Goal: Task Accomplishment & Management: Use online tool/utility

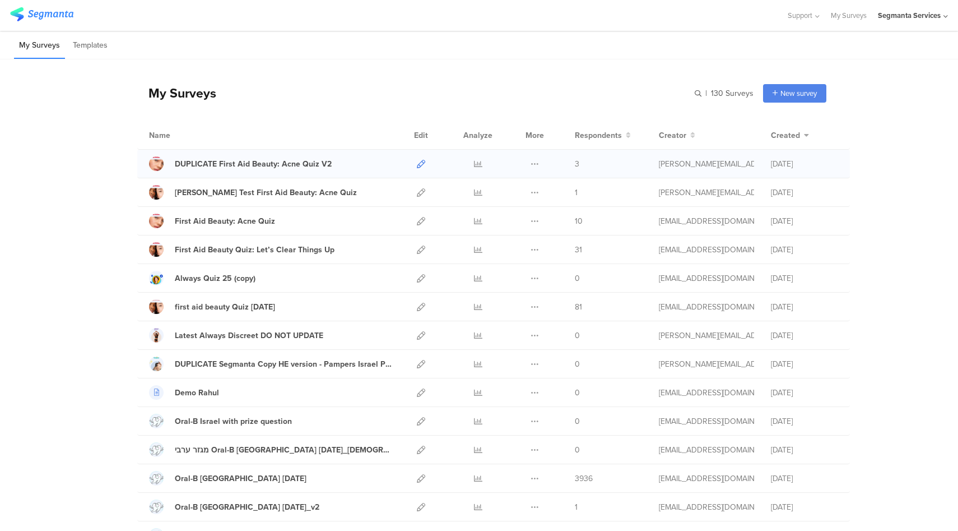
click at [417, 164] on icon at bounding box center [421, 164] width 8 height 8
click at [417, 163] on icon at bounding box center [421, 164] width 8 height 8
click at [420, 191] on icon at bounding box center [421, 192] width 8 height 8
click at [417, 188] on icon at bounding box center [421, 192] width 8 height 8
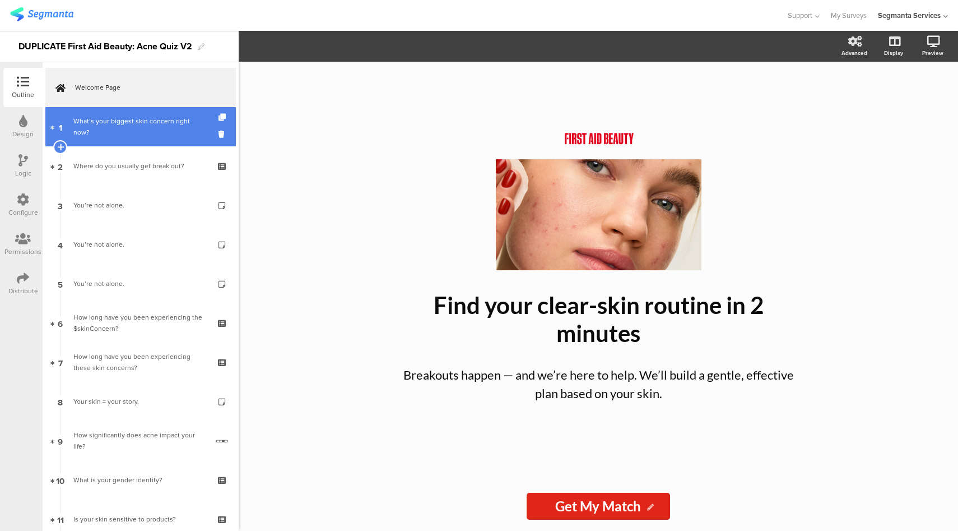
click at [108, 126] on div "What’s your biggest skin concern right now?" at bounding box center [140, 126] width 134 height 22
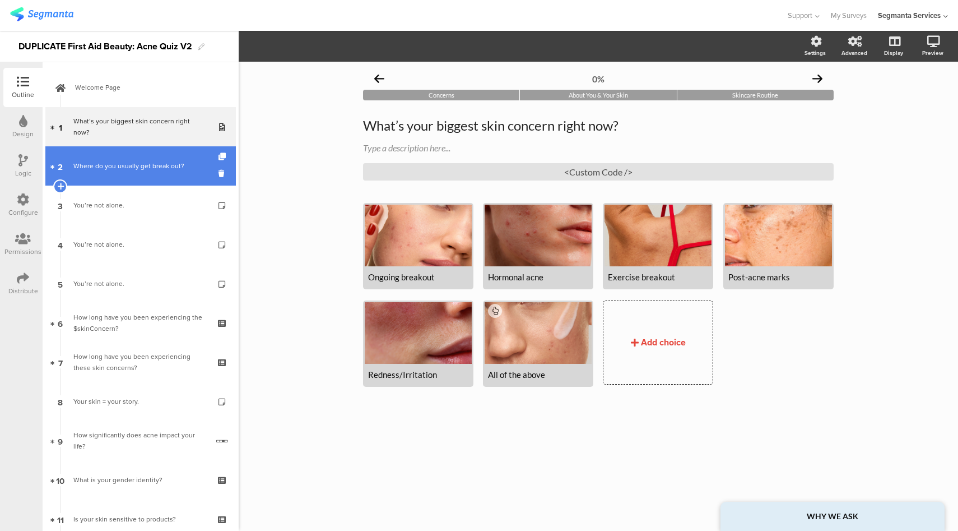
click at [121, 161] on div "Where do you usually get break out?" at bounding box center [140, 165] width 134 height 11
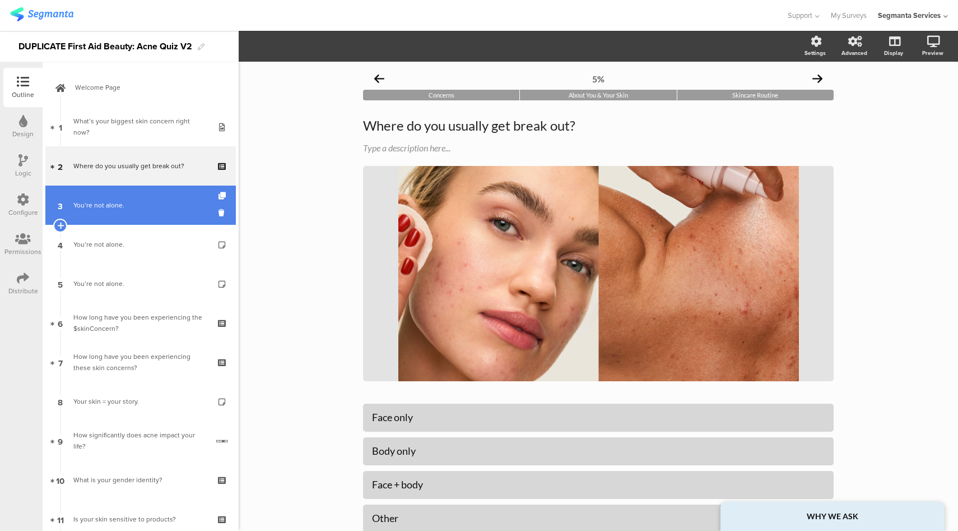
click at [134, 198] on link "3 You’re not alone." at bounding box center [140, 205] width 191 height 39
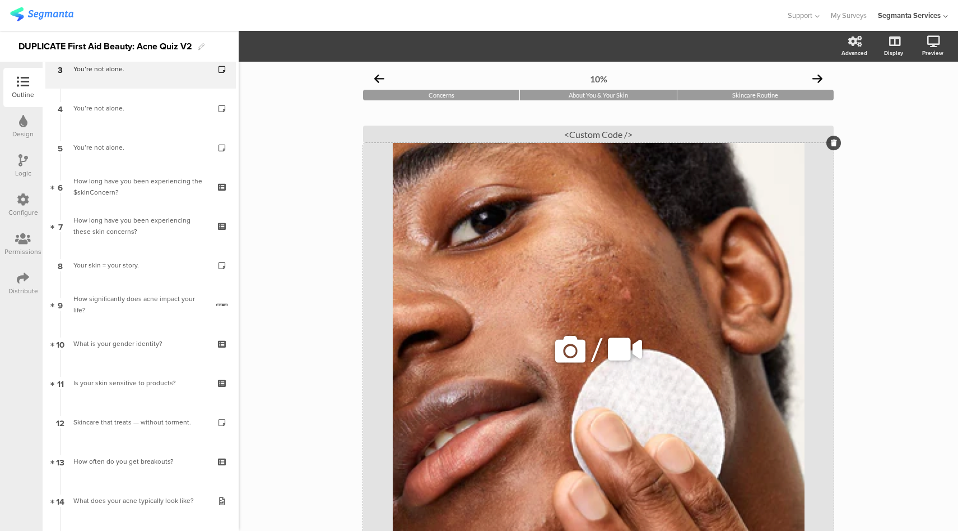
scroll to position [150, 0]
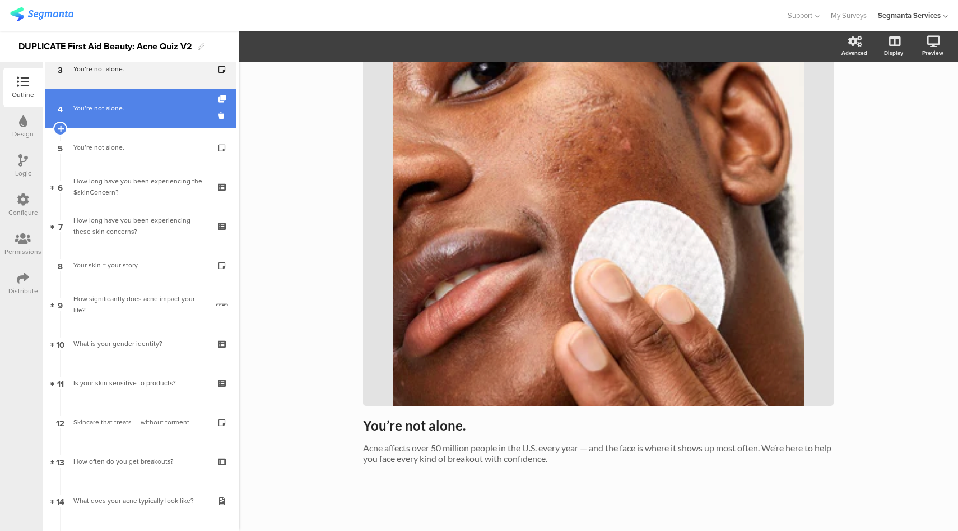
click at [160, 116] on link "4 You’re not alone." at bounding box center [140, 108] width 191 height 39
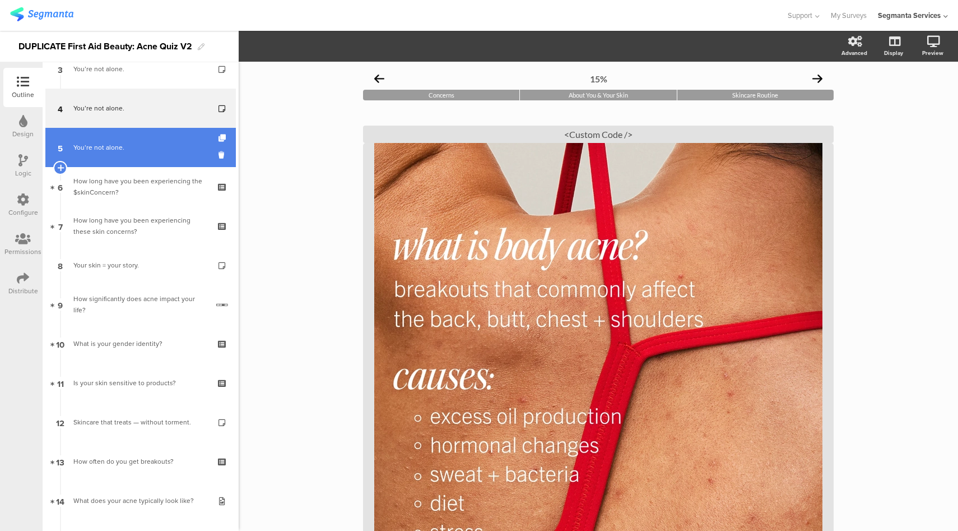
click at [157, 135] on link "5 You’re not alone." at bounding box center [140, 147] width 191 height 39
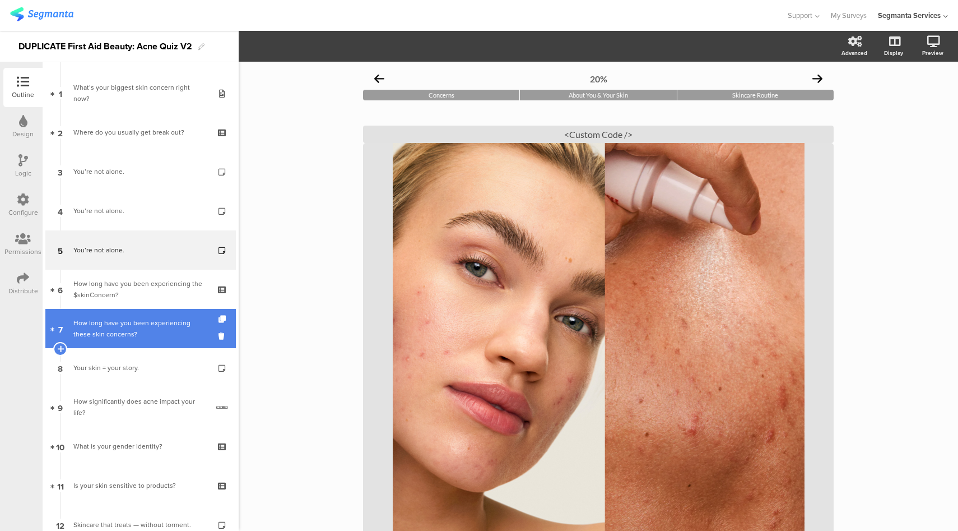
scroll to position [33, 0]
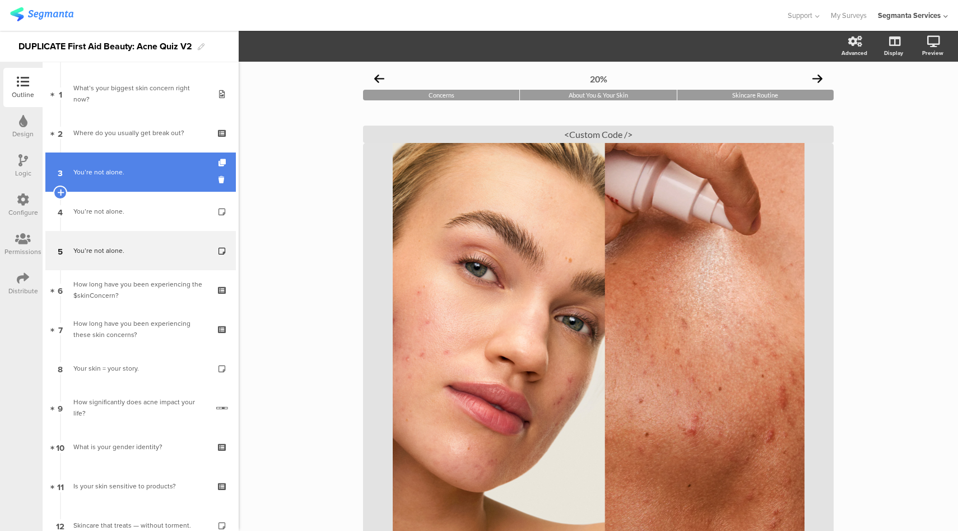
click at [129, 178] on link "3 You’re not alone." at bounding box center [140, 171] width 191 height 39
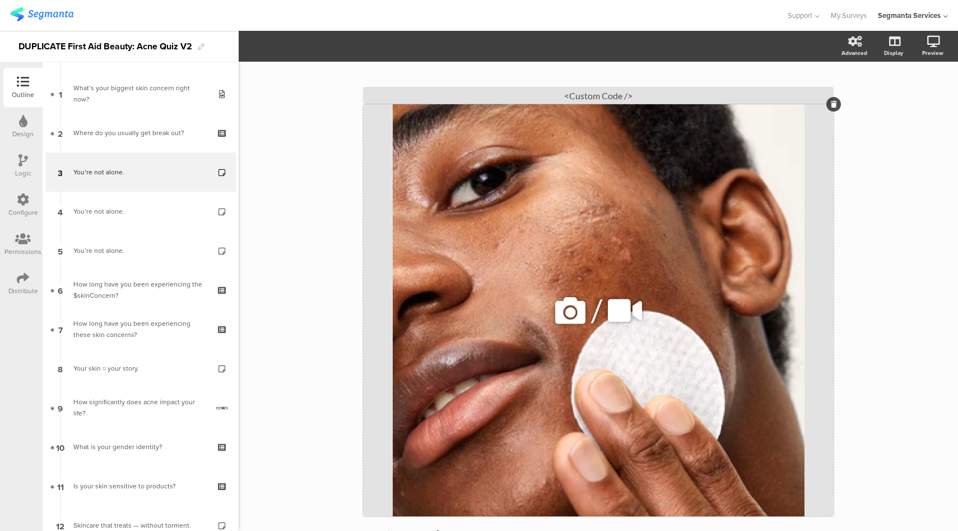
scroll to position [59, 0]
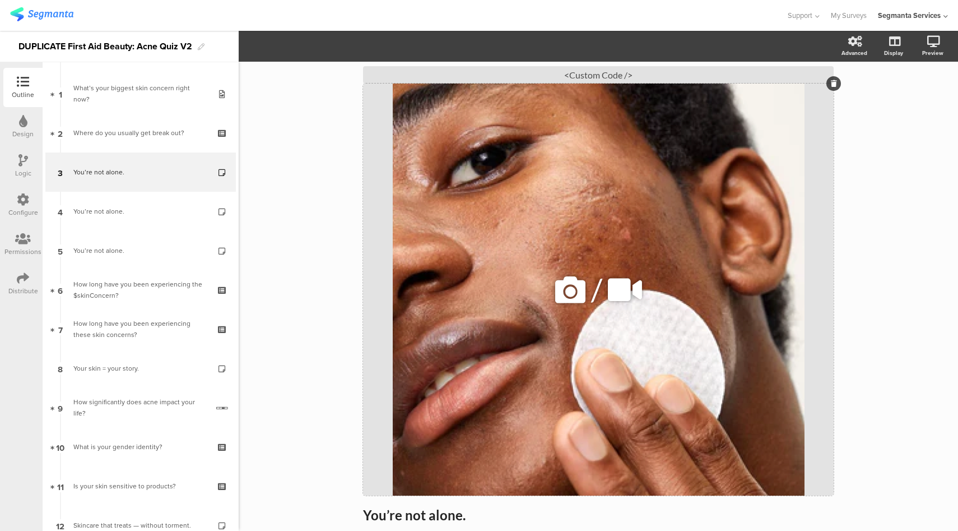
click at [562, 288] on icon at bounding box center [571, 290] width 38 height 38
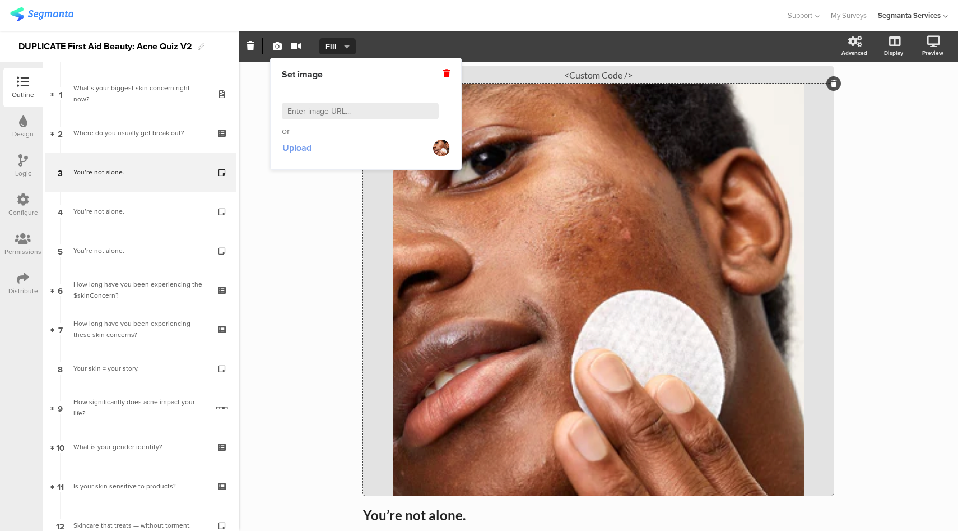
click at [304, 147] on span "Upload" at bounding box center [296, 147] width 29 height 13
click at [297, 146] on span "Upload" at bounding box center [296, 147] width 29 height 13
click at [299, 154] on span "Upload" at bounding box center [296, 147] width 29 height 13
click at [303, 149] on span "Upload" at bounding box center [296, 147] width 29 height 13
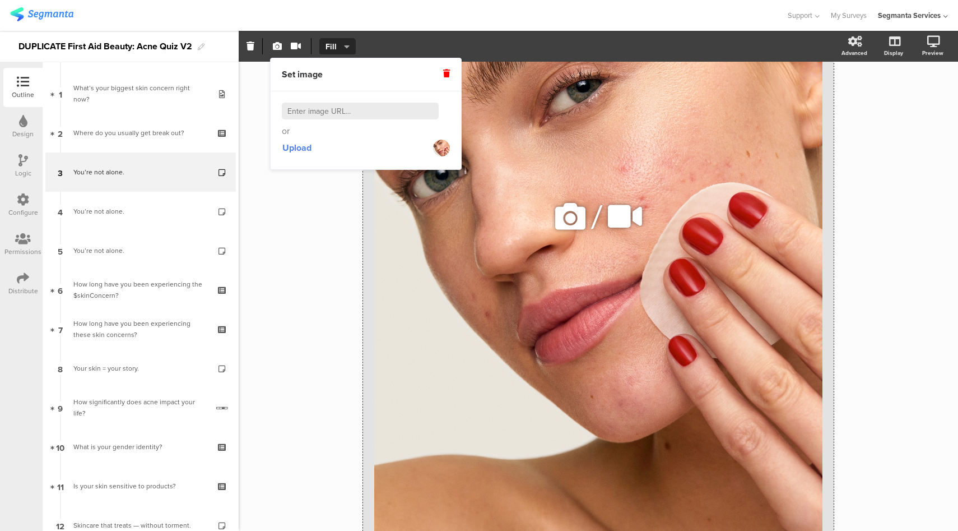
scroll to position [223, 0]
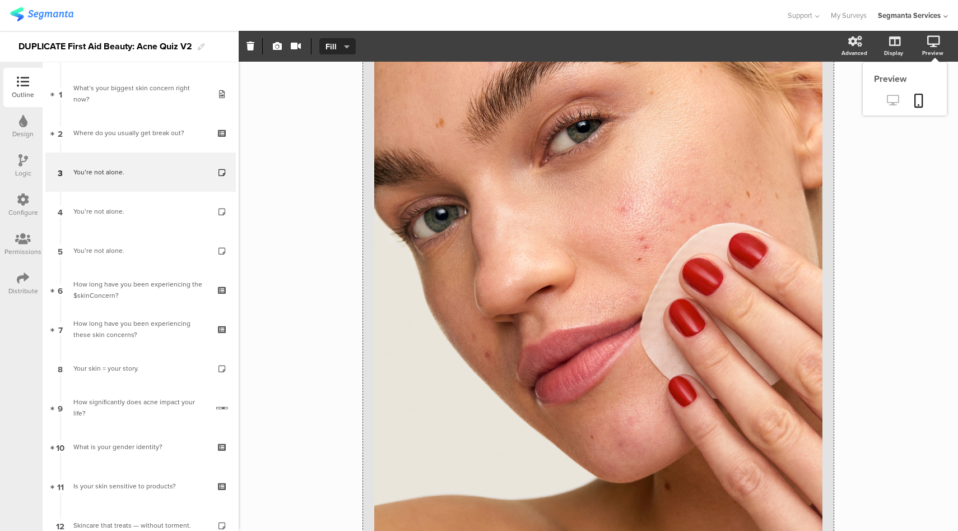
click at [887, 101] on icon at bounding box center [893, 100] width 12 height 11
click at [887, 99] on icon at bounding box center [893, 100] width 12 height 11
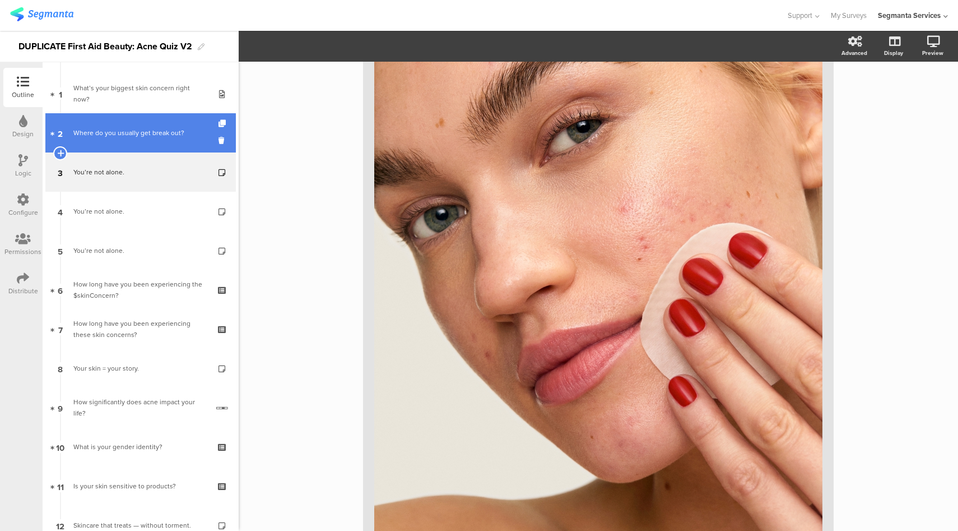
scroll to position [0, 0]
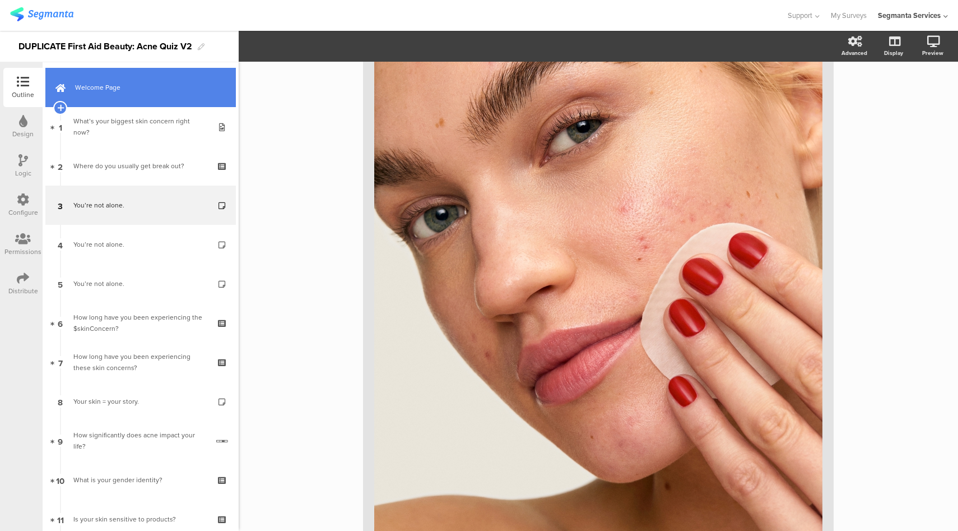
click at [116, 96] on link "Welcome Page" at bounding box center [140, 87] width 191 height 39
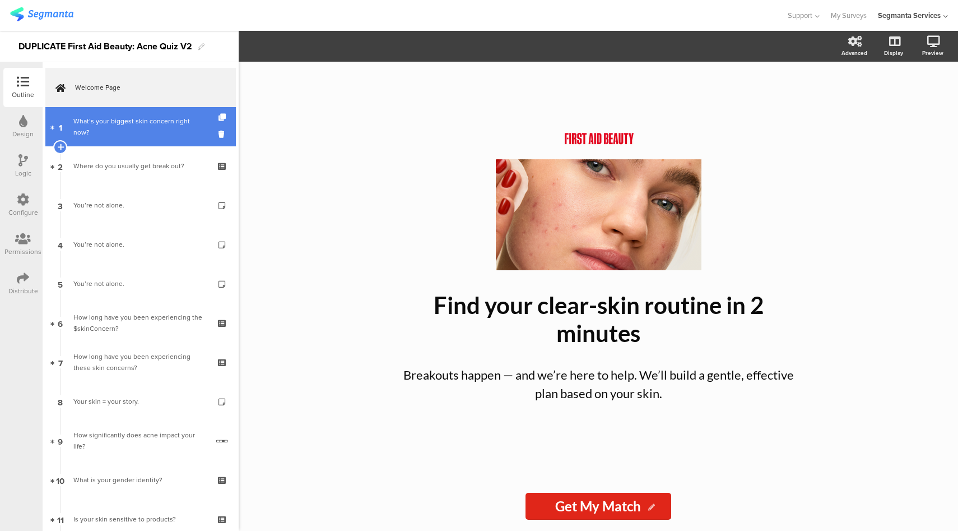
click at [135, 134] on div "What’s your biggest skin concern right now?" at bounding box center [140, 126] width 134 height 22
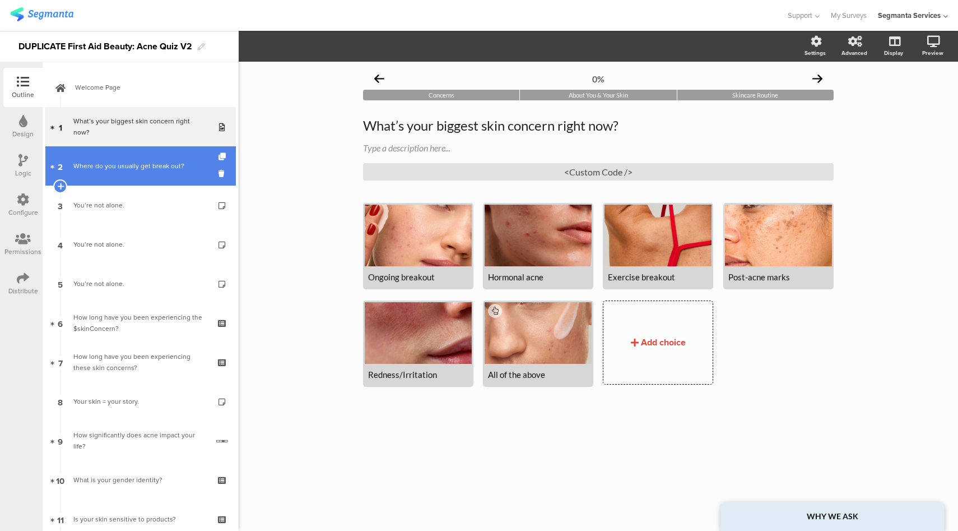
click at [121, 174] on link "2 Where do you usually get break out?" at bounding box center [140, 165] width 191 height 39
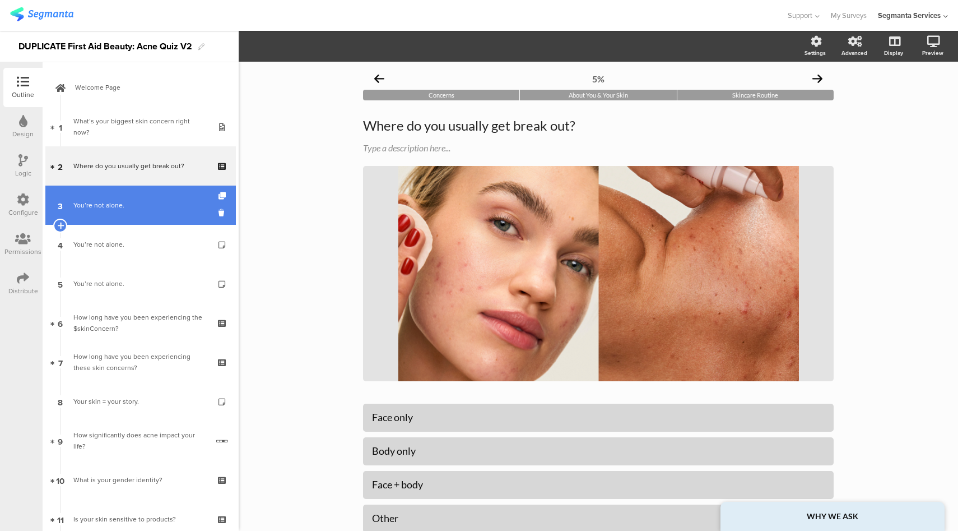
click at [142, 203] on div "You’re not alone." at bounding box center [140, 205] width 134 height 11
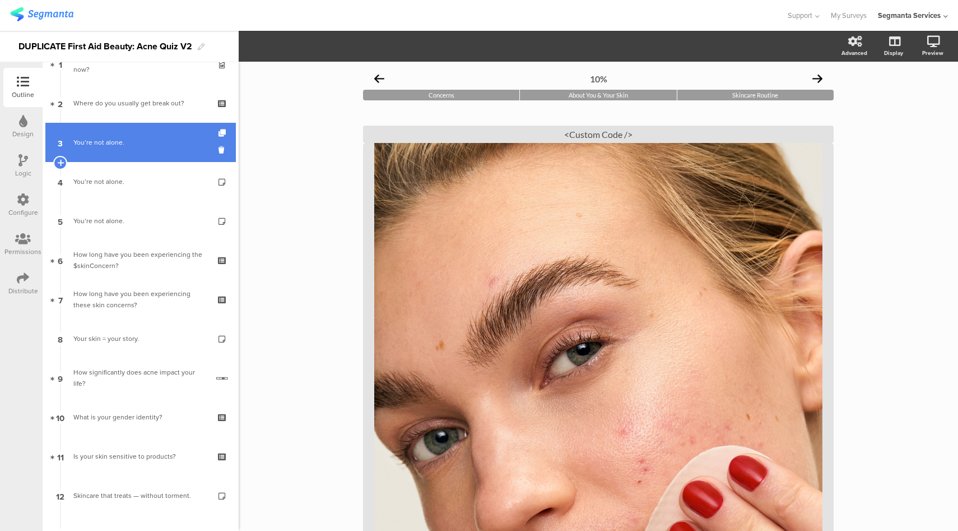
scroll to position [73, 0]
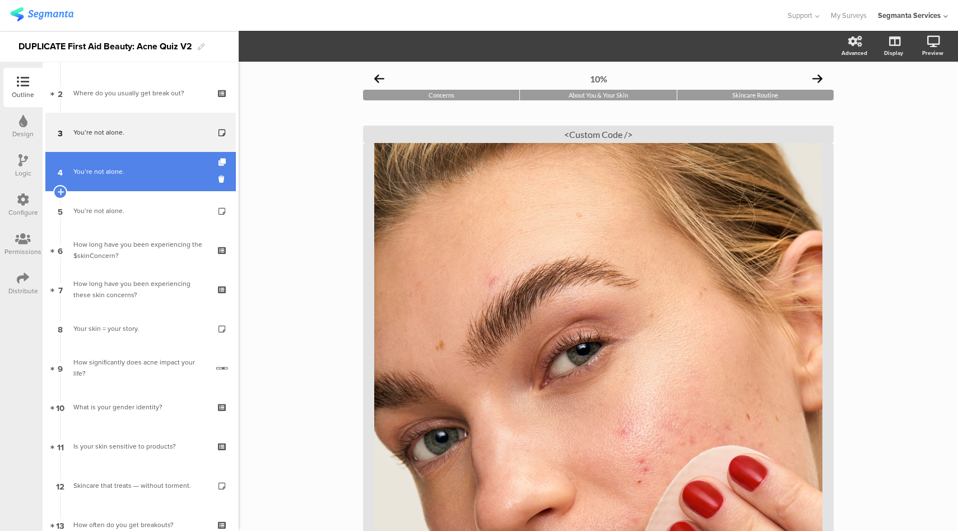
click at [144, 180] on link "4 You’re not alone." at bounding box center [140, 171] width 191 height 39
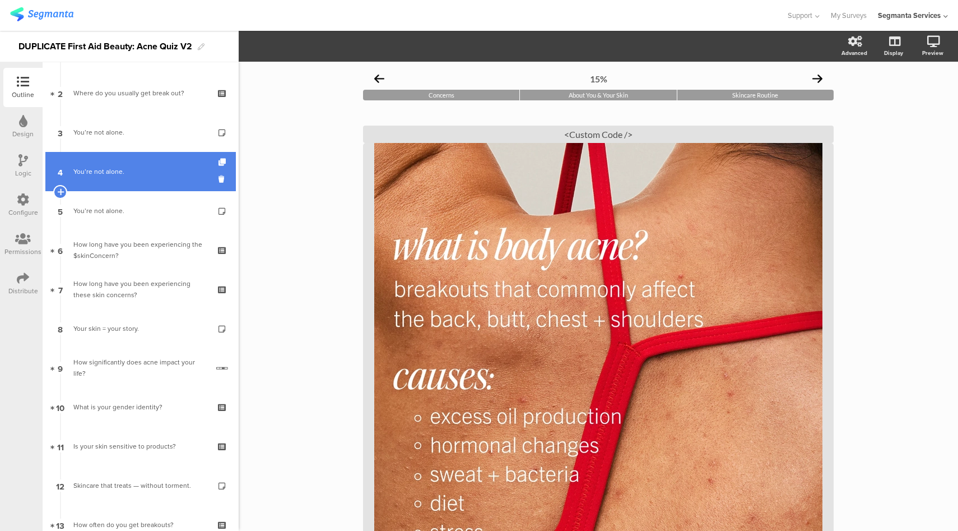
scroll to position [128, 0]
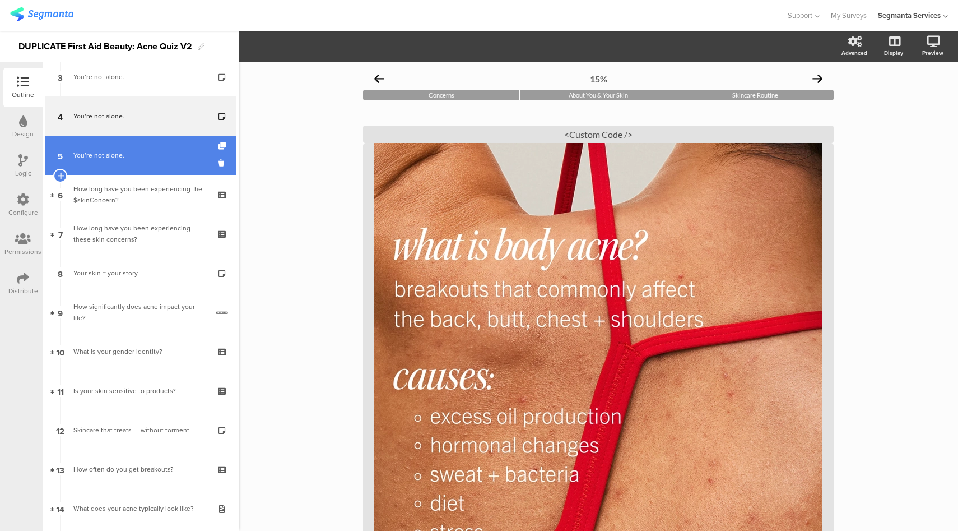
click at [150, 156] on div "You’re not alone." at bounding box center [140, 155] width 134 height 11
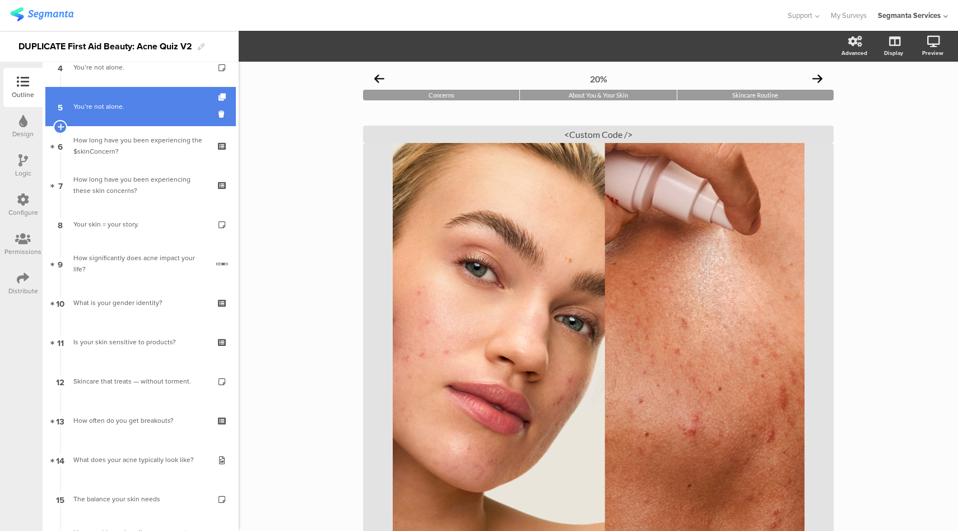
scroll to position [178, 0]
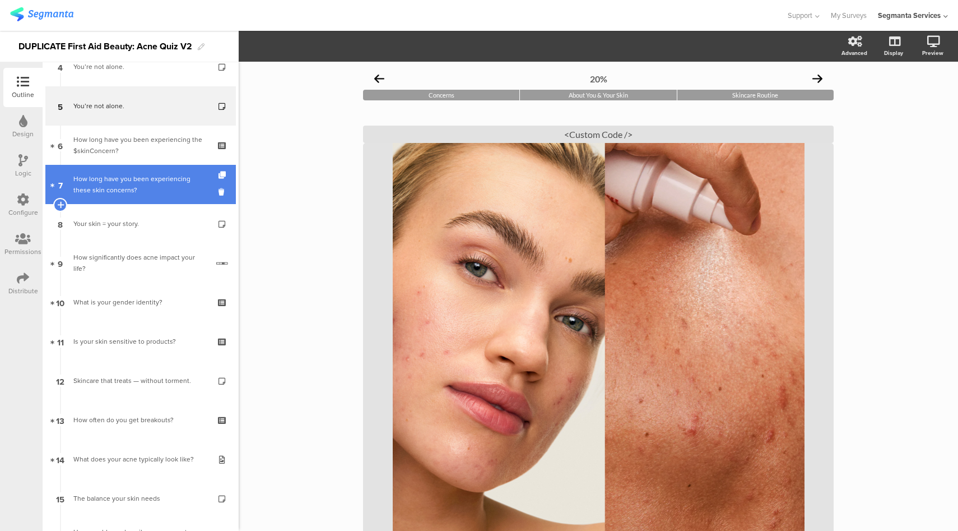
click at [154, 184] on div "How long have you been experiencing these skin concerns?" at bounding box center [140, 184] width 134 height 22
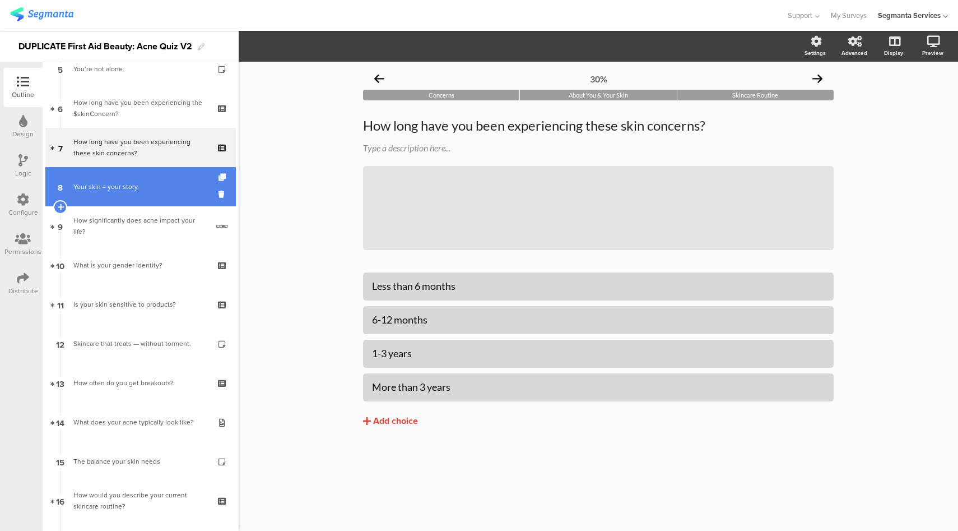
click at [151, 192] on div "Your skin = your story." at bounding box center [140, 186] width 134 height 11
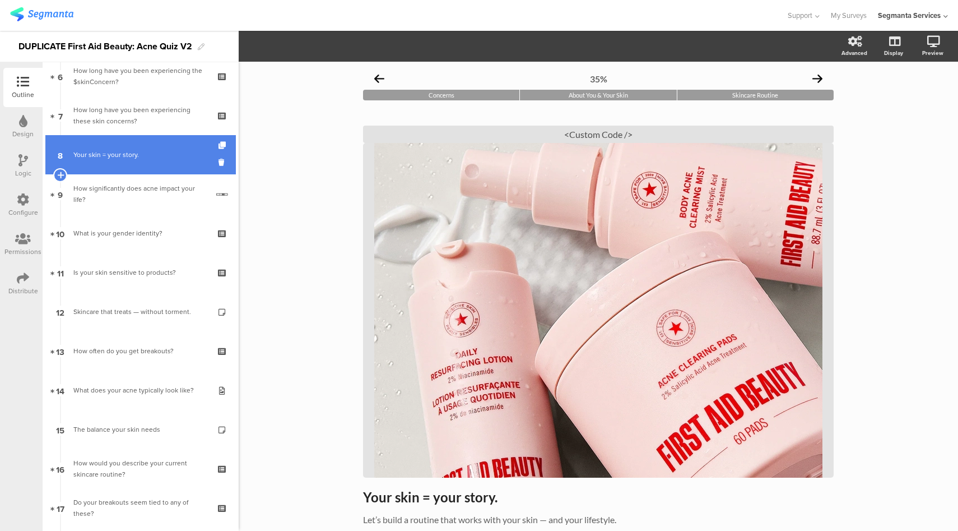
click at [151, 192] on div "How significantly does acne impact your life?" at bounding box center [140, 194] width 135 height 22
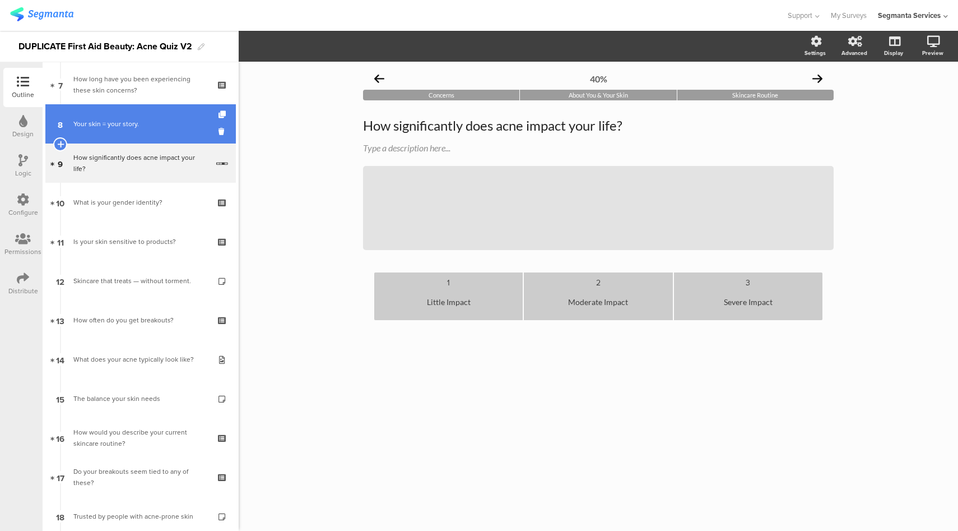
scroll to position [284, 0]
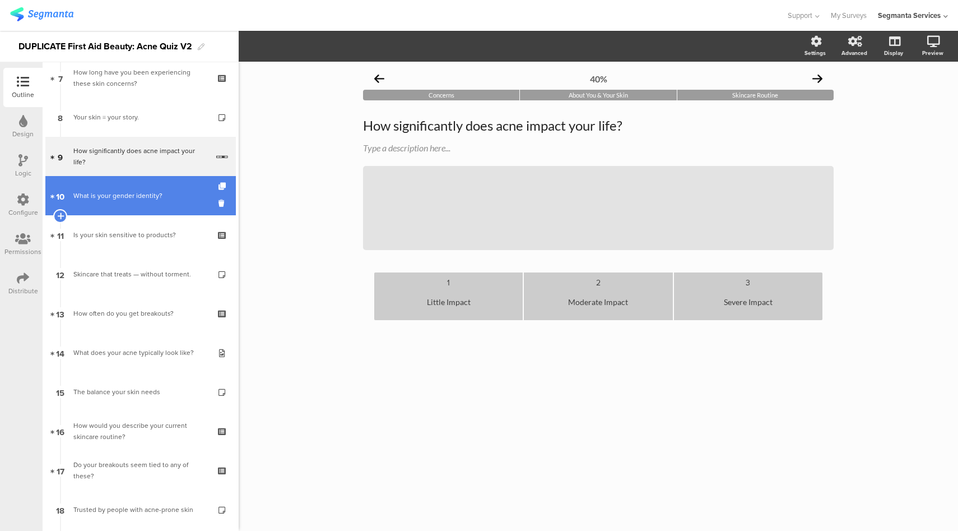
click at [148, 198] on div "What is your gender identity?" at bounding box center [140, 195] width 134 height 11
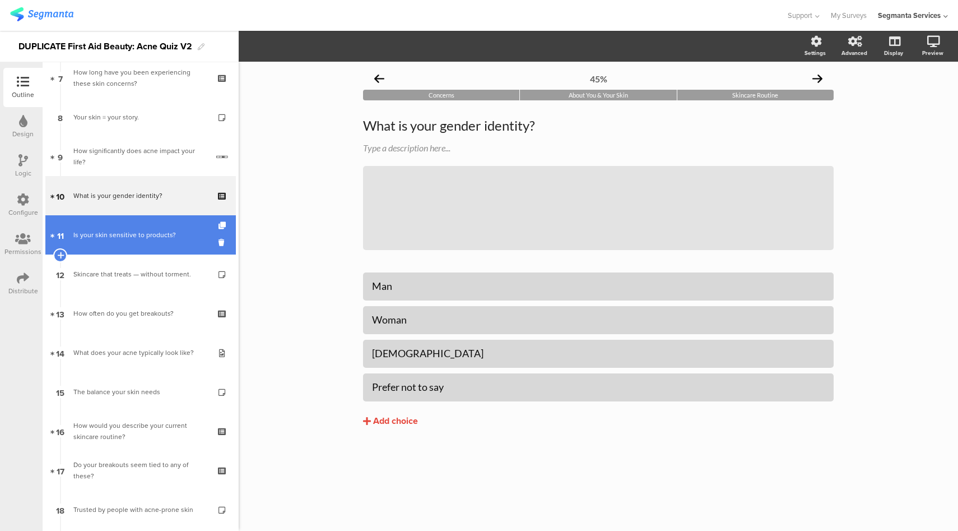
click at [143, 241] on link "11 Is your skin sensitive to products?" at bounding box center [140, 234] width 191 height 39
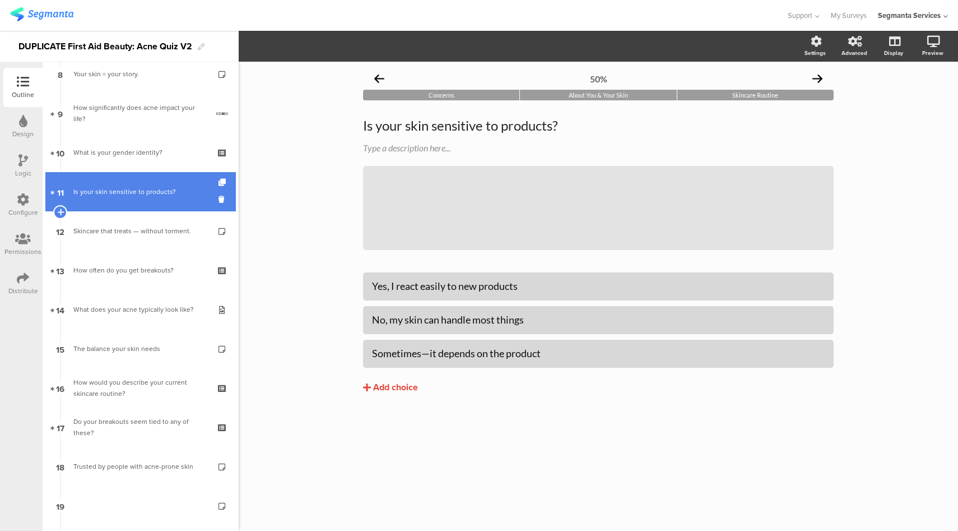
click at [143, 241] on link "12 Skincare that treats — without torment." at bounding box center [140, 230] width 191 height 39
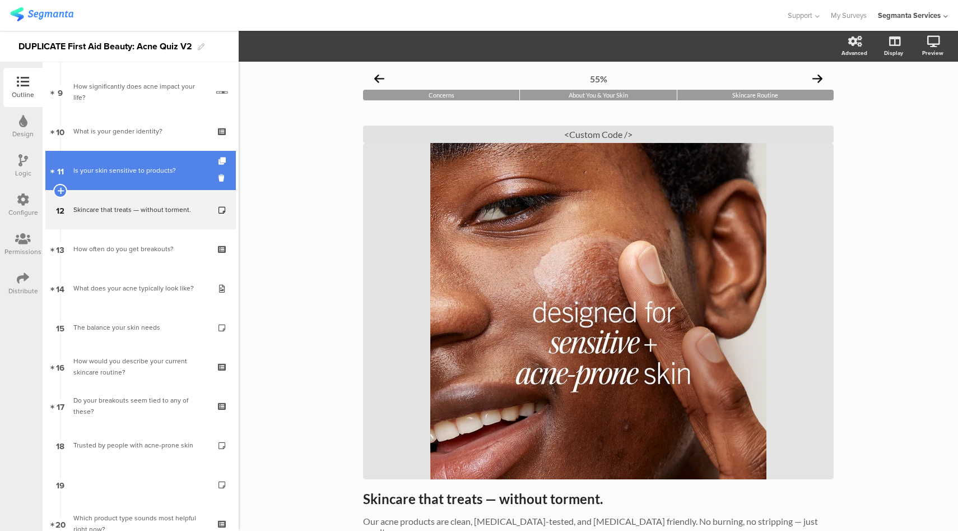
scroll to position [355, 0]
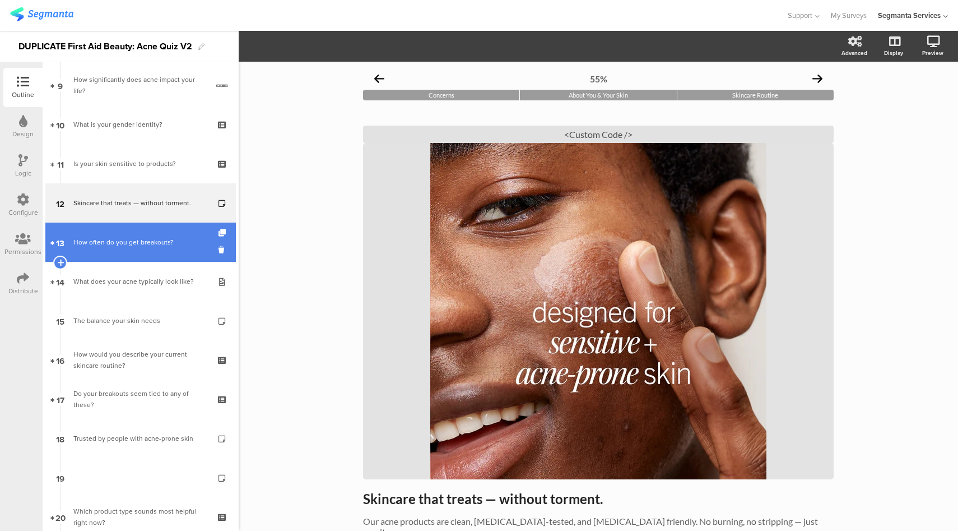
click at [142, 249] on link "13 How often do you get breakouts?" at bounding box center [140, 242] width 191 height 39
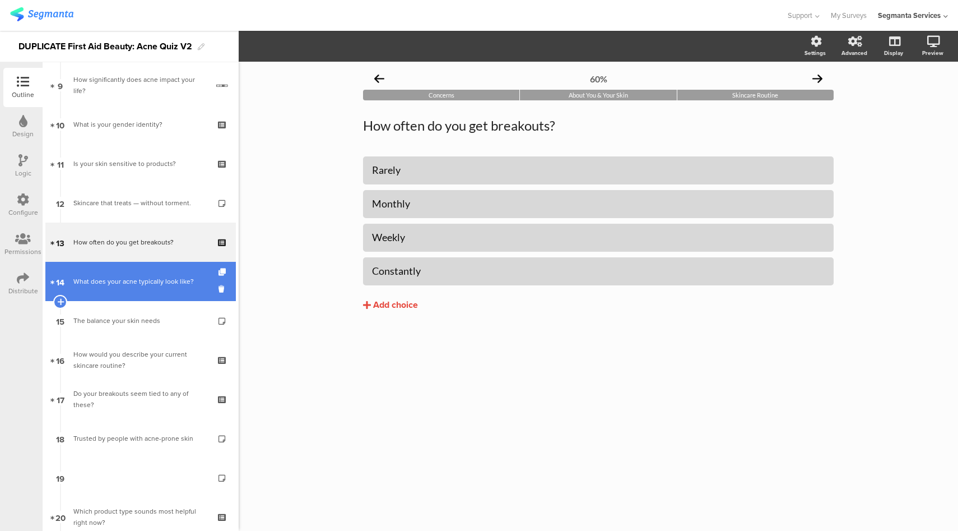
click at [147, 286] on div "What does your acne typically look like?" at bounding box center [140, 281] width 134 height 11
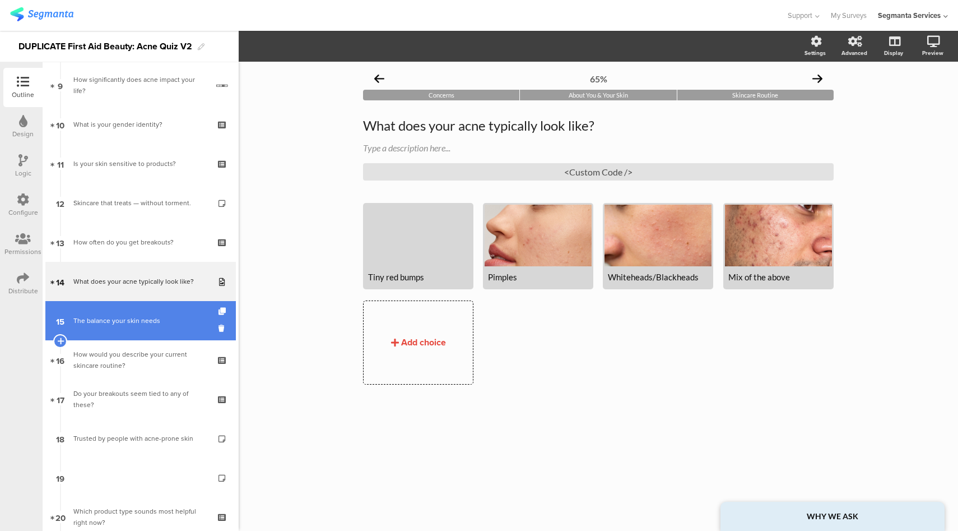
click at [146, 317] on div "The balance your skin needs" at bounding box center [140, 320] width 134 height 11
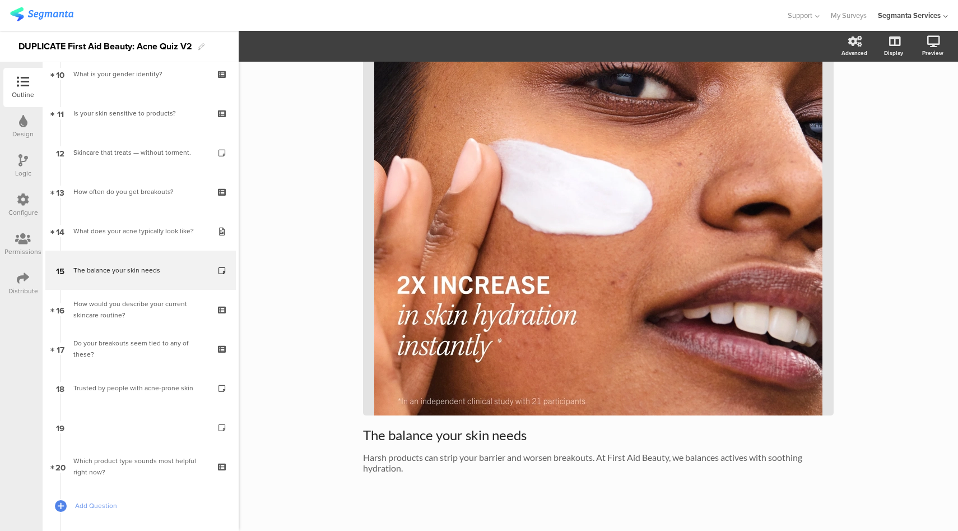
scroll to position [151, 0]
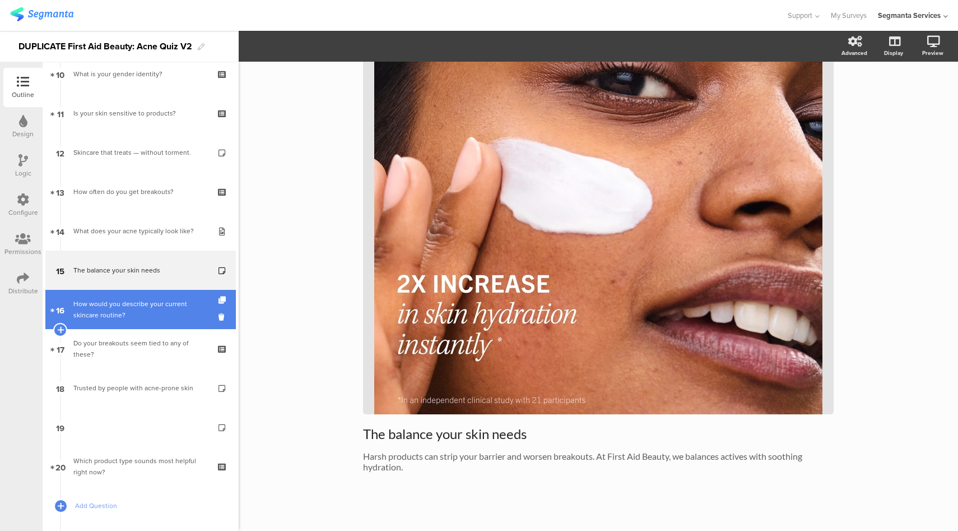
click at [143, 310] on div "How would you describe your current skincare routine?" at bounding box center [140, 309] width 134 height 22
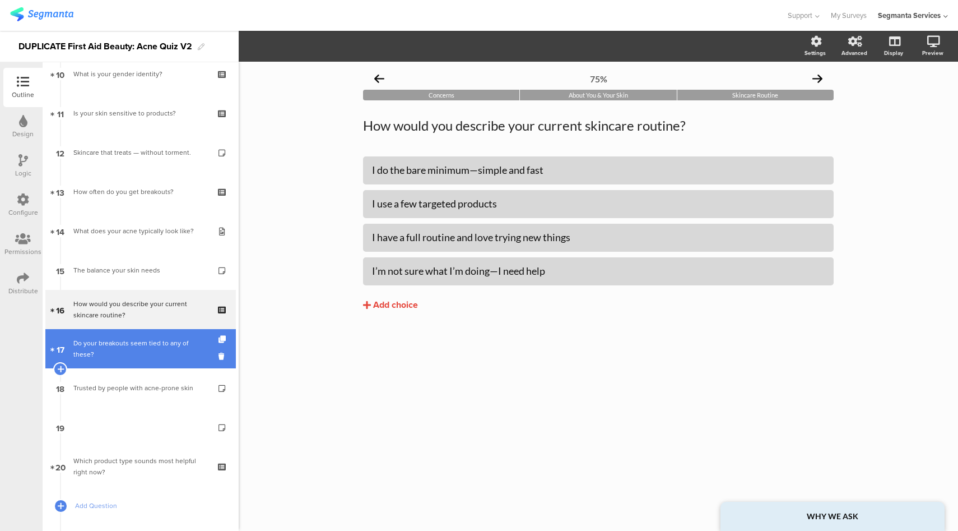
click at [140, 345] on div "Do your breakouts seem tied to any of these?" at bounding box center [140, 348] width 134 height 22
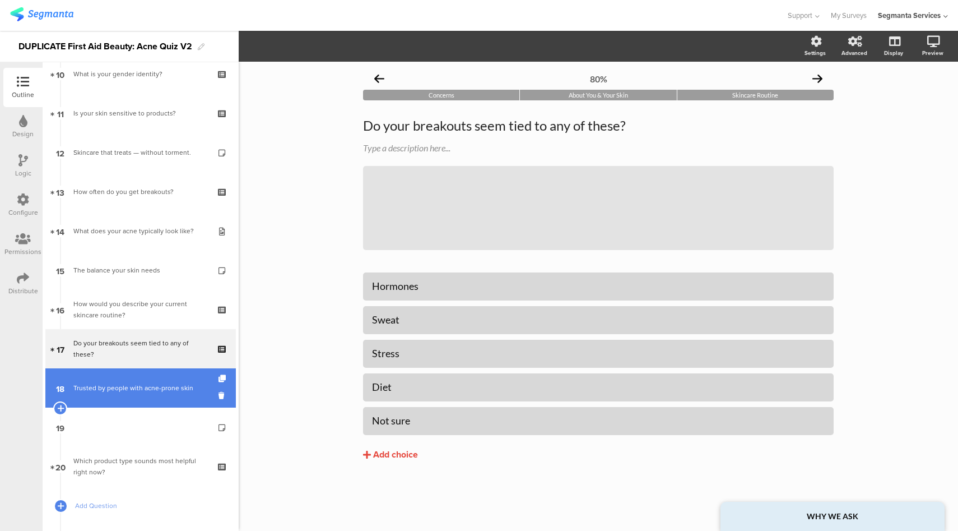
click at [137, 380] on link "18 Trusted by people with acne-prone skin" at bounding box center [140, 387] width 191 height 39
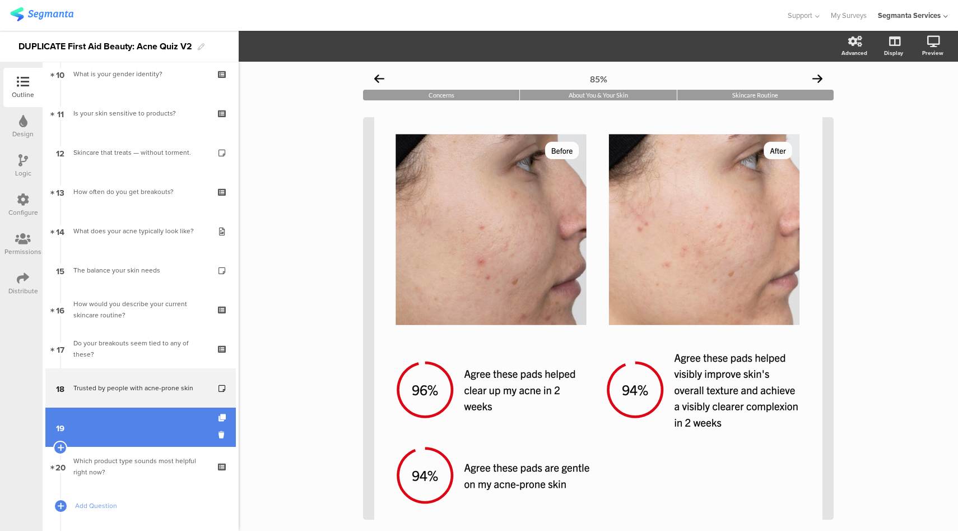
scroll to position [447, 0]
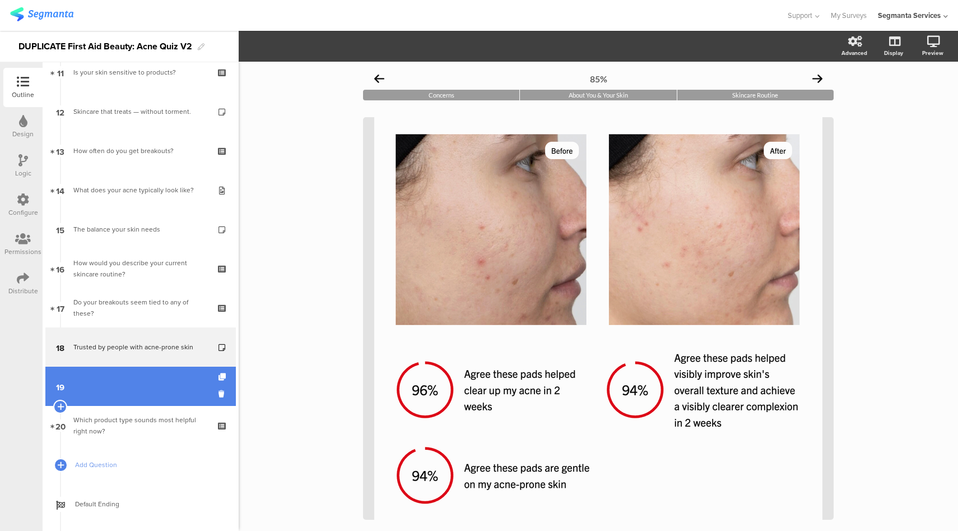
click at [143, 390] on link "19" at bounding box center [140, 386] width 191 height 39
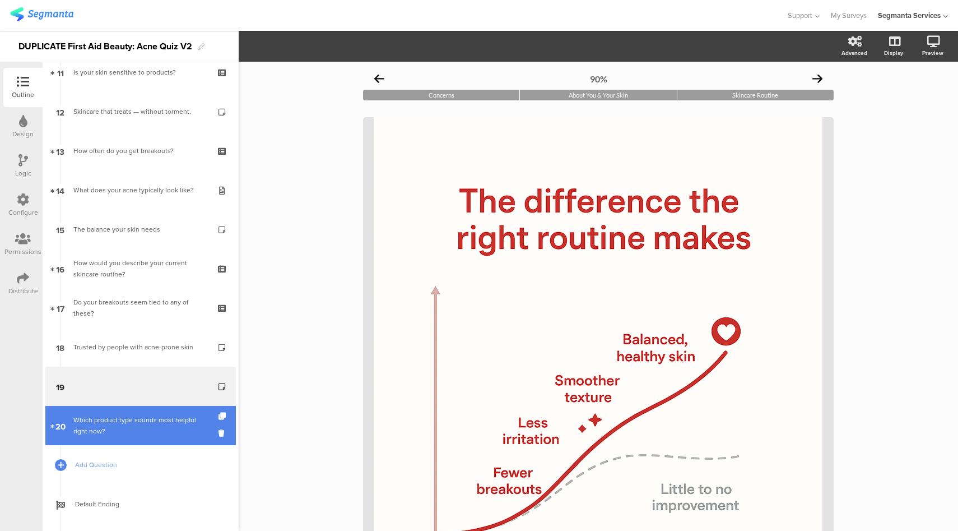
click at [149, 419] on div "Which product type sounds most helpful right now?" at bounding box center [140, 425] width 134 height 22
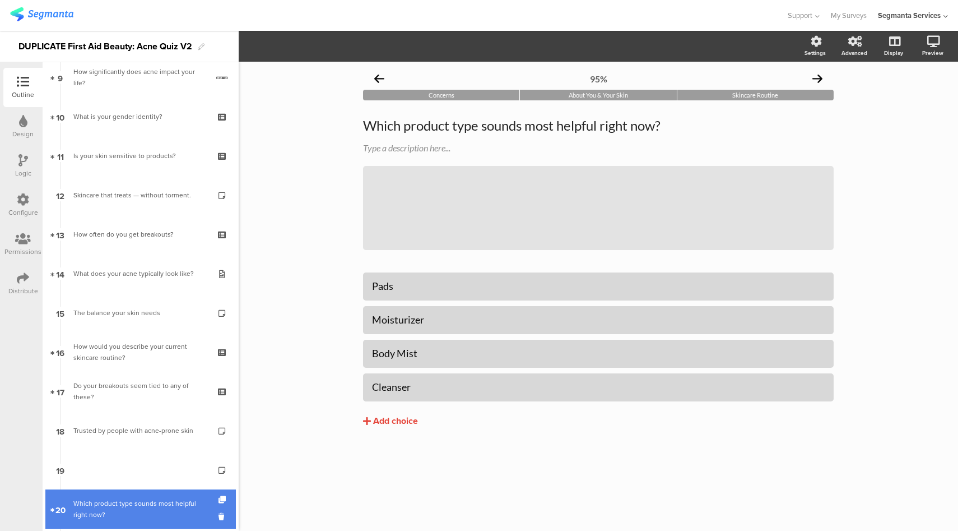
scroll to position [362, 0]
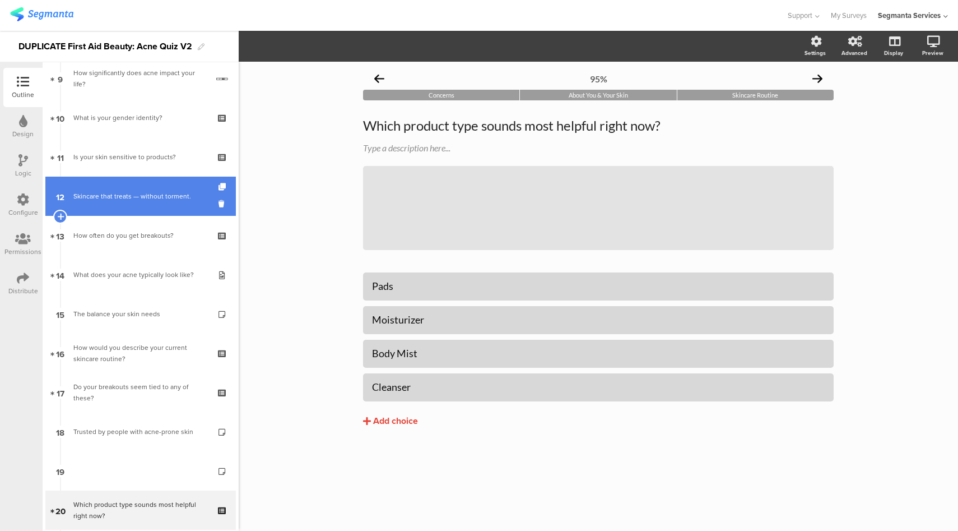
click at [163, 197] on div "Skincare that treats — without torment." at bounding box center [140, 196] width 134 height 11
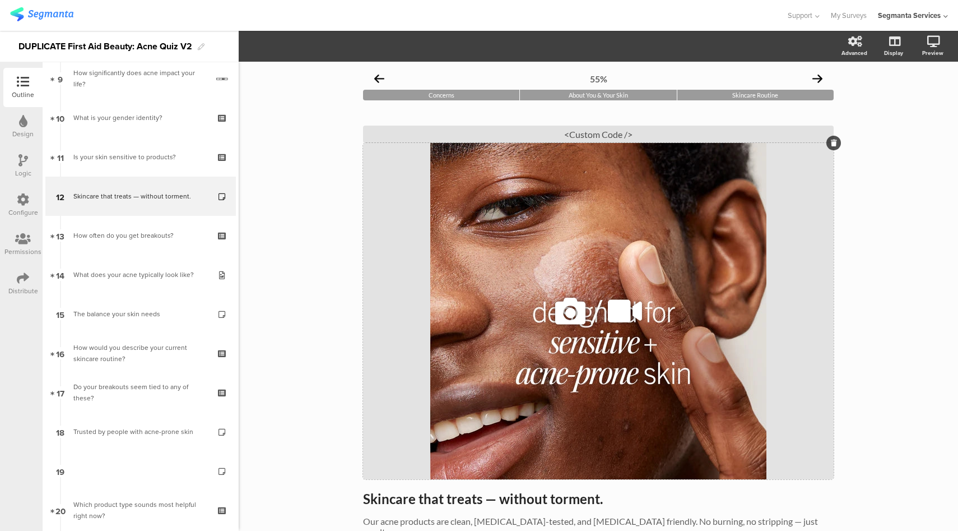
scroll to position [65, 0]
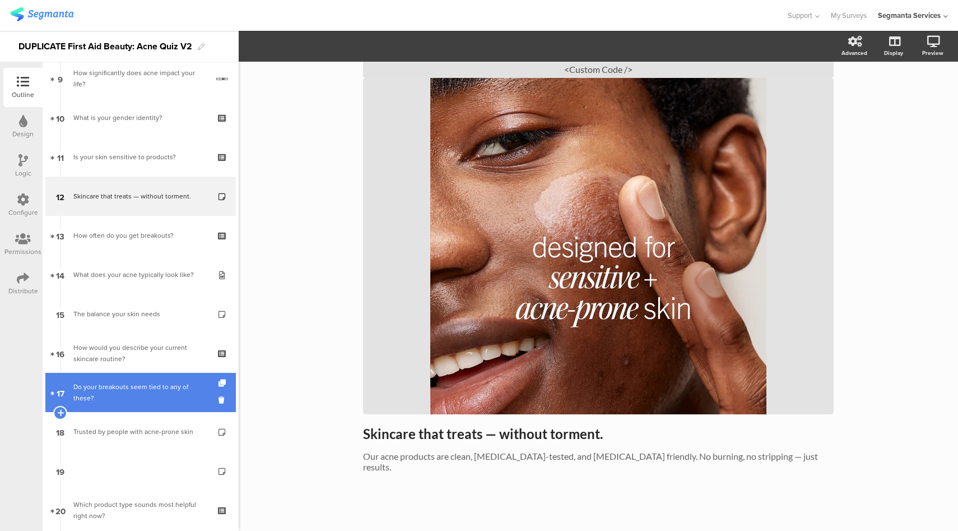
click at [149, 387] on div "Do your breakouts seem tied to any of these?" at bounding box center [140, 392] width 134 height 22
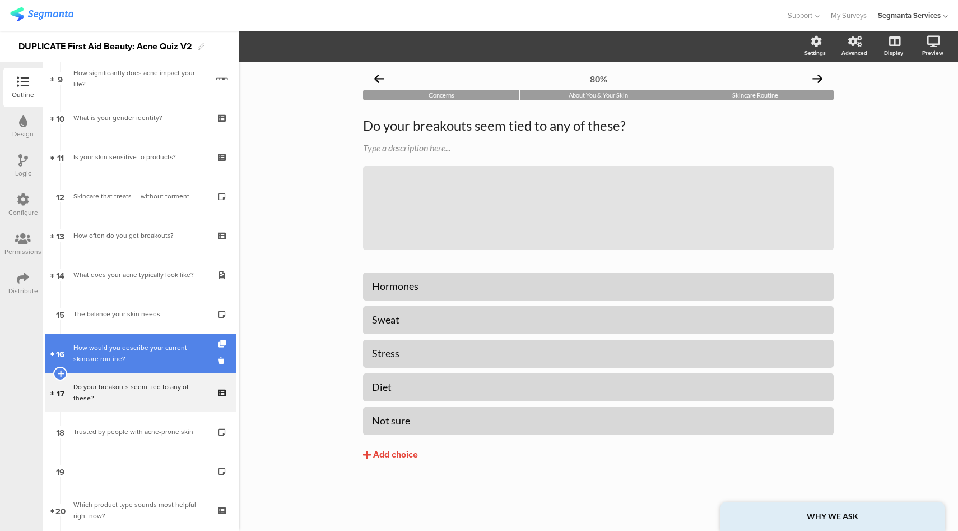
click at [150, 353] on div "How would you describe your current skincare routine?" at bounding box center [140, 353] width 134 height 22
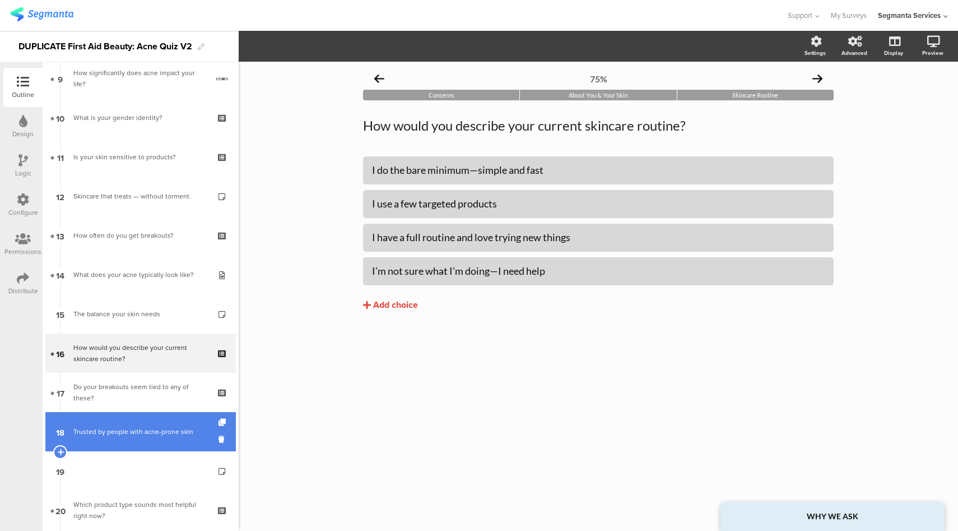
click at [146, 428] on div "Trusted by people with acne-prone skin" at bounding box center [140, 431] width 134 height 11
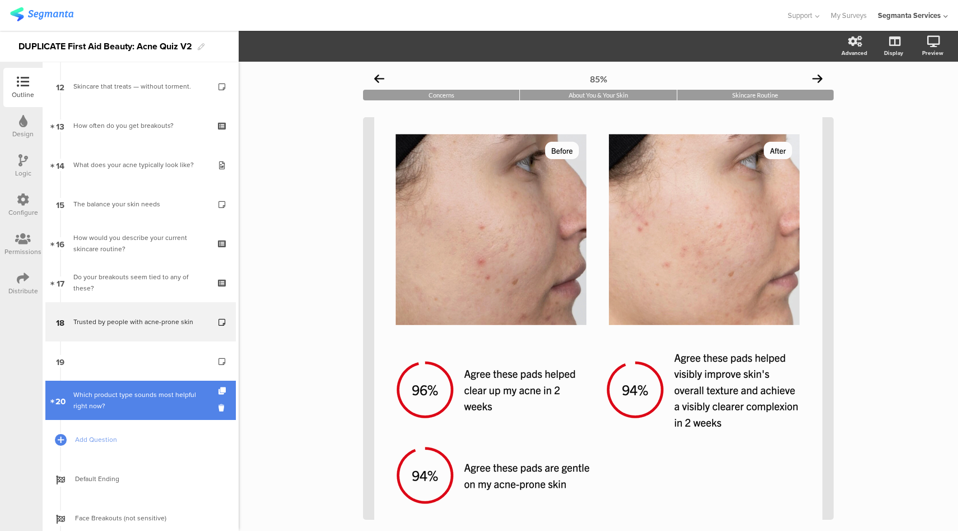
click at [149, 406] on div "Which product type sounds most helpful right now?" at bounding box center [140, 400] width 134 height 22
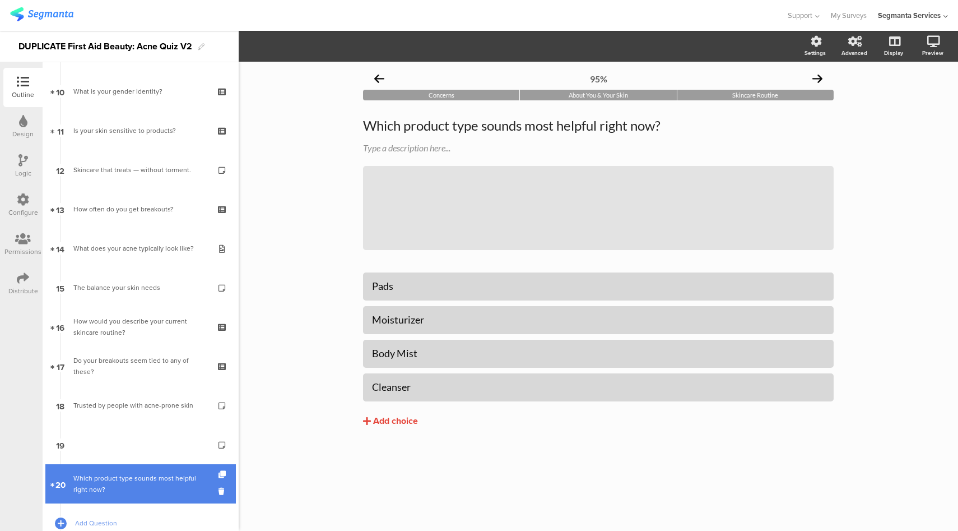
scroll to position [377, 0]
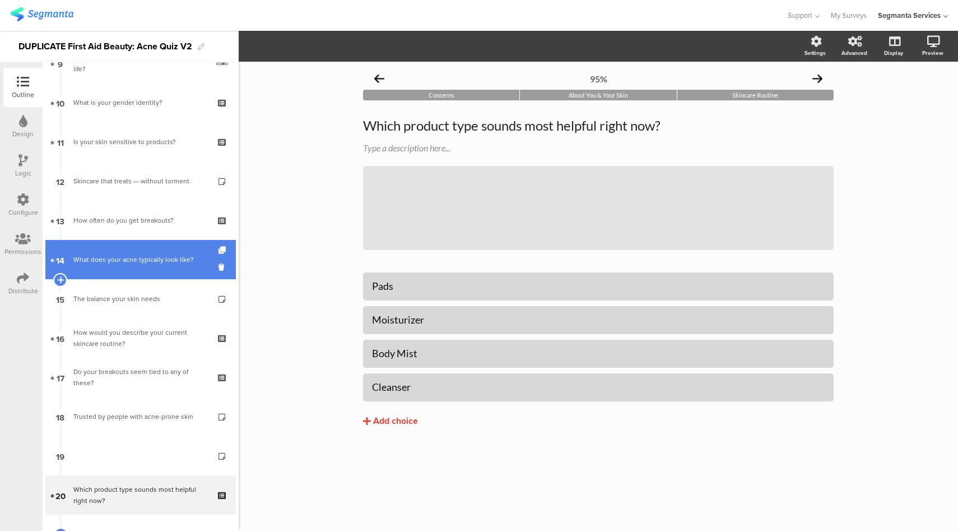
click at [152, 257] on div "What does your acne typically look like?" at bounding box center [140, 259] width 134 height 11
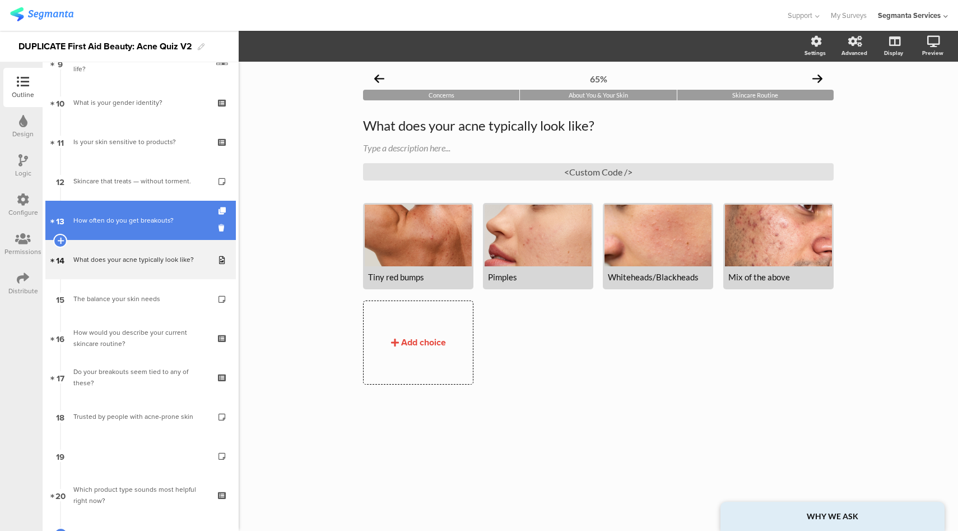
click at [152, 226] on link "13 How often do you get breakouts?" at bounding box center [140, 220] width 191 height 39
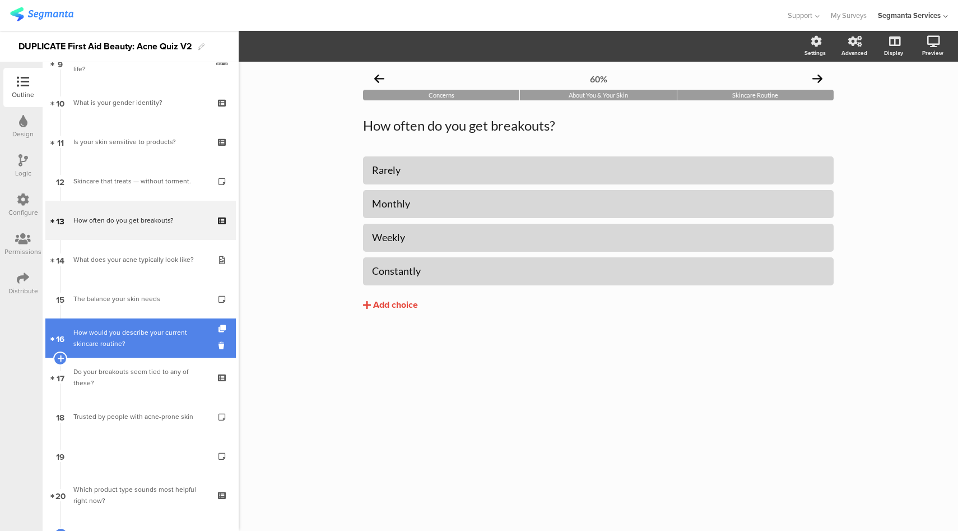
click at [131, 340] on div "How would you describe your current skincare routine?" at bounding box center [140, 338] width 134 height 22
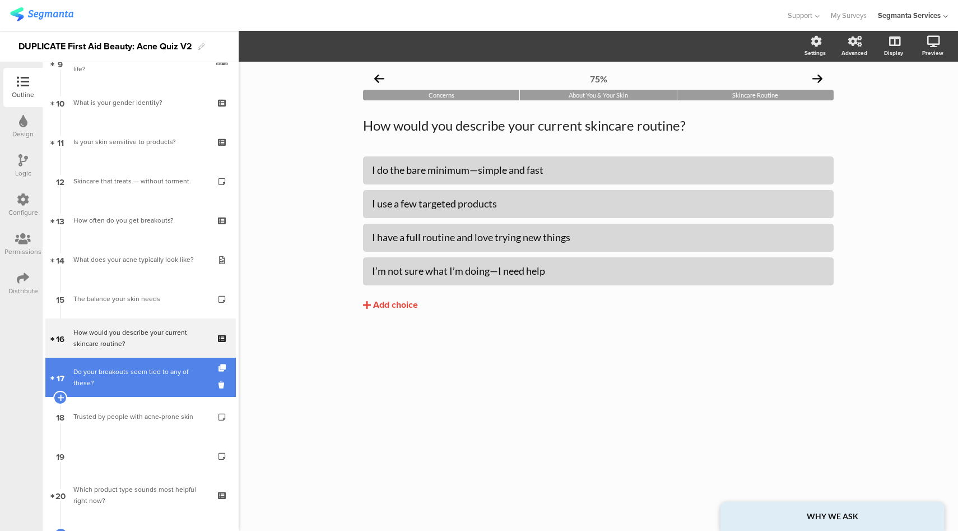
click at [127, 387] on div "Do your breakouts seem tied to any of these?" at bounding box center [140, 377] width 134 height 22
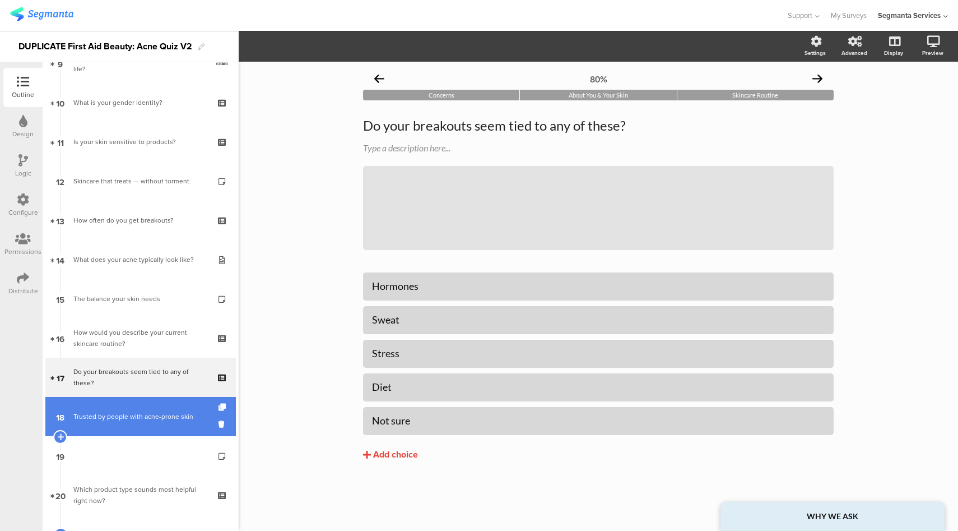
click at [127, 410] on link "18 Trusted by people with acne-prone skin" at bounding box center [140, 416] width 191 height 39
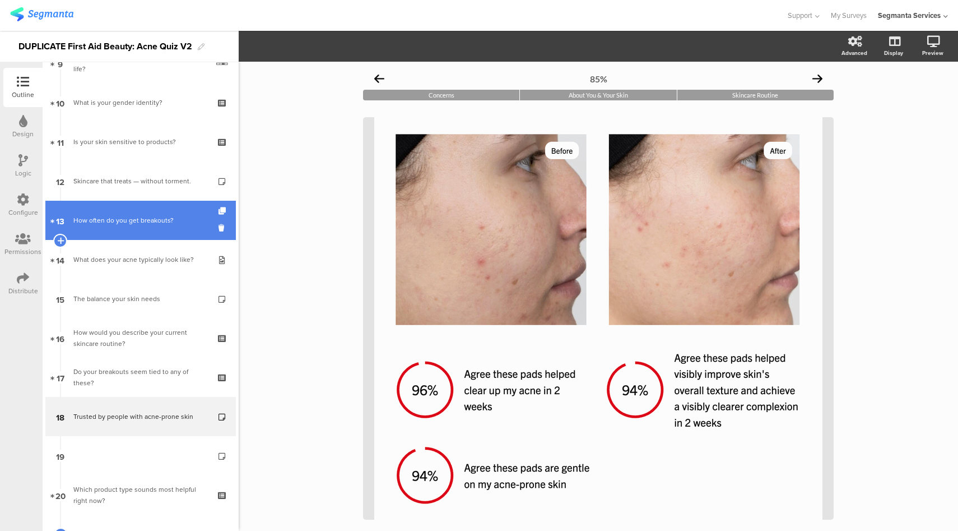
click at [150, 219] on div "How often do you get breakouts?" at bounding box center [140, 220] width 134 height 11
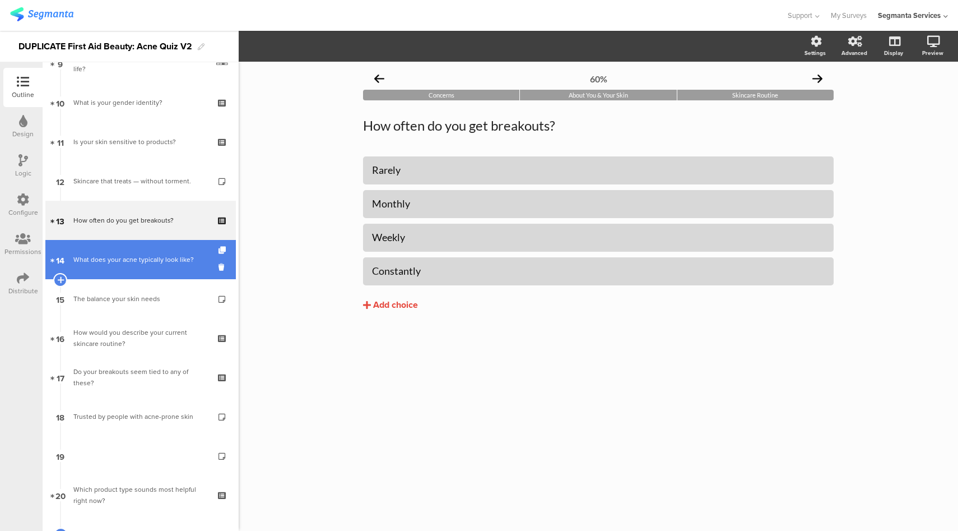
click at [147, 258] on div "What does your acne typically look like?" at bounding box center [140, 259] width 134 height 11
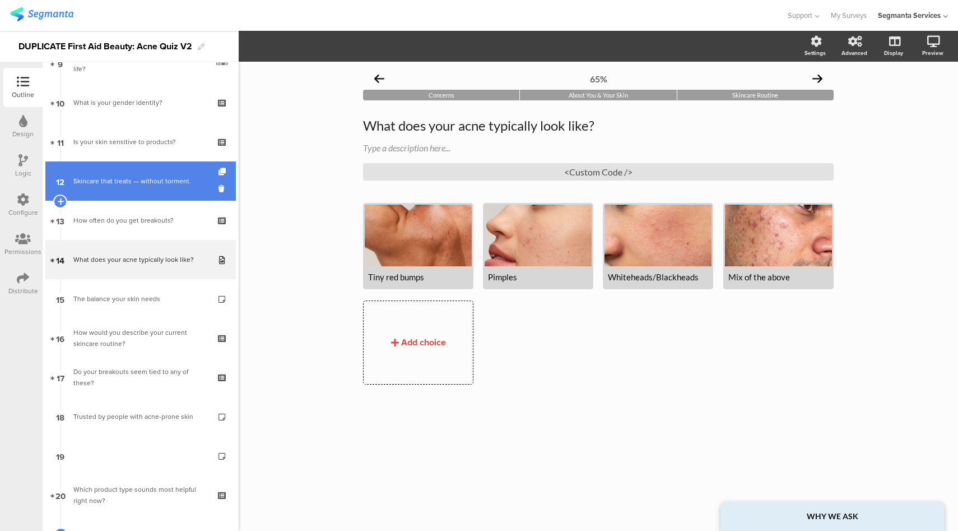
click at [150, 182] on div "Skincare that treats — without torment." at bounding box center [140, 180] width 134 height 11
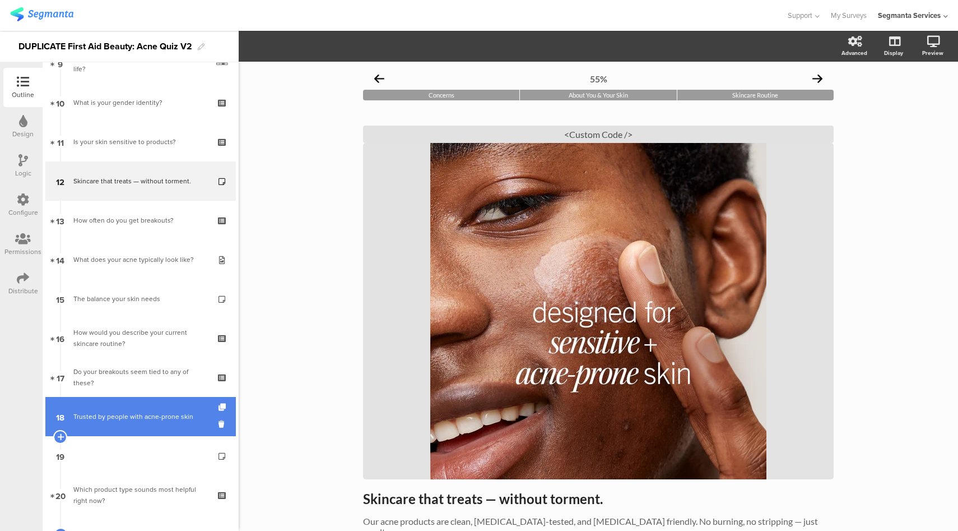
click at [143, 427] on link "18 Trusted by people with acne-prone skin" at bounding box center [140, 416] width 191 height 39
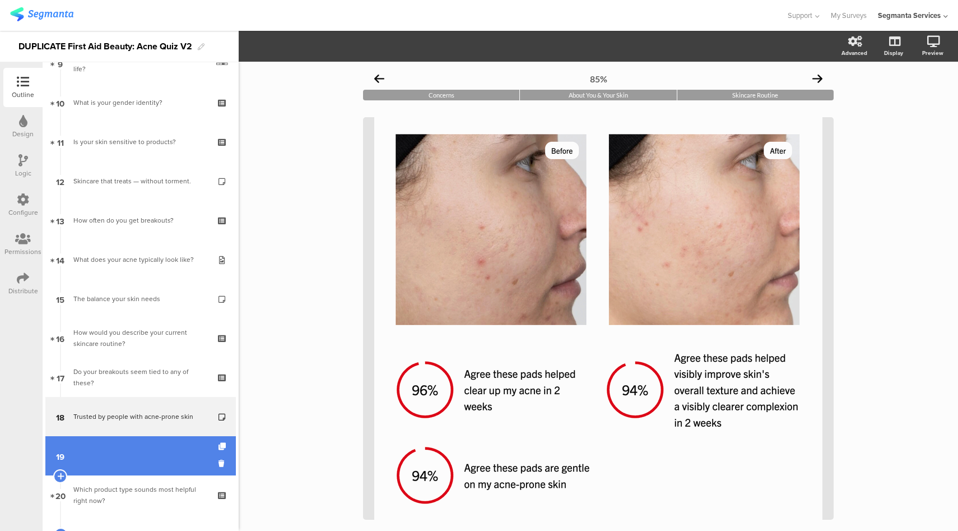
click at [149, 451] on link "19" at bounding box center [140, 455] width 191 height 39
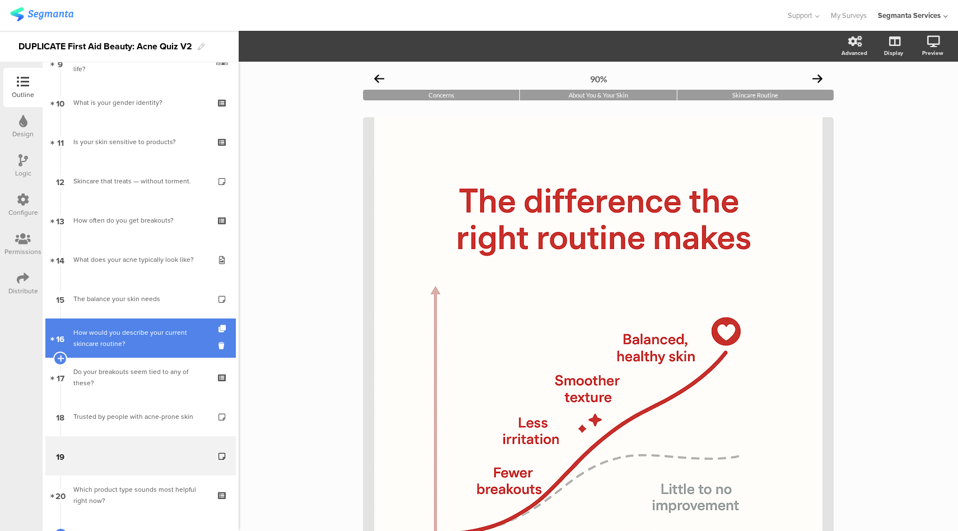
click at [154, 353] on link "16 How would you describe your current skincare routine?" at bounding box center [140, 337] width 191 height 39
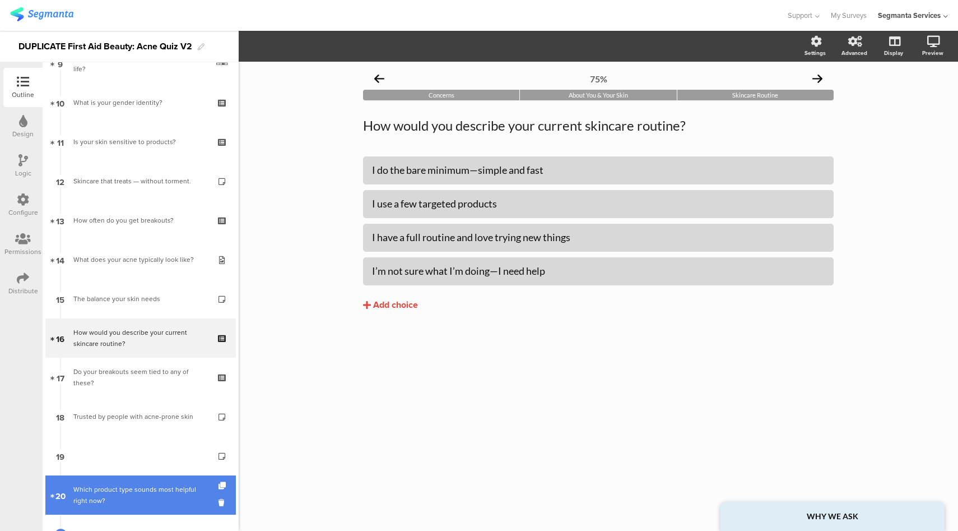
click at [129, 483] on link "20 Which product type sounds most helpful right now?" at bounding box center [140, 494] width 191 height 39
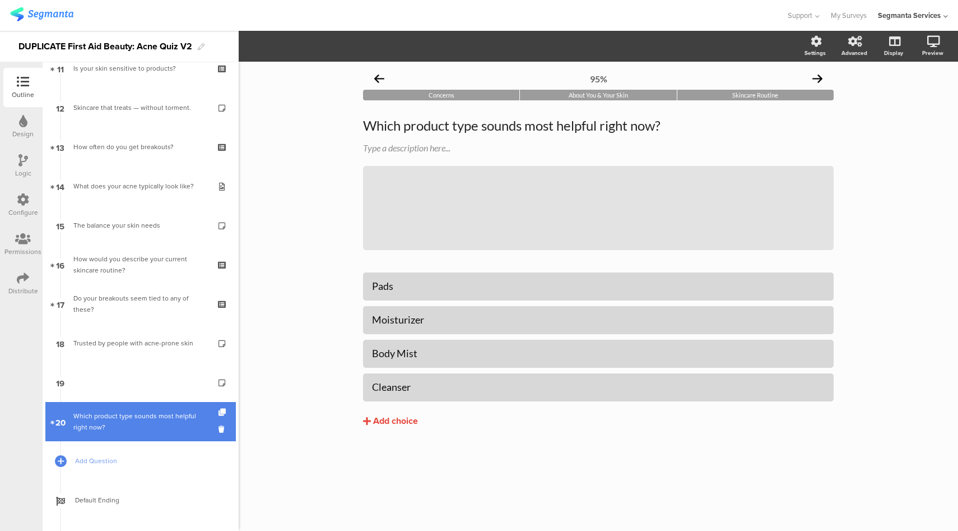
scroll to position [451, 0]
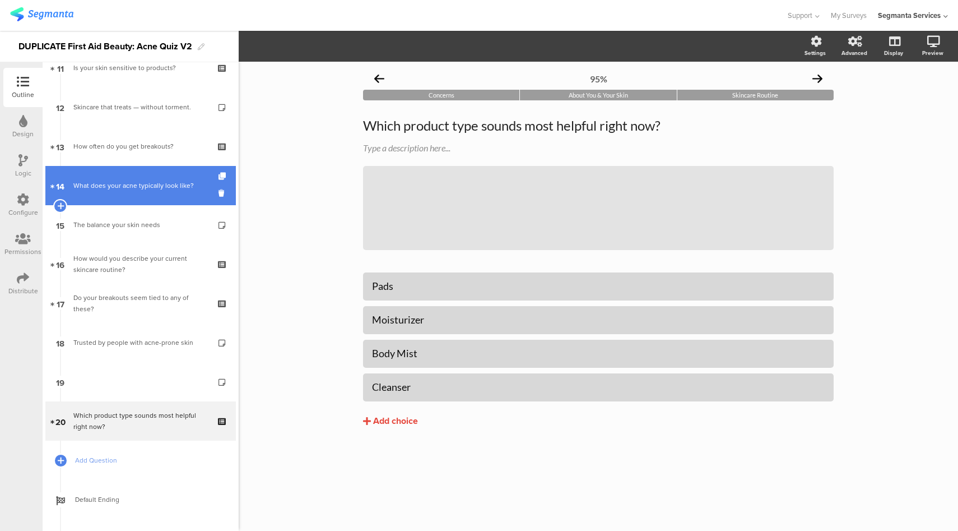
click at [174, 189] on div "What does your acne typically look like?" at bounding box center [140, 185] width 134 height 11
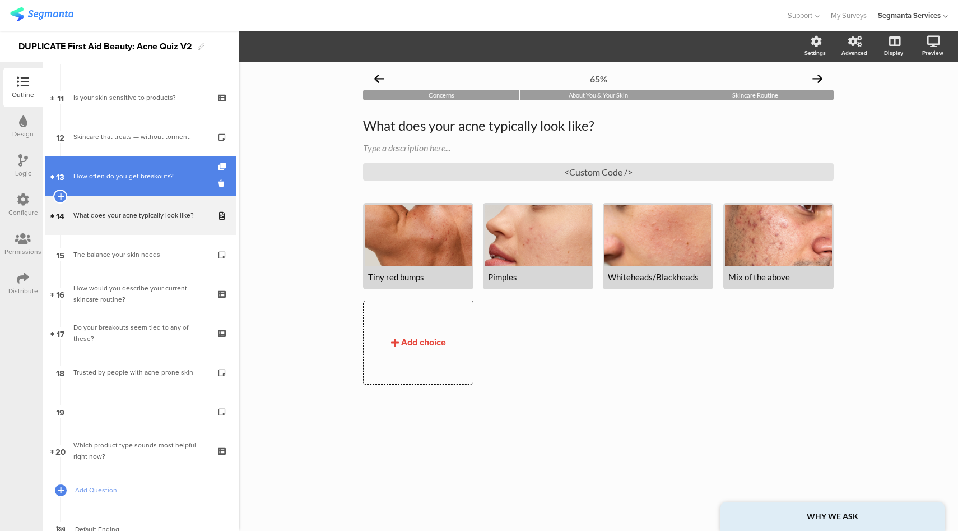
click at [168, 179] on div "How often do you get breakouts?" at bounding box center [140, 175] width 134 height 11
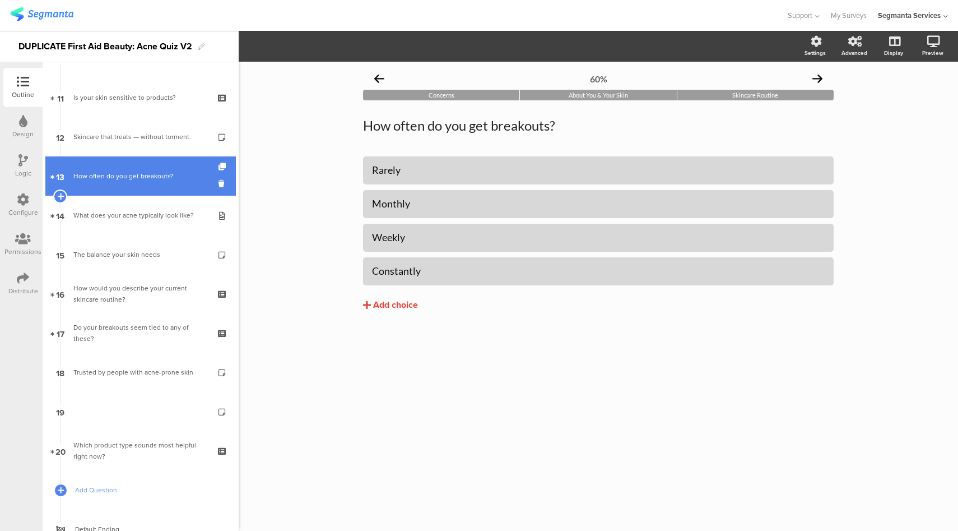
scroll to position [350, 0]
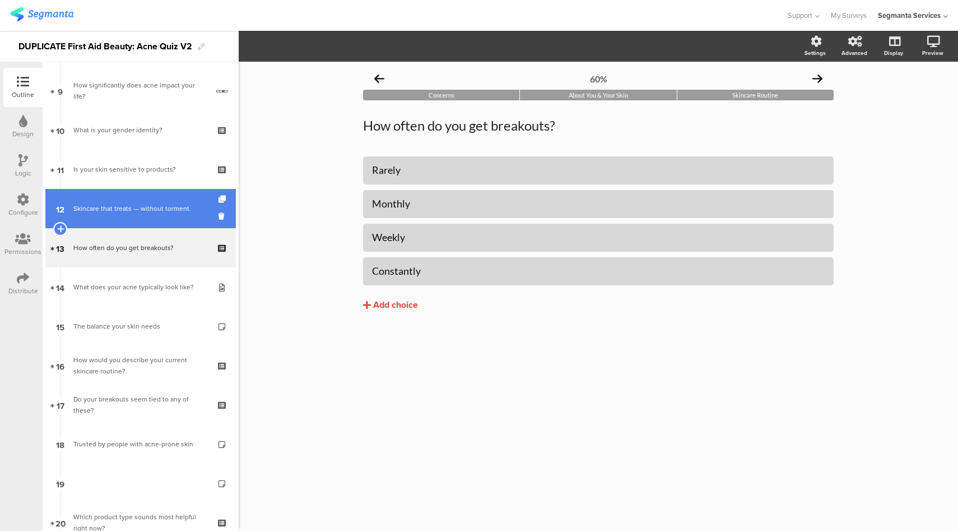
click at [144, 211] on div "Skincare that treats — without torment." at bounding box center [140, 208] width 134 height 11
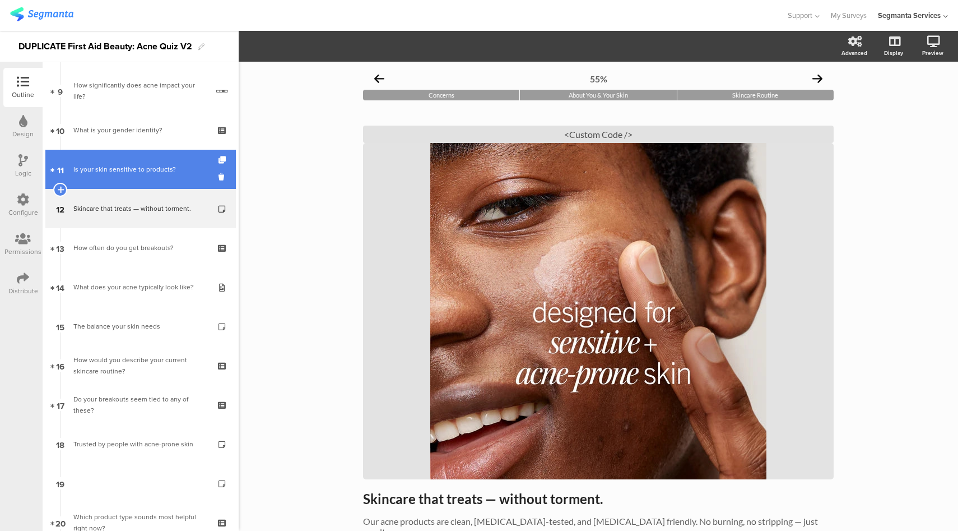
click at [149, 182] on link "11 Is your skin sensitive to products?" at bounding box center [140, 169] width 191 height 39
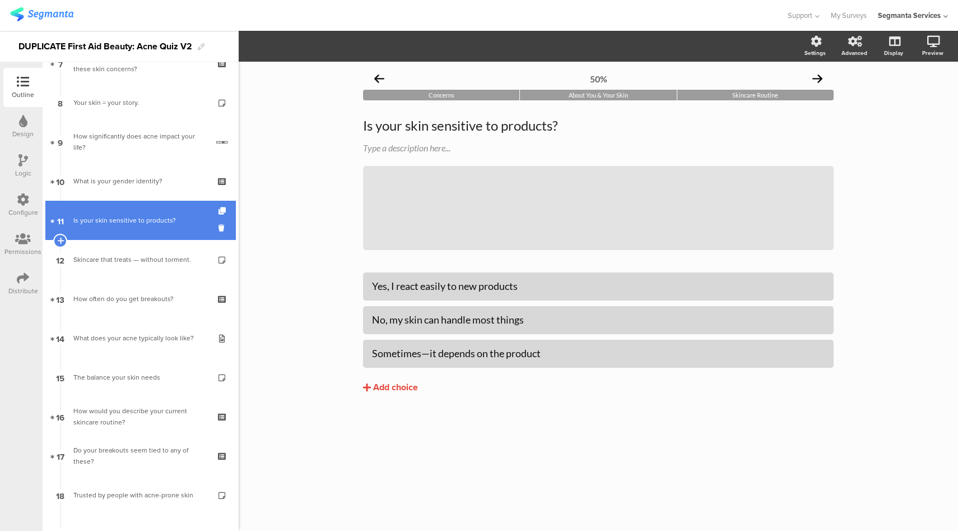
scroll to position [298, 0]
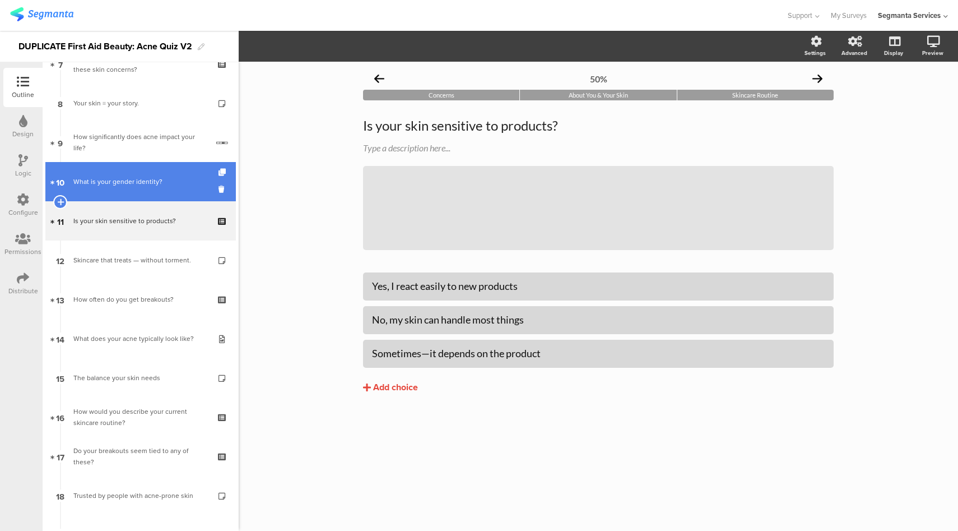
click at [146, 182] on div "What is your gender identity?" at bounding box center [140, 181] width 134 height 11
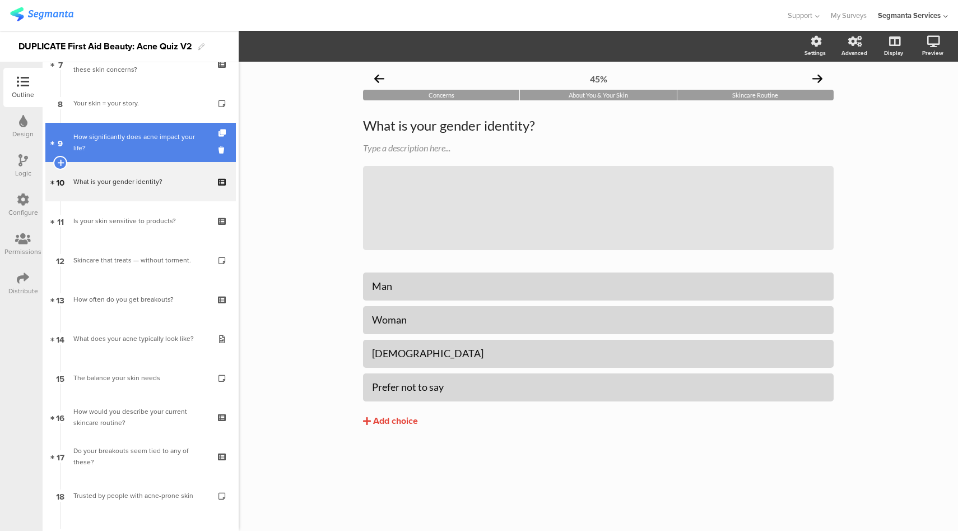
click at [152, 125] on link "9 How significantly does acne impact your life?" at bounding box center [140, 142] width 191 height 39
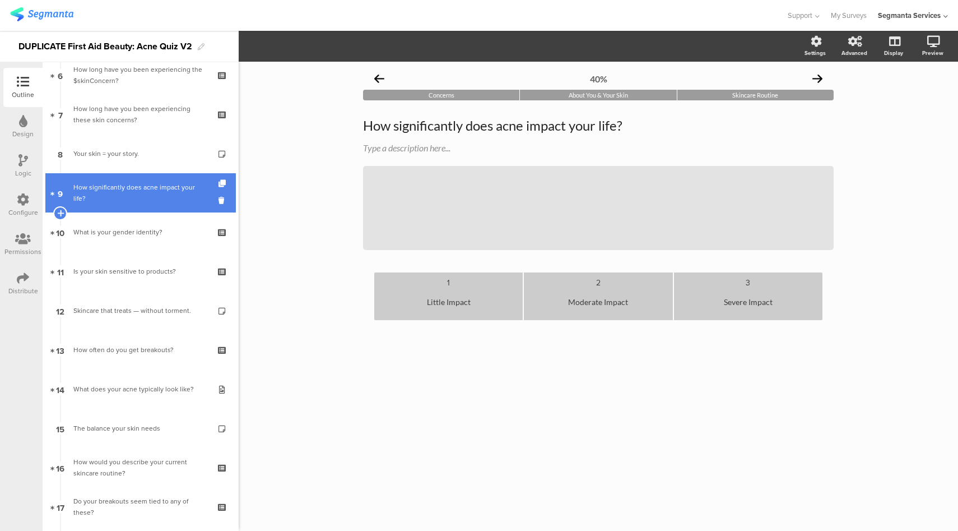
scroll to position [246, 0]
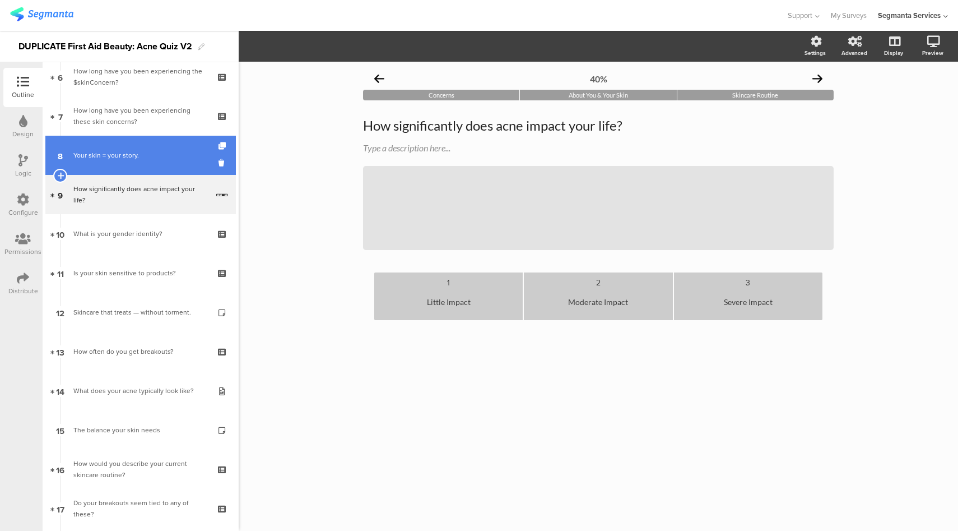
click at [130, 163] on link "8 Your skin = your story." at bounding box center [140, 155] width 191 height 39
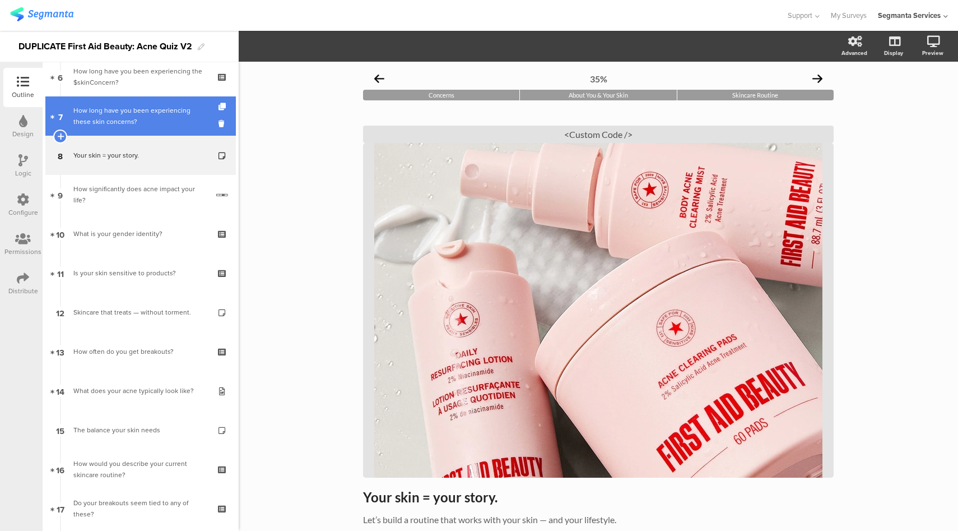
click at [151, 114] on div "How long have you been experiencing these skin concerns?" at bounding box center [140, 116] width 134 height 22
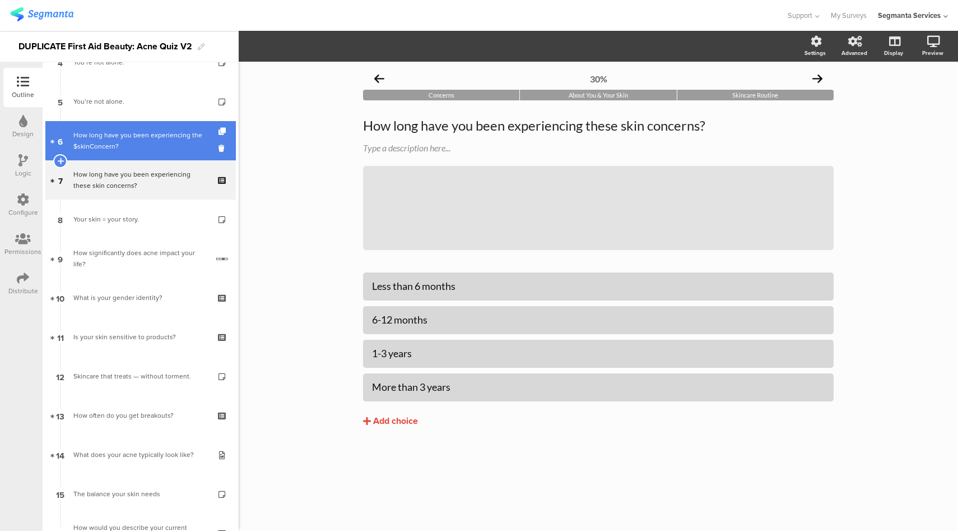
click at [136, 142] on div "How long have you been experiencing the $skinConcern?" at bounding box center [140, 140] width 134 height 22
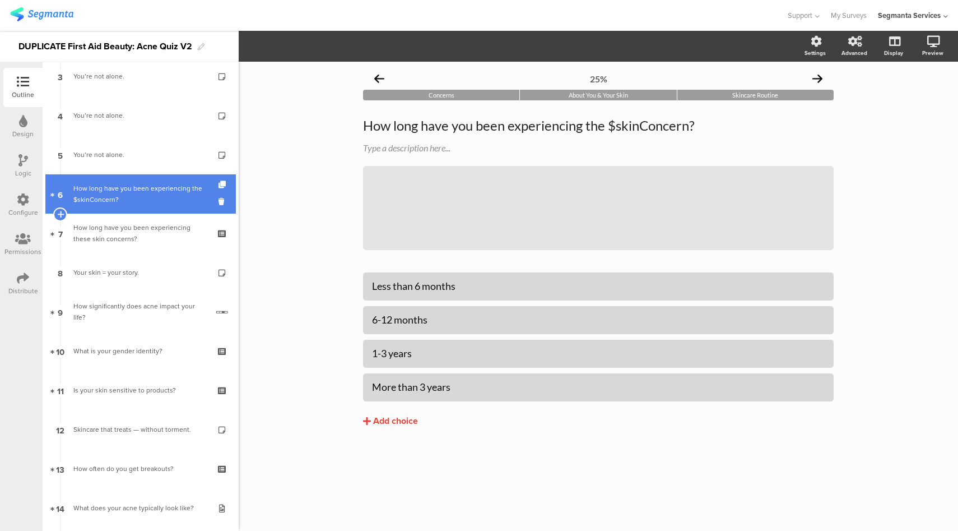
click at [136, 142] on link "5 You’re not alone." at bounding box center [140, 154] width 191 height 39
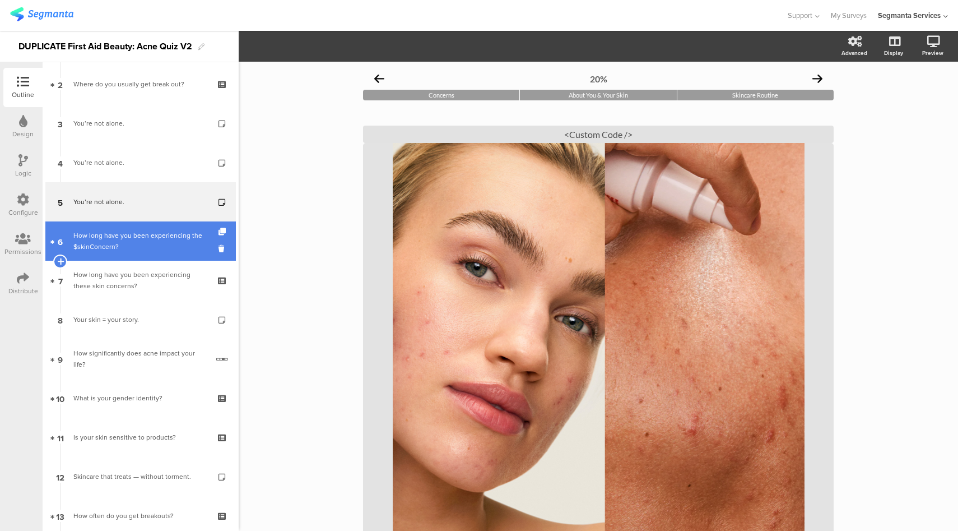
scroll to position [81, 0]
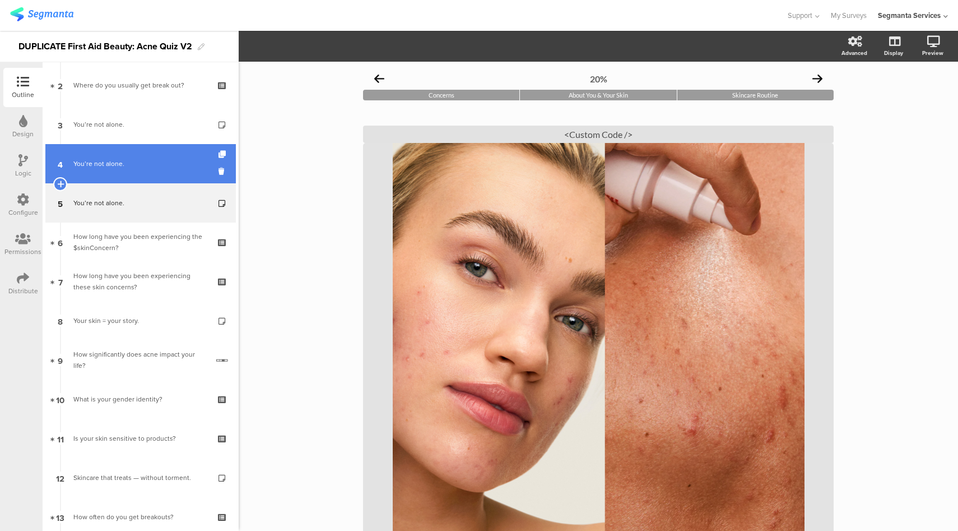
click at [128, 157] on link "4 You’re not alone." at bounding box center [140, 163] width 191 height 39
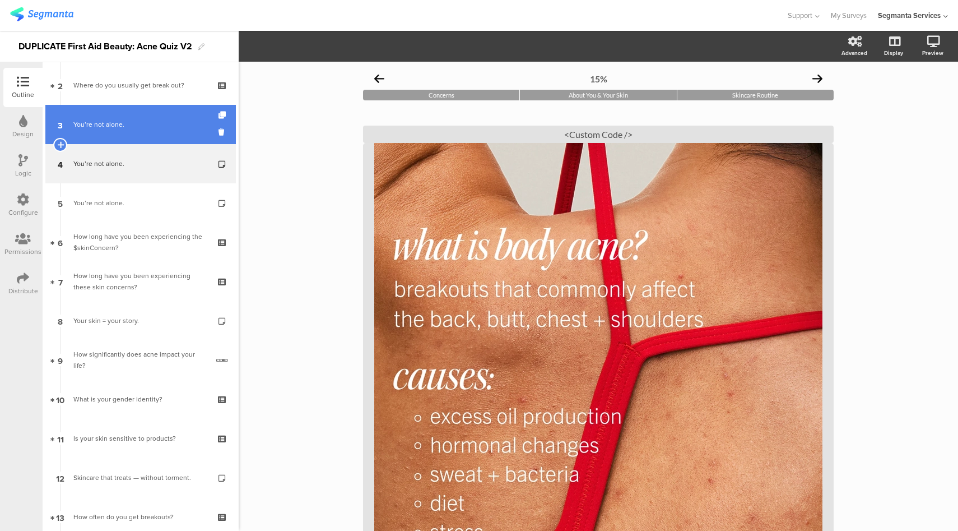
click at [137, 124] on div "You’re not alone." at bounding box center [140, 124] width 134 height 11
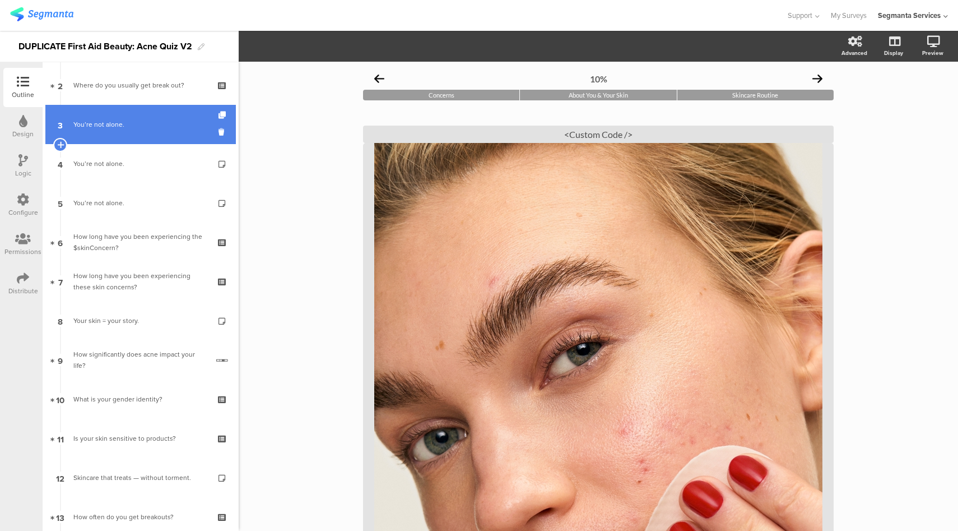
scroll to position [29, 0]
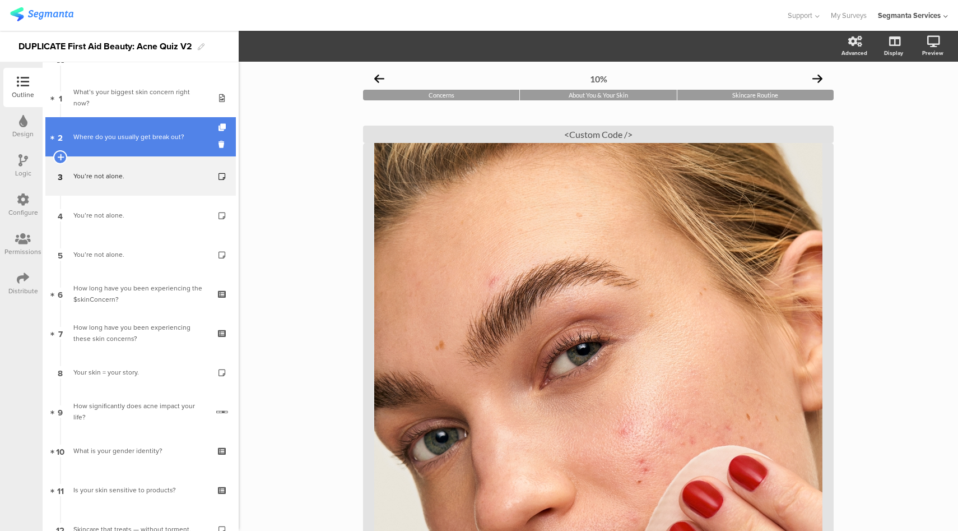
click at [136, 144] on link "2 Where do you usually get break out?" at bounding box center [140, 136] width 191 height 39
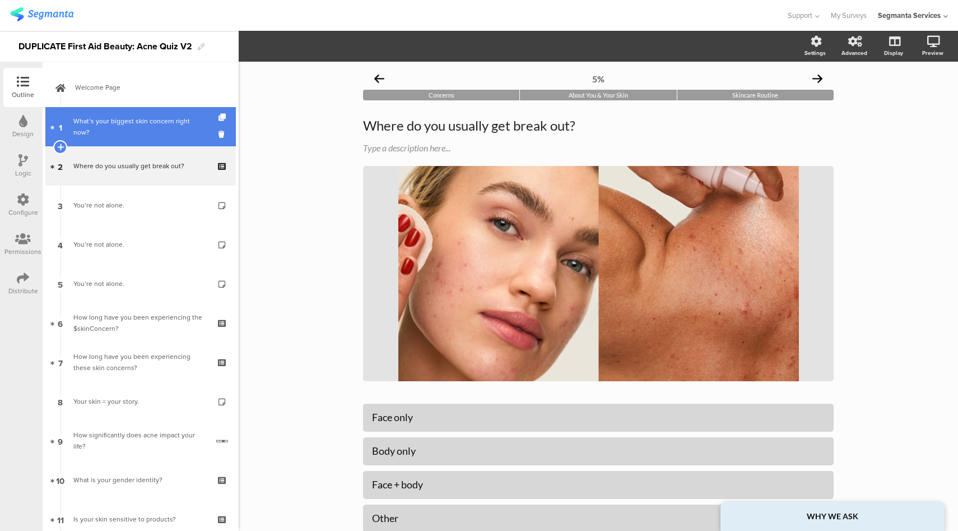
click at [135, 132] on div "What’s your biggest skin concern right now?" at bounding box center [140, 126] width 134 height 22
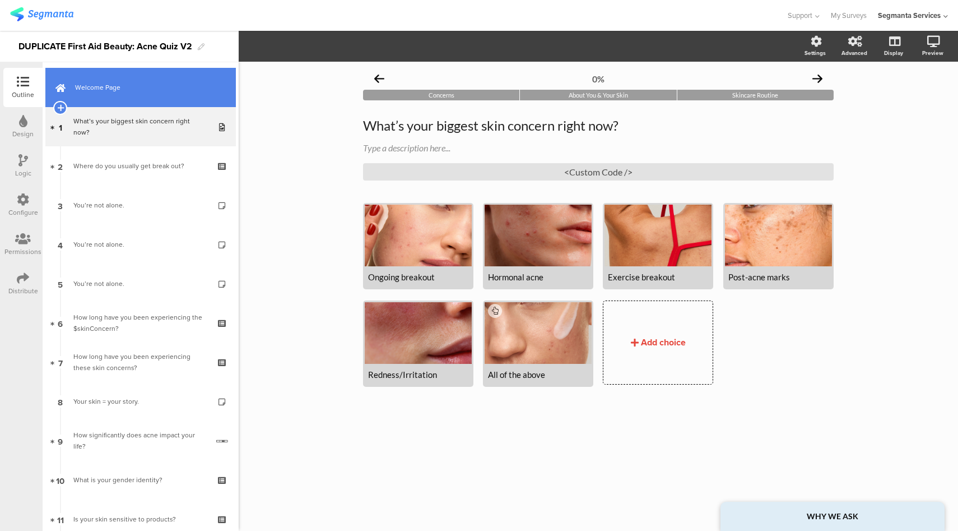
click at [144, 89] on span "Welcome Page" at bounding box center [146, 87] width 143 height 11
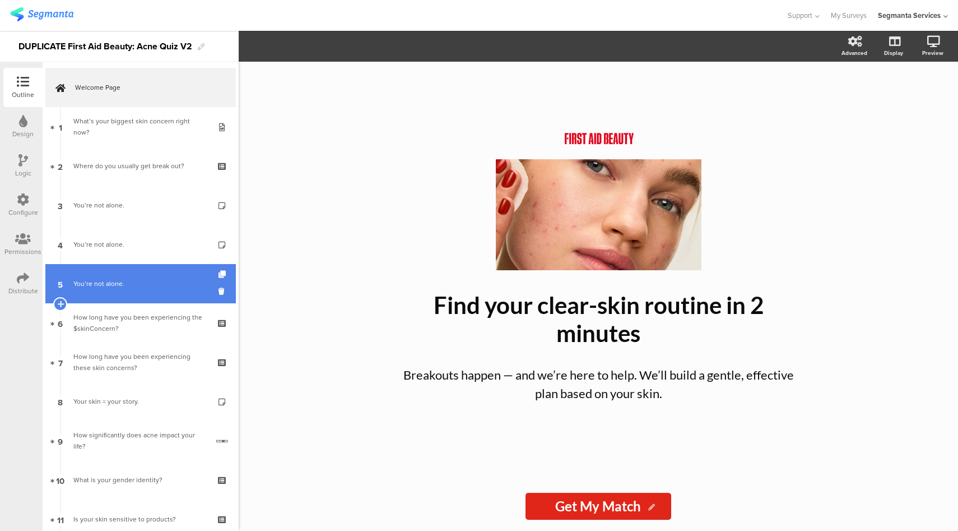
click at [137, 300] on link "5 You’re not alone." at bounding box center [140, 283] width 191 height 39
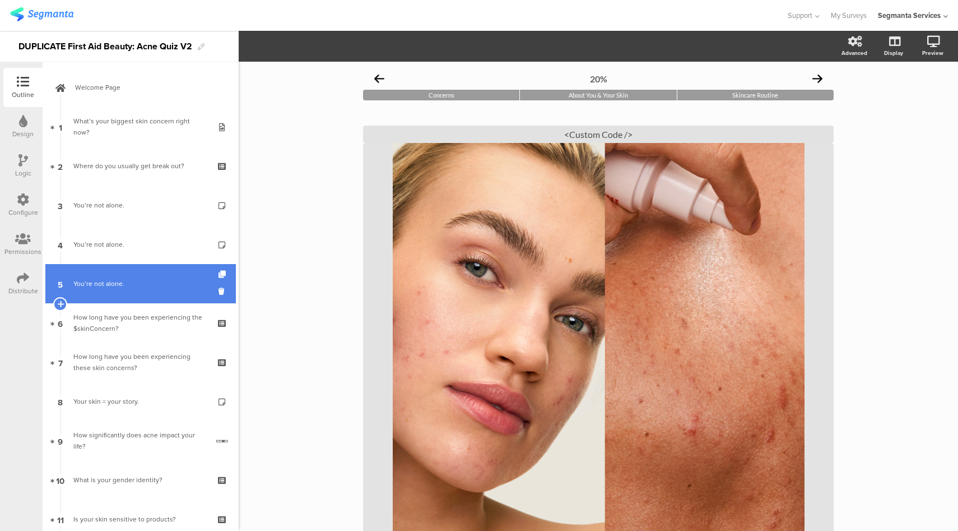
scroll to position [71, 0]
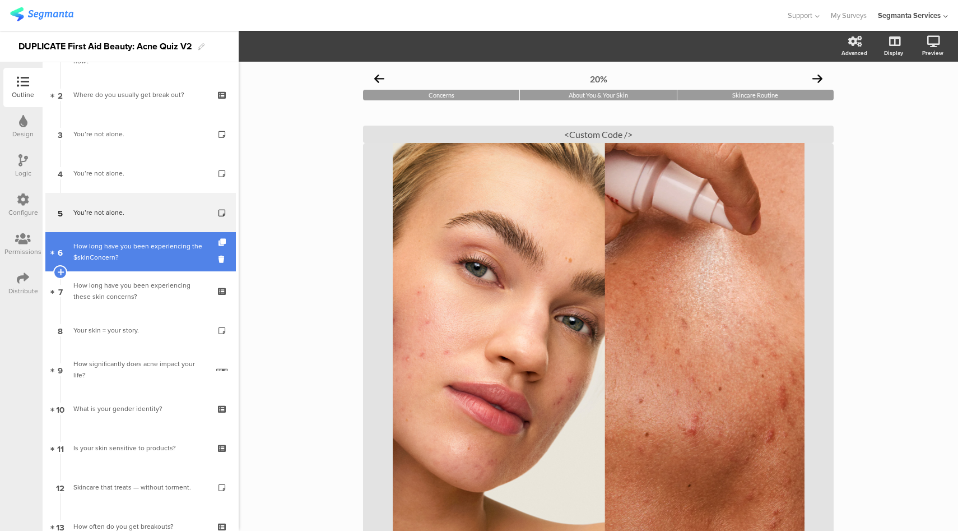
click at [140, 255] on div "How long have you been experiencing the $skinConcern?" at bounding box center [140, 251] width 134 height 22
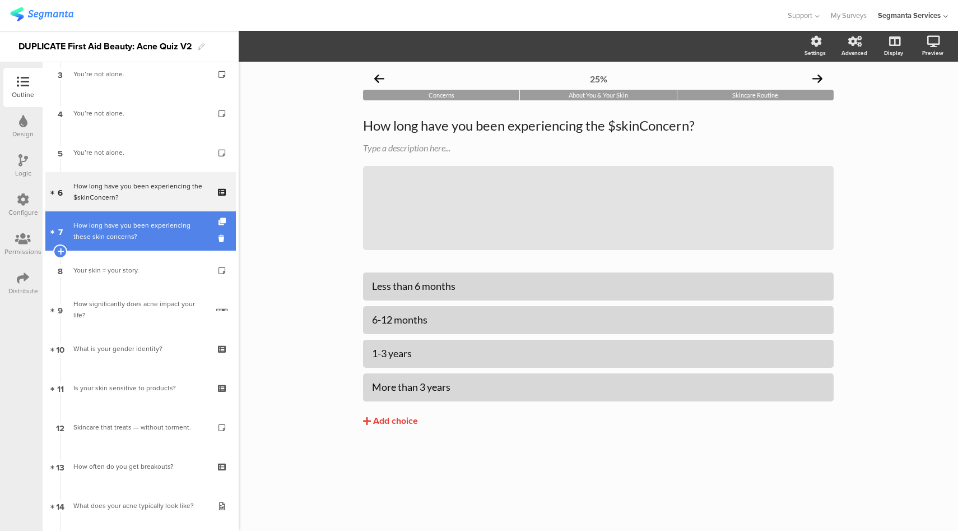
click at [140, 235] on div "How long have you been experiencing these skin concerns?" at bounding box center [140, 231] width 134 height 22
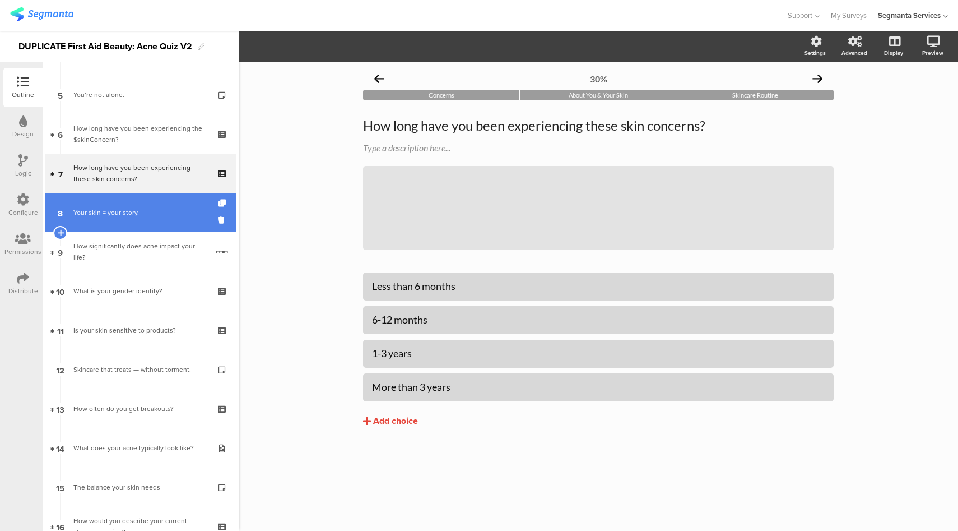
click at [145, 210] on div "Your skin = your story." at bounding box center [140, 212] width 134 height 11
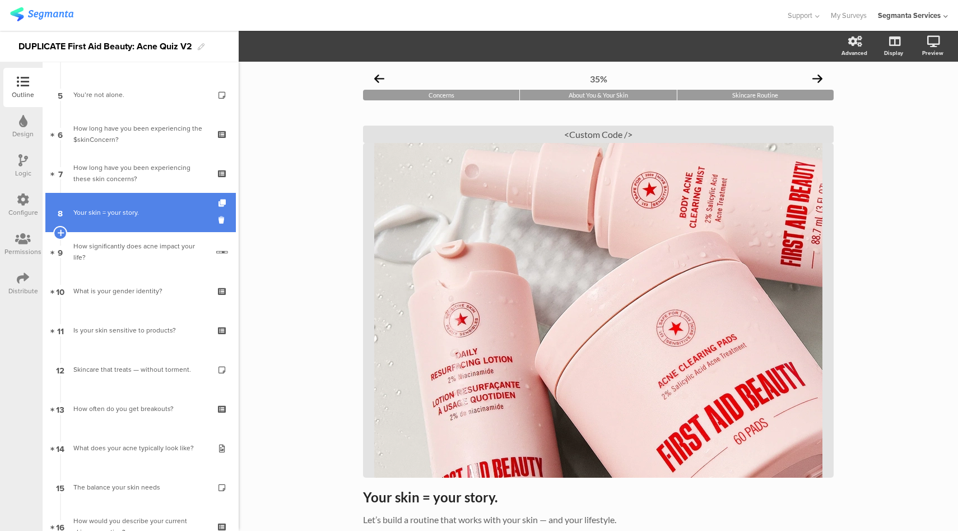
scroll to position [219, 0]
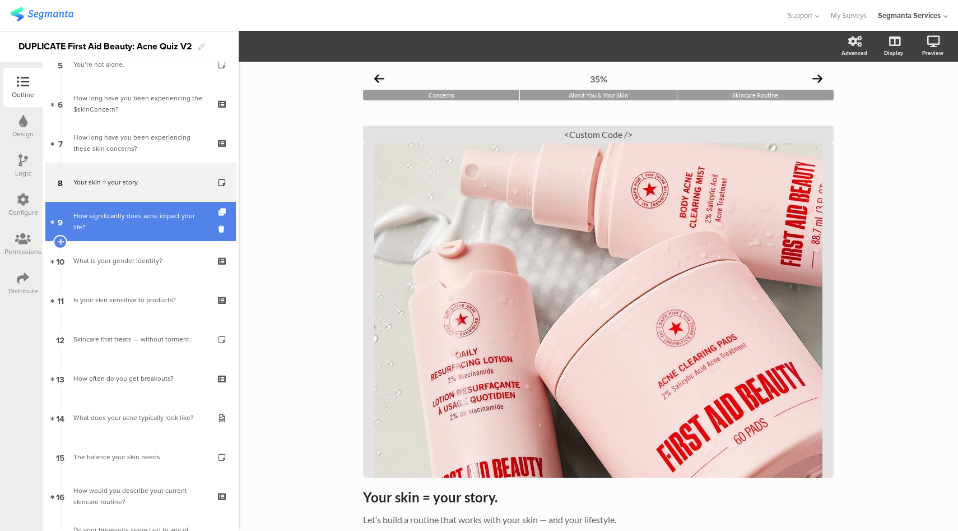
click at [144, 215] on div "How significantly does acne impact your life?" at bounding box center [140, 221] width 135 height 22
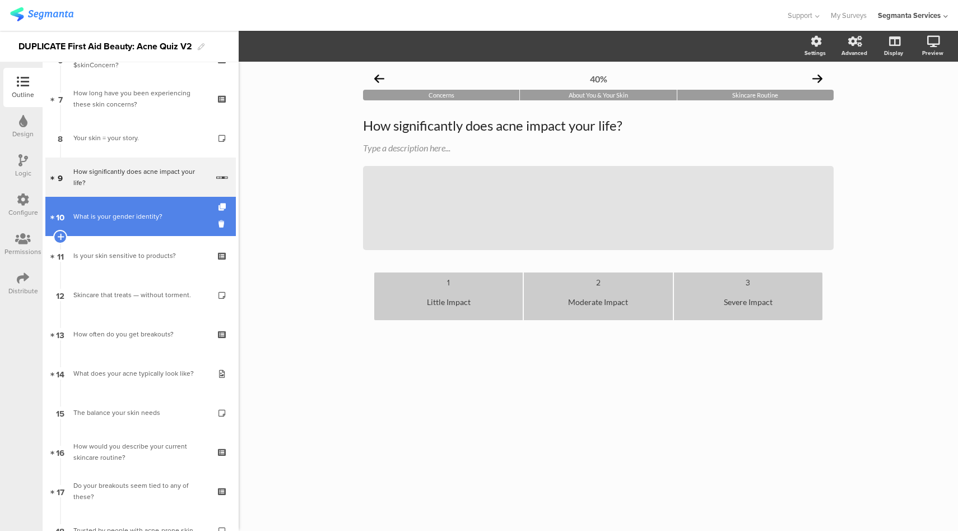
click at [142, 228] on link "10 What is your gender identity?" at bounding box center [140, 216] width 191 height 39
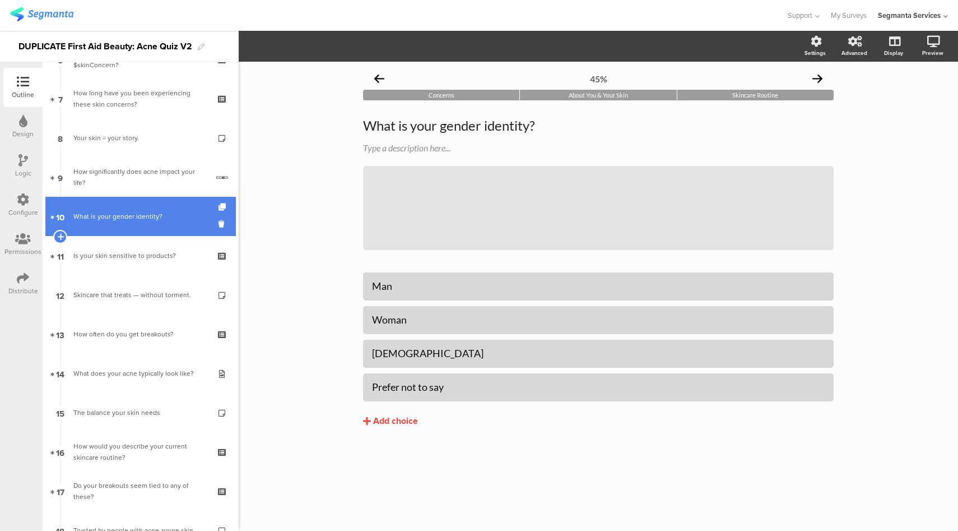
scroll to position [311, 0]
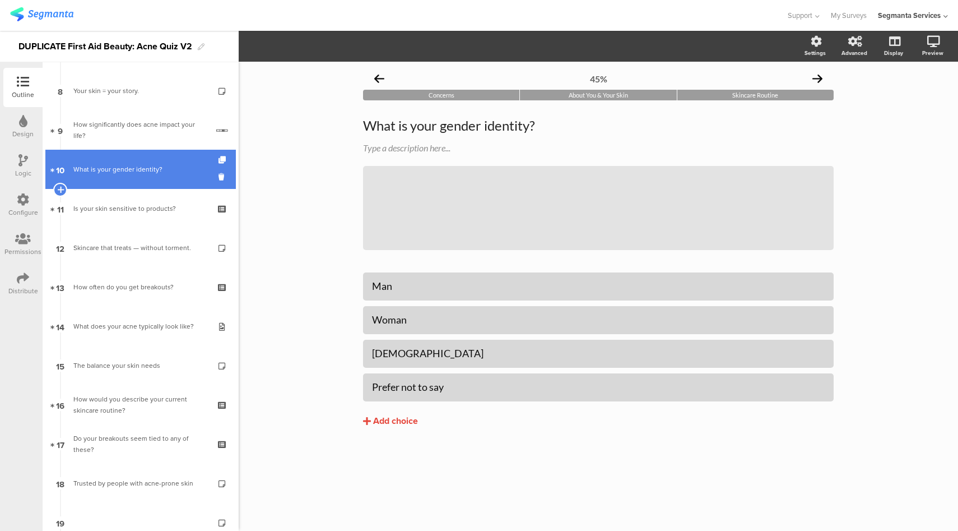
click at [142, 228] on link "11 Is your skin sensitive to products?" at bounding box center [140, 208] width 191 height 39
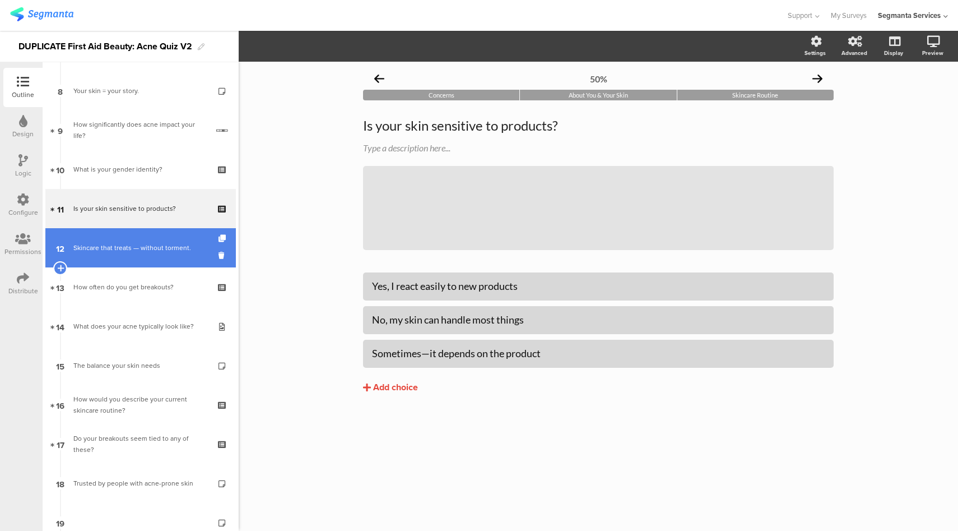
click at [146, 250] on div "Skincare that treats — without torment." at bounding box center [140, 247] width 134 height 11
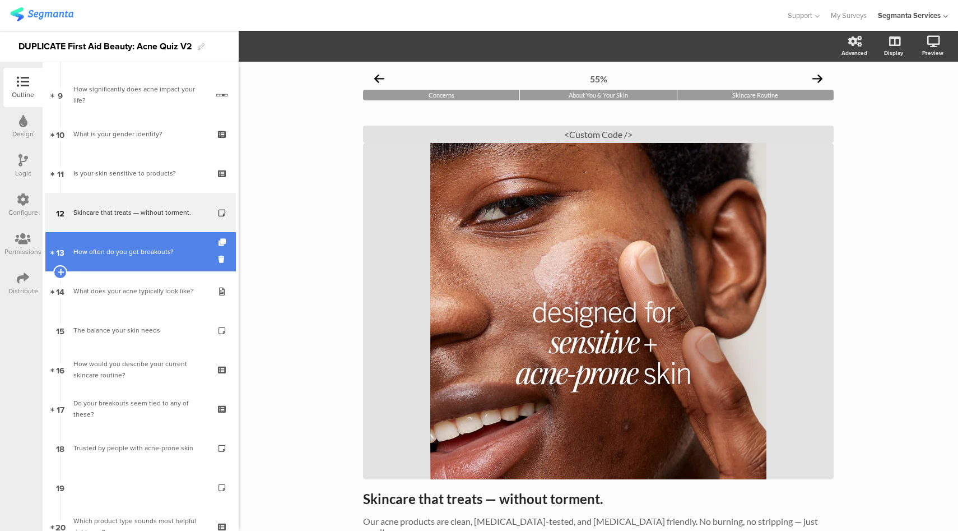
scroll to position [365, 0]
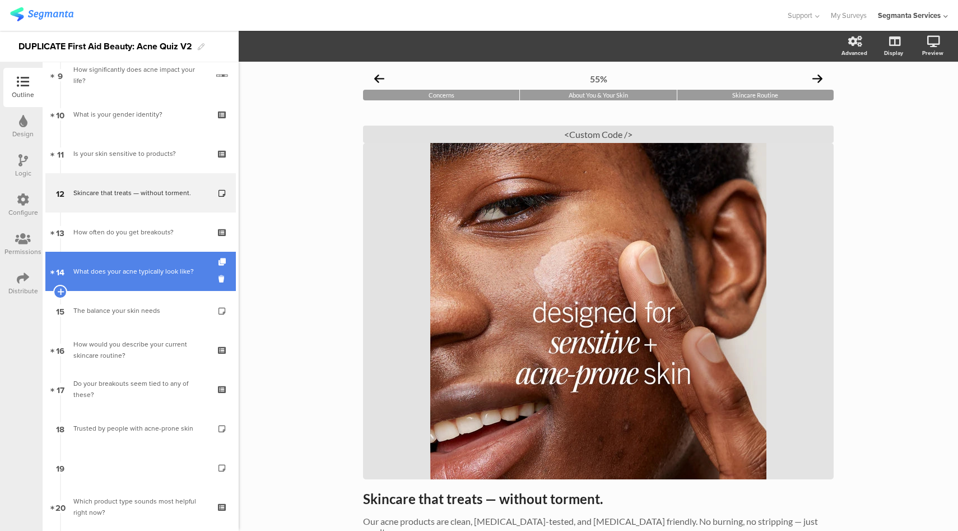
click at [146, 258] on link "14 What does your acne typically look like?" at bounding box center [140, 271] width 191 height 39
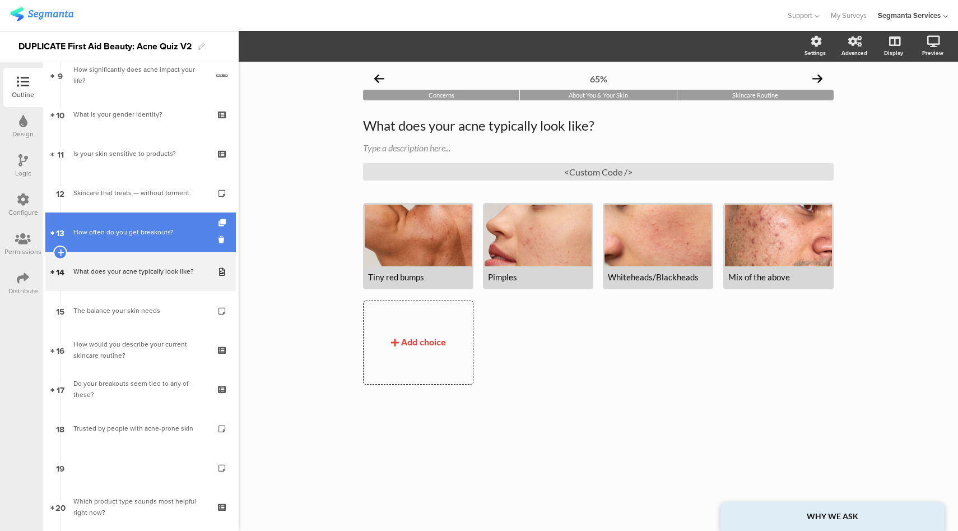
click at [147, 215] on link "13 How often do you get breakouts?" at bounding box center [140, 231] width 191 height 39
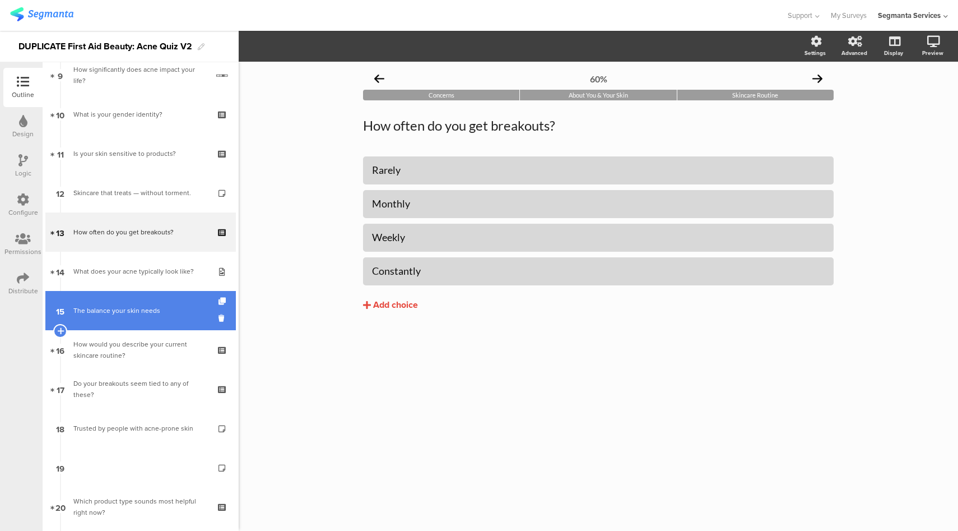
click at [145, 310] on div "The balance your skin needs" at bounding box center [140, 310] width 134 height 11
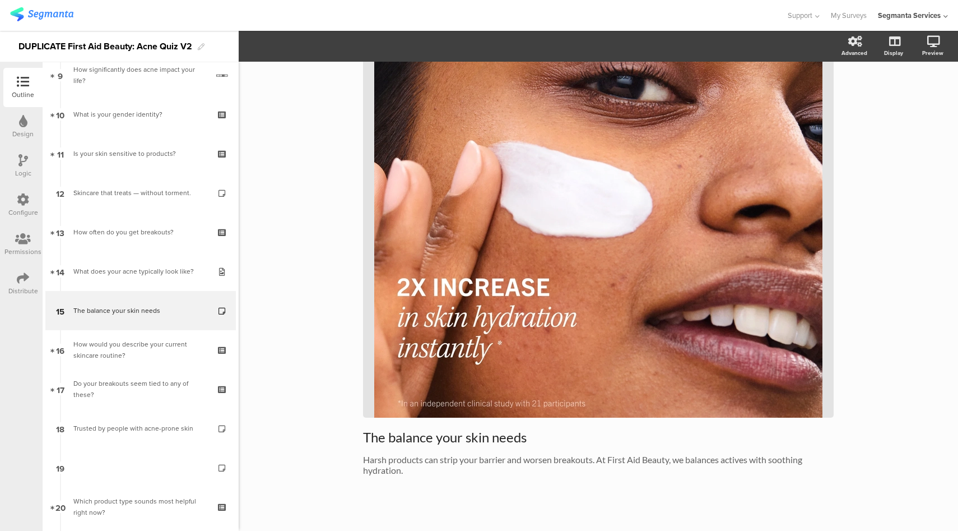
scroll to position [154, 0]
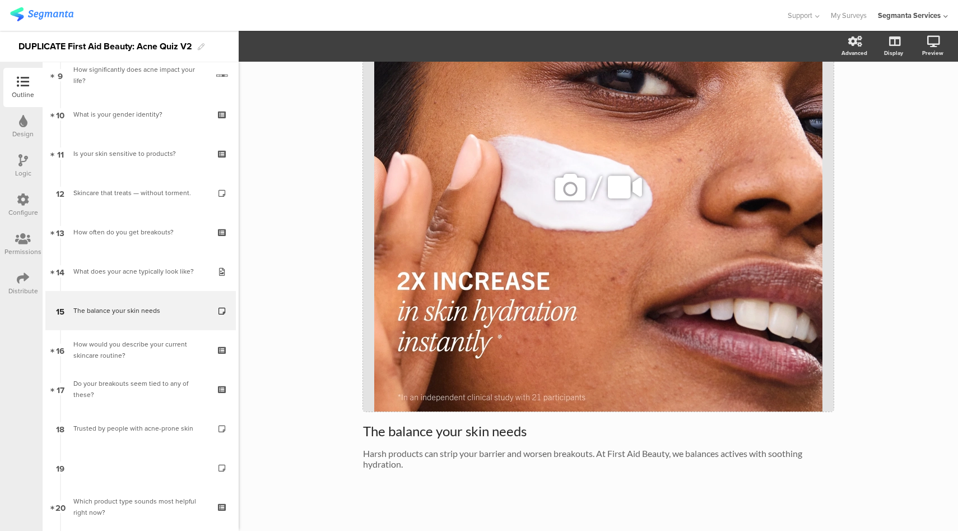
click at [565, 196] on icon at bounding box center [571, 187] width 38 height 38
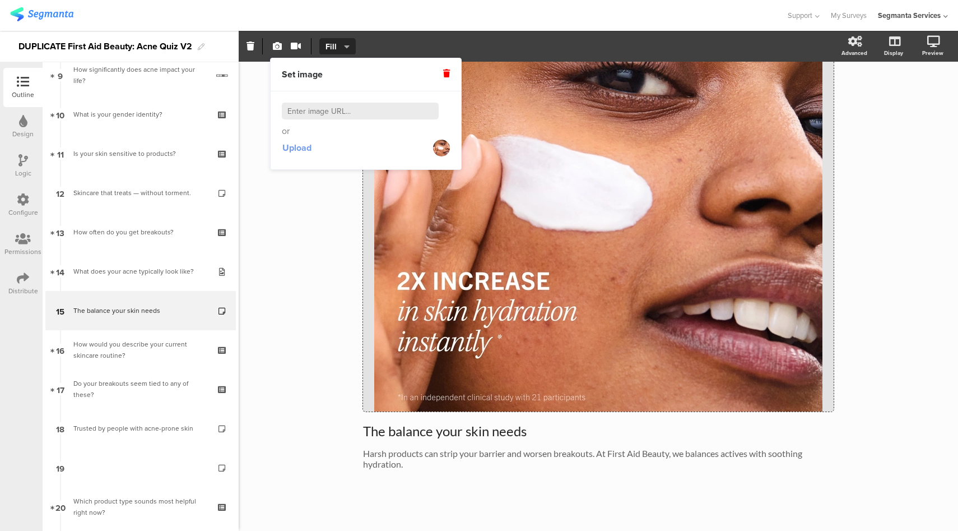
click at [289, 149] on span "Upload" at bounding box center [296, 147] width 29 height 13
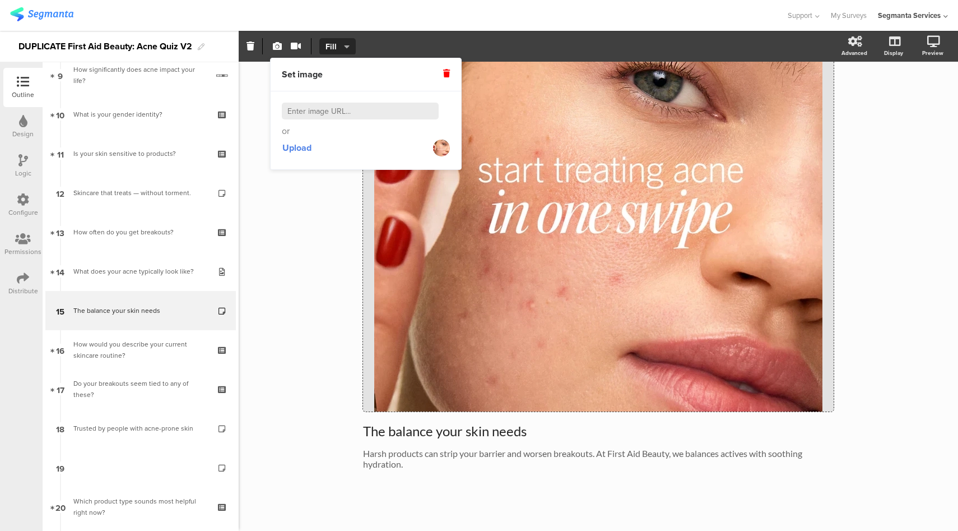
click at [291, 289] on div "70% Concerns About You & Your Skin Skincare Routine The balance your skin needs…" at bounding box center [599, 222] width 720 height 629
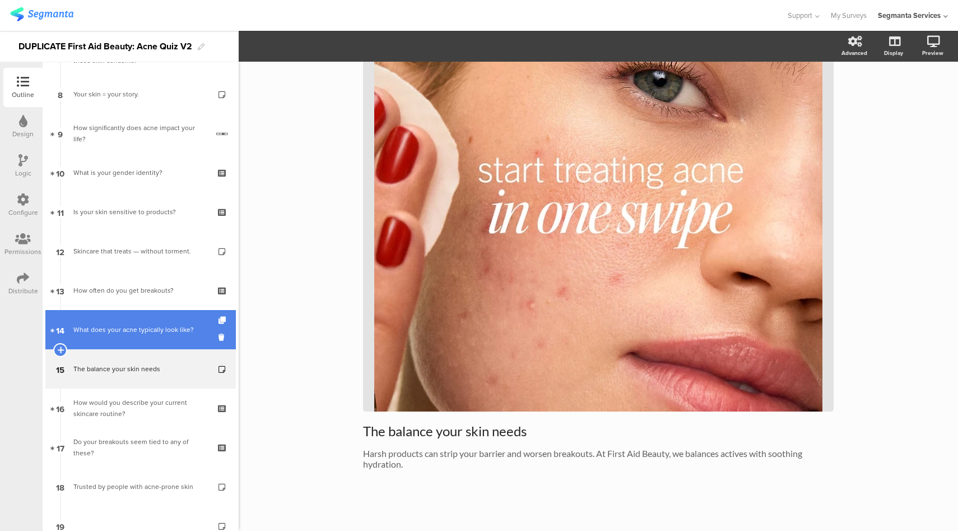
scroll to position [301, 0]
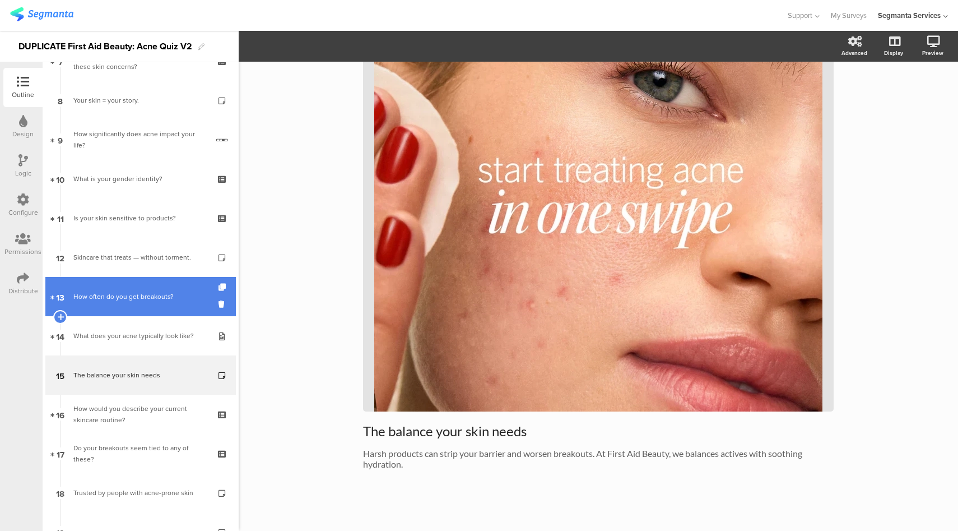
click at [141, 291] on div "How often do you get breakouts?" at bounding box center [140, 296] width 134 height 11
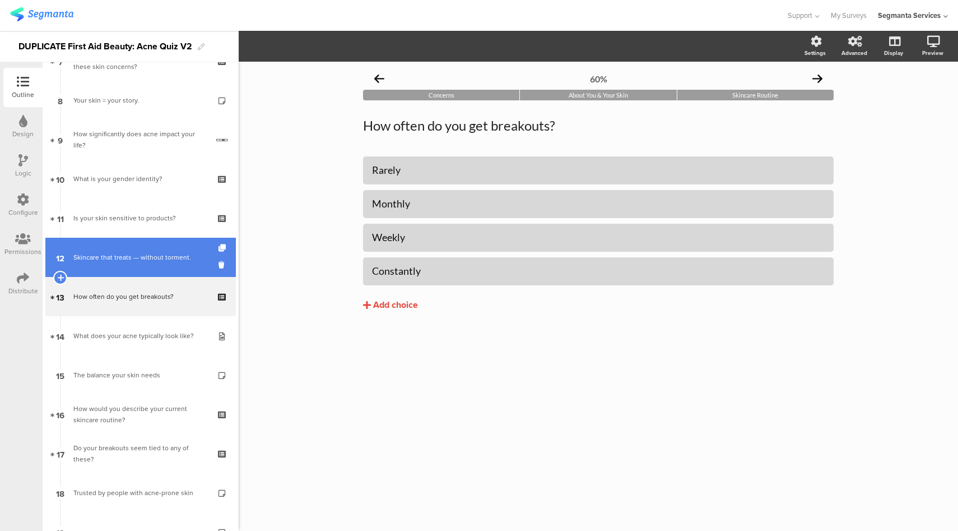
click at [144, 245] on link "12 Skincare that treats — without torment." at bounding box center [140, 257] width 191 height 39
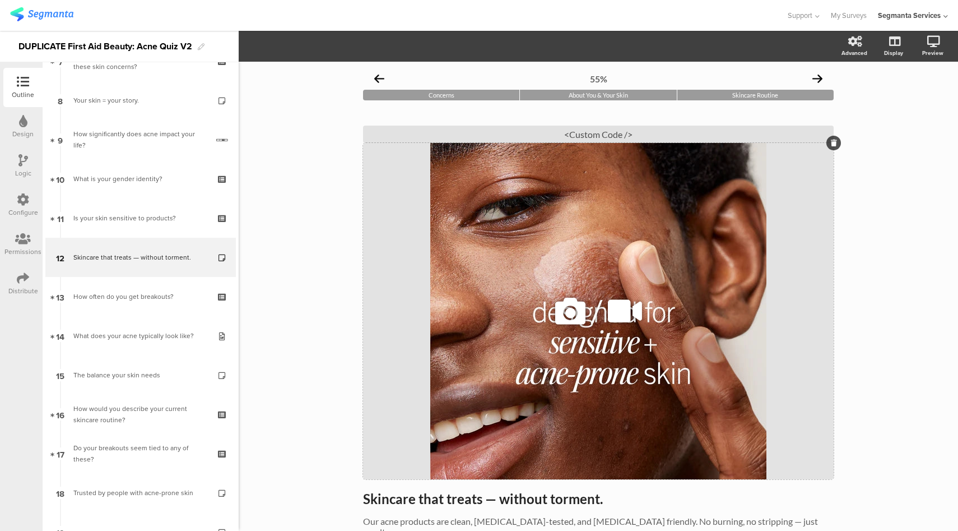
scroll to position [65, 0]
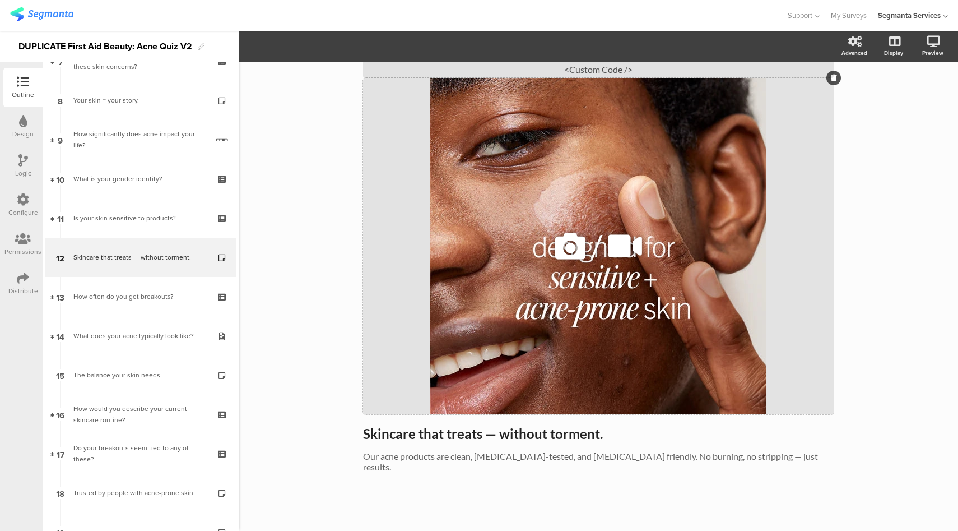
click at [568, 242] on icon at bounding box center [571, 246] width 38 height 38
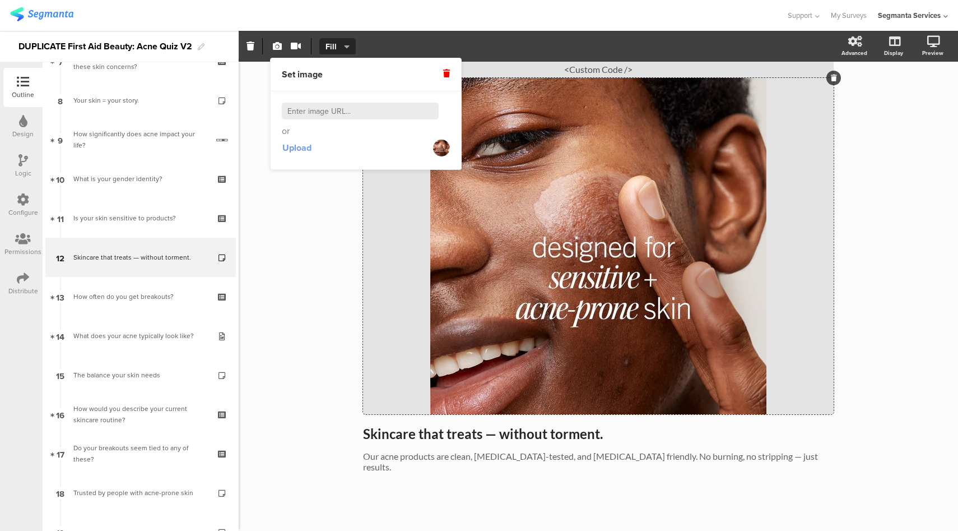
click at [304, 147] on span "Upload" at bounding box center [296, 147] width 29 height 13
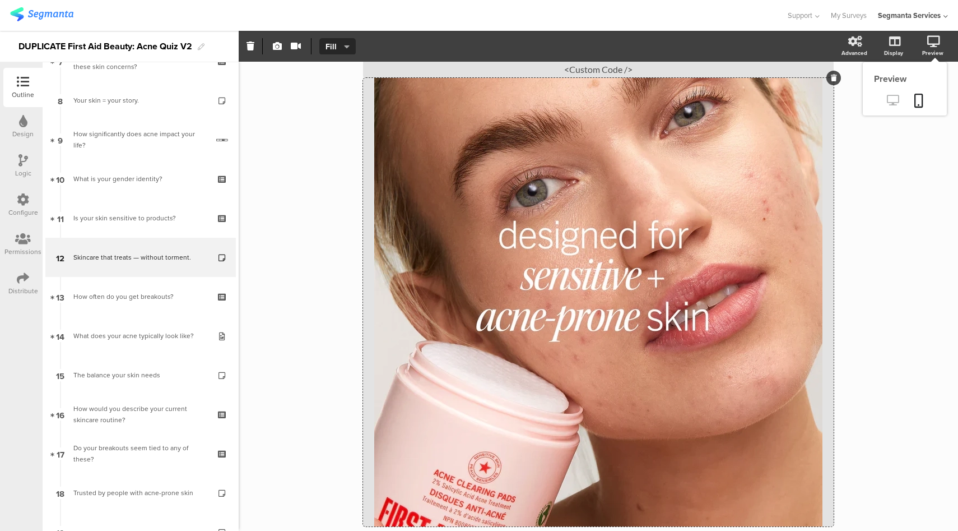
click at [887, 100] on icon at bounding box center [893, 100] width 12 height 11
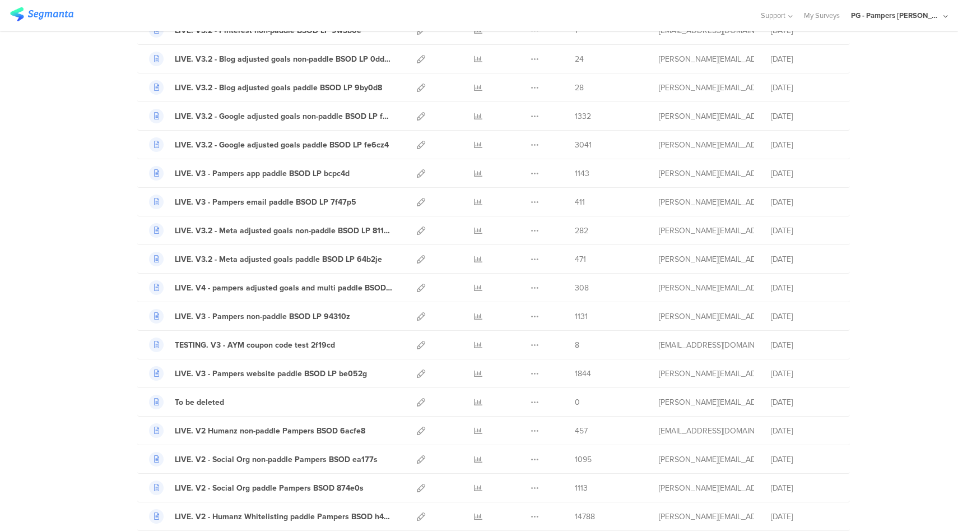
scroll to position [674, 0]
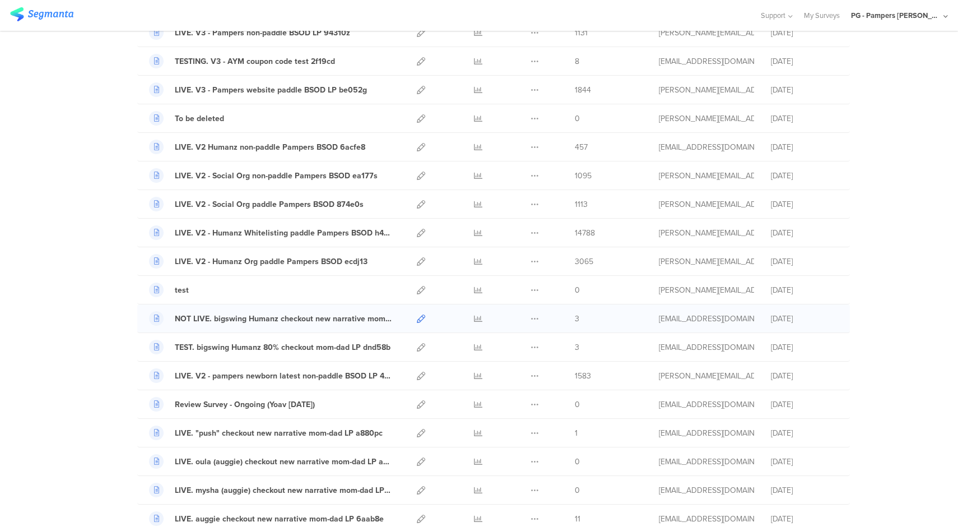
click at [417, 317] on icon at bounding box center [421, 318] width 8 height 8
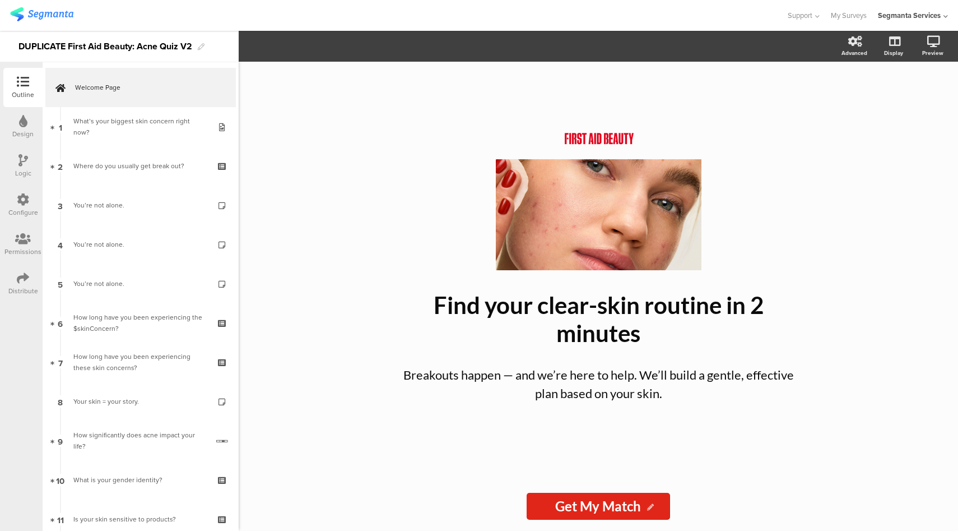
click at [13, 169] on div "Logic" at bounding box center [22, 165] width 39 height 39
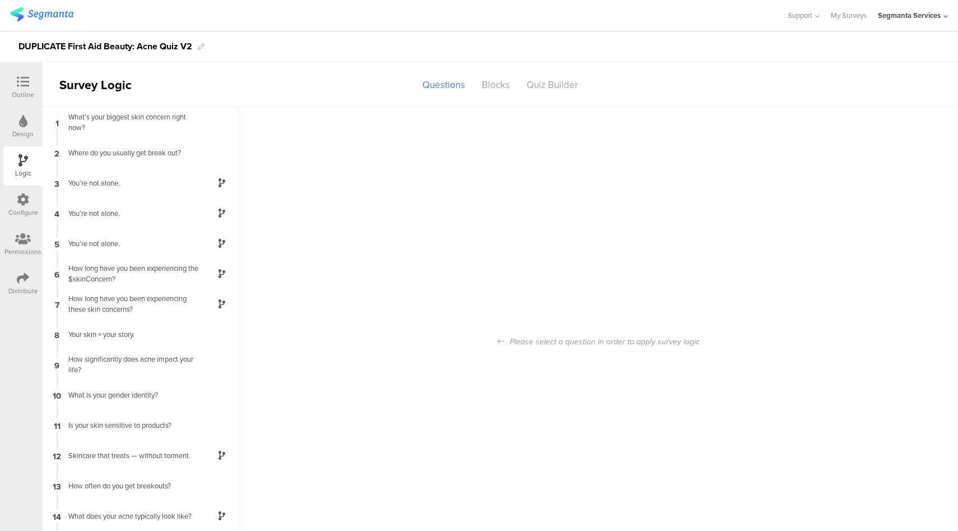
click at [27, 129] on div "Design" at bounding box center [22, 134] width 21 height 10
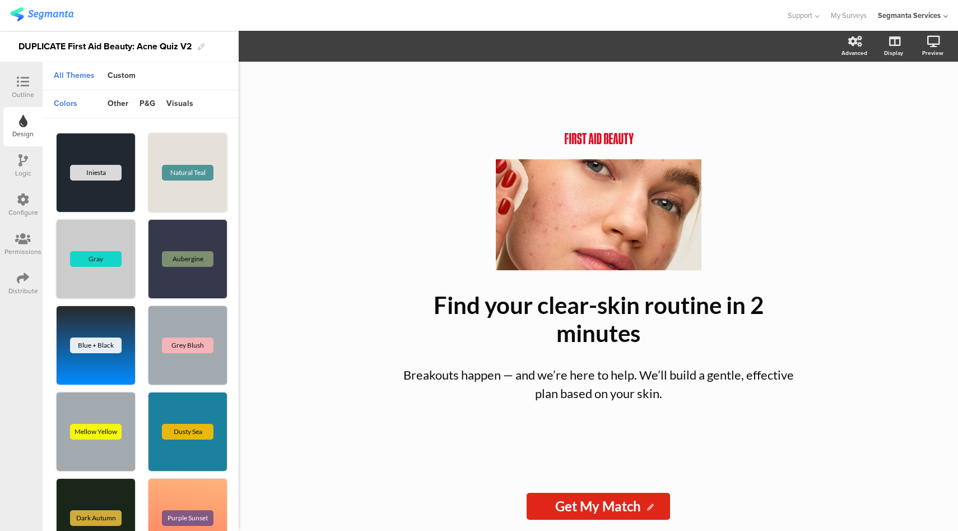
click at [21, 170] on div "Logic" at bounding box center [23, 173] width 16 height 10
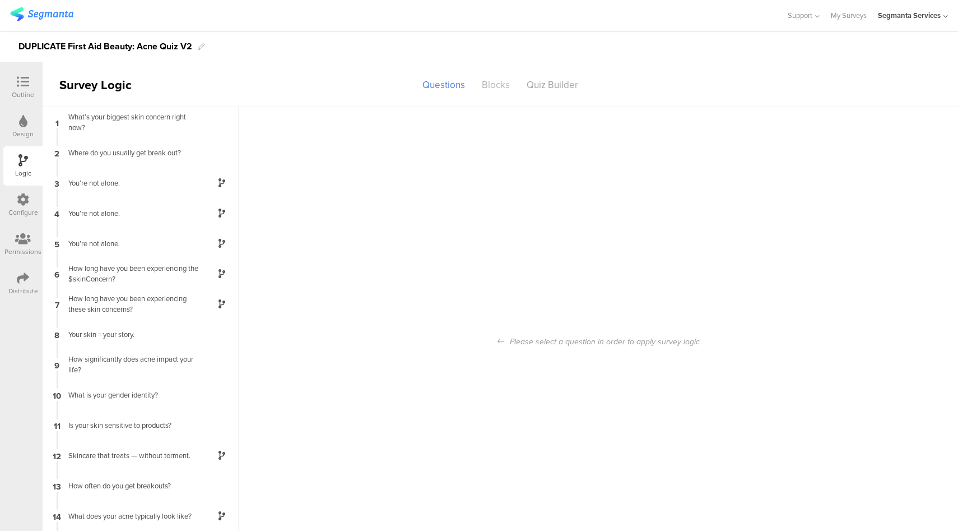
click at [492, 85] on div "Blocks" at bounding box center [496, 85] width 45 height 20
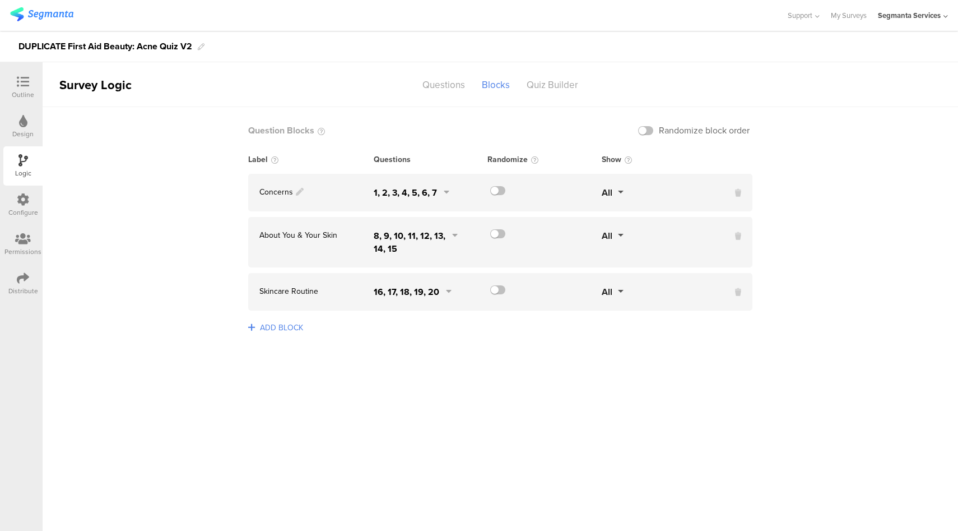
click at [285, 194] on span "Concerns" at bounding box center [277, 192] width 34 height 12
click at [294, 230] on span "About You & Your Skin" at bounding box center [299, 235] width 78 height 12
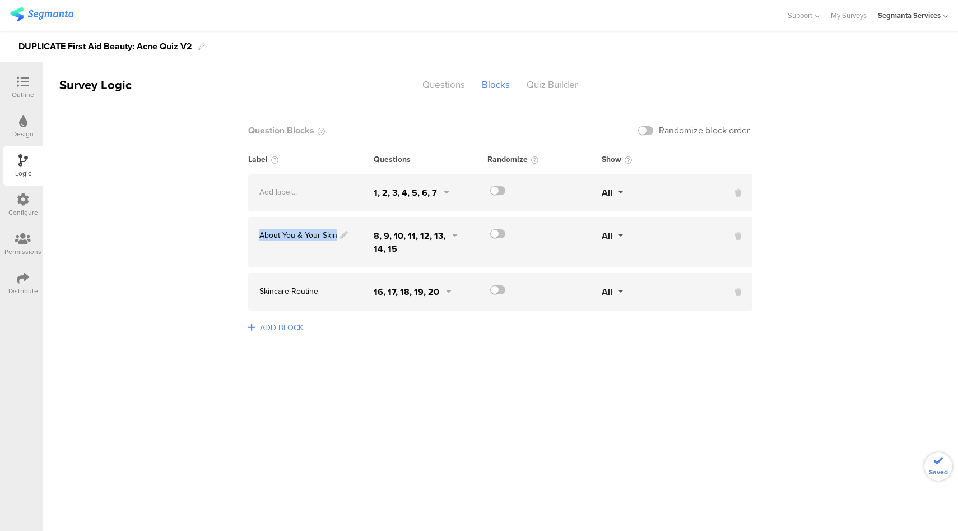
click at [294, 230] on span "About You & Your Skin" at bounding box center [299, 235] width 78 height 12
click at [304, 289] on span "Skincare Routine" at bounding box center [289, 291] width 59 height 12
click at [151, 189] on sg-logic-groups-list "Question Blocks Randomize block order Label Questions Randomize Show 1, 2, 3, 4…" at bounding box center [501, 319] width 916 height 424
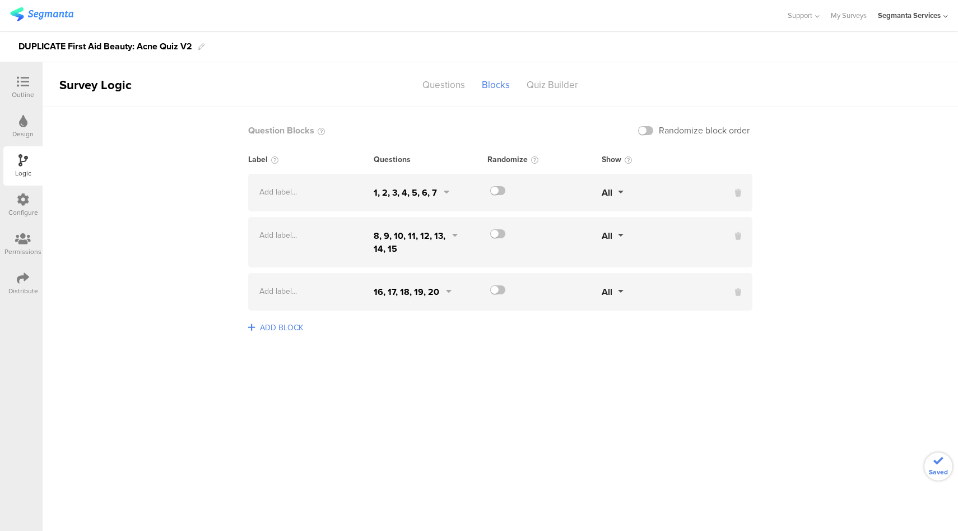
click at [26, 86] on icon at bounding box center [23, 82] width 12 height 12
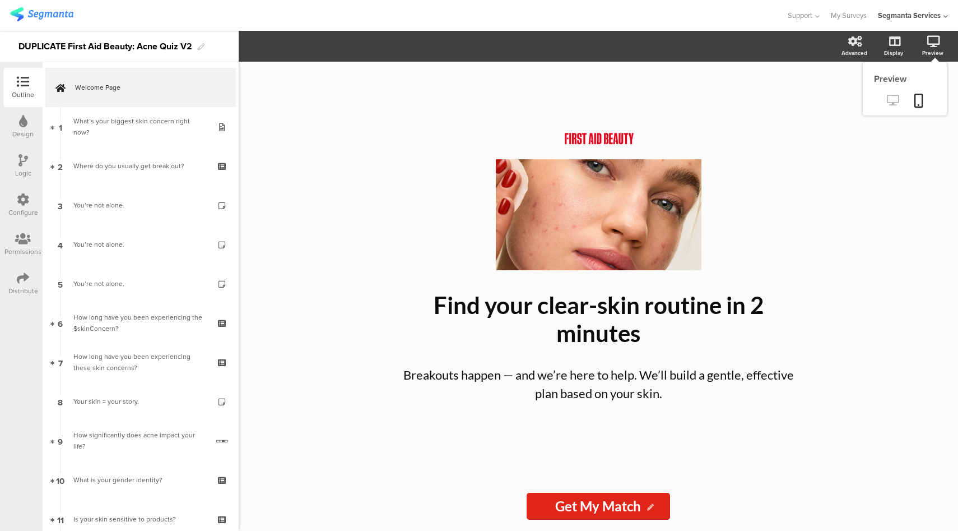
click at [895, 98] on icon at bounding box center [893, 100] width 12 height 11
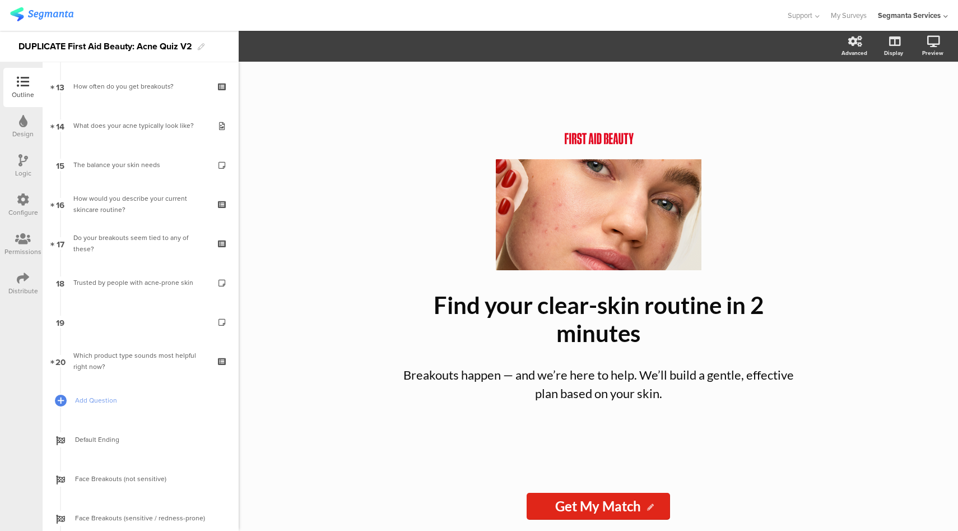
scroll to position [520, 0]
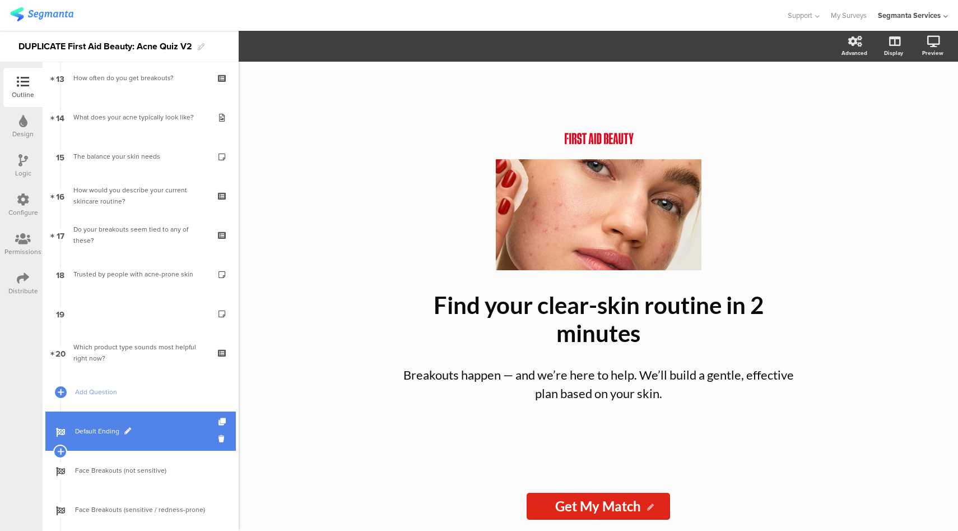
click at [147, 438] on link "Default Ending" at bounding box center [140, 430] width 191 height 39
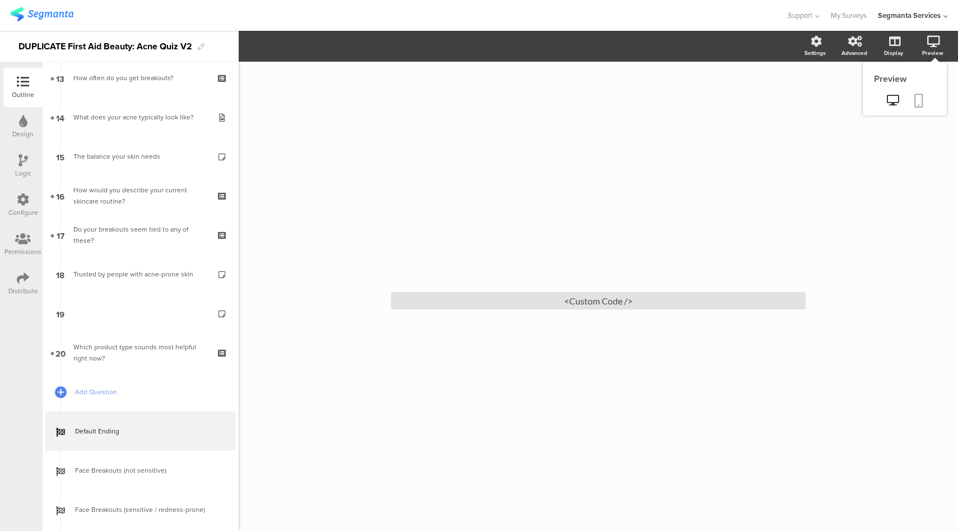
click at [915, 105] on icon at bounding box center [919, 101] width 9 height 14
click at [64, 391] on div at bounding box center [61, 392] width 16 height 16
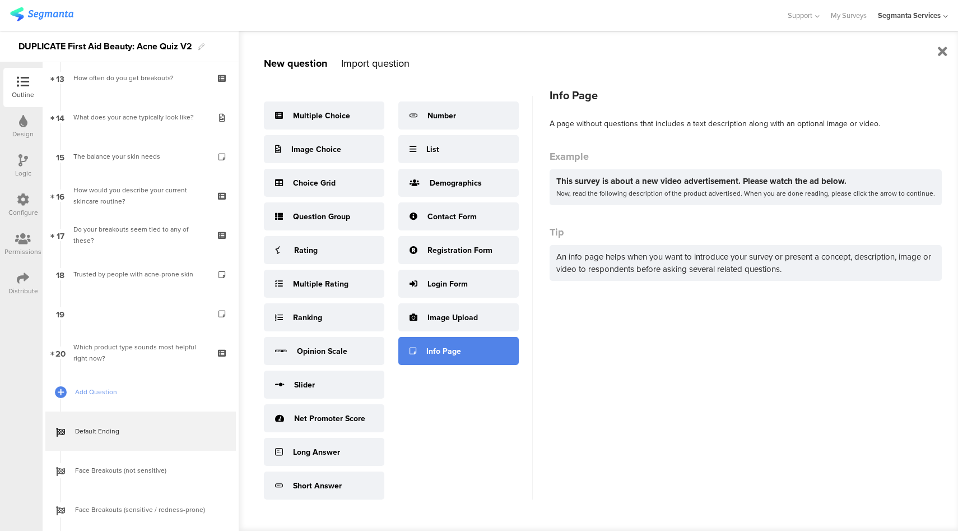
click at [473, 351] on div "Info Page" at bounding box center [459, 351] width 121 height 28
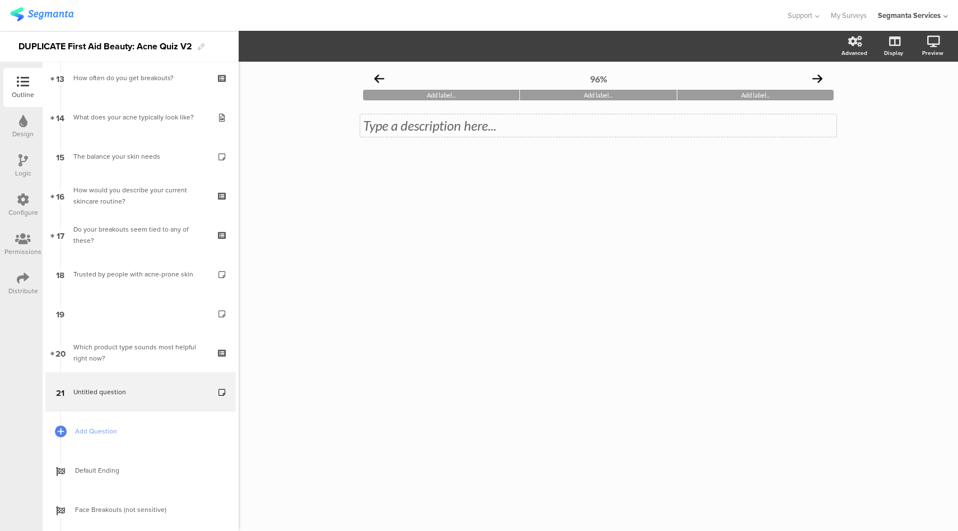
click at [460, 121] on div "Type a description here..." at bounding box center [598, 125] width 476 height 22
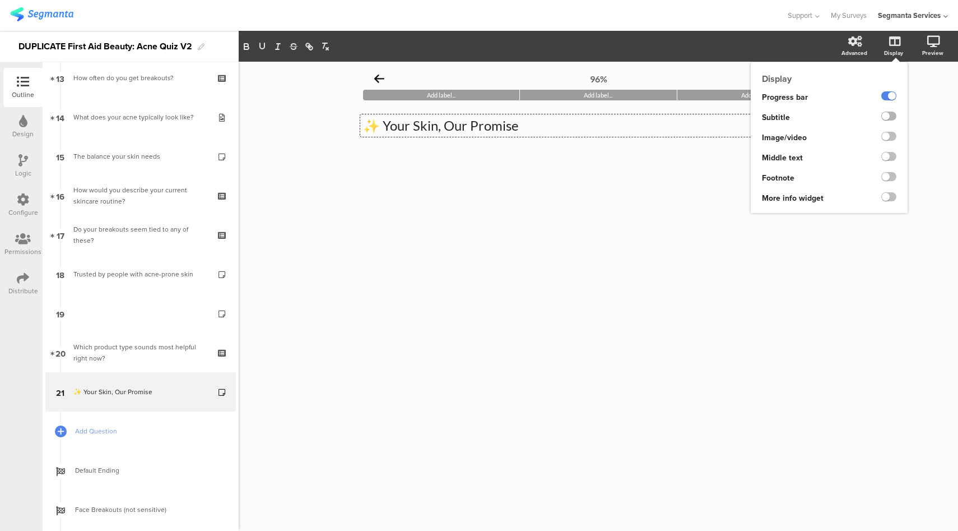
click at [888, 115] on label at bounding box center [889, 116] width 15 height 9
click at [0, 0] on input "checkbox" at bounding box center [0, 0] width 0 height 0
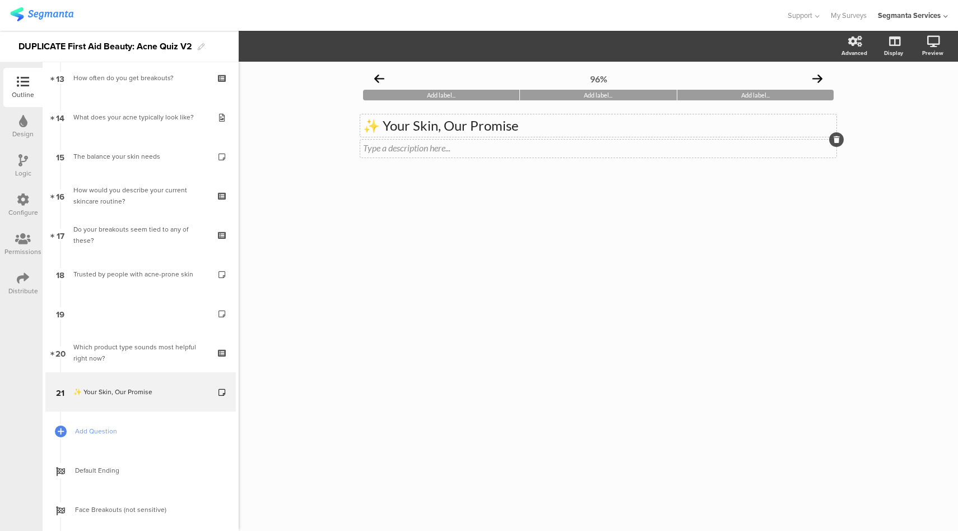
click at [468, 147] on div "Type a description here..." at bounding box center [598, 149] width 476 height 18
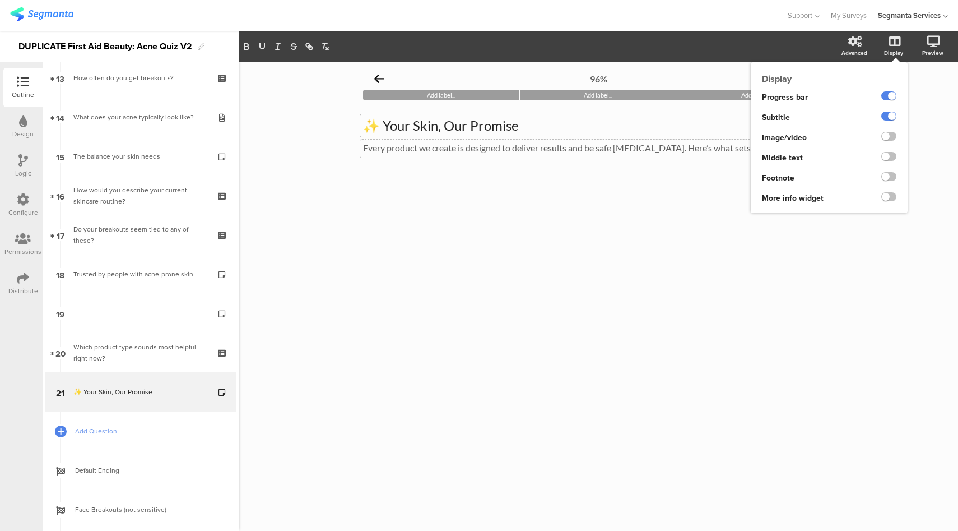
click at [891, 161] on ng-transclude at bounding box center [889, 157] width 15 height 13
click at [891, 160] on label at bounding box center [889, 156] width 15 height 9
click at [0, 0] on input "checkbox" at bounding box center [0, 0] width 0 height 0
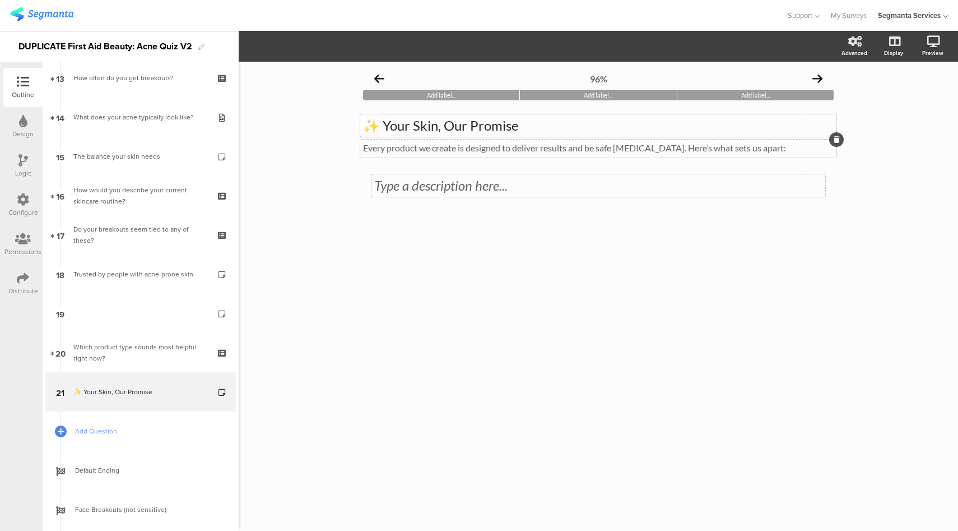
click at [485, 186] on div "Type a description here..." at bounding box center [599, 185] width 454 height 22
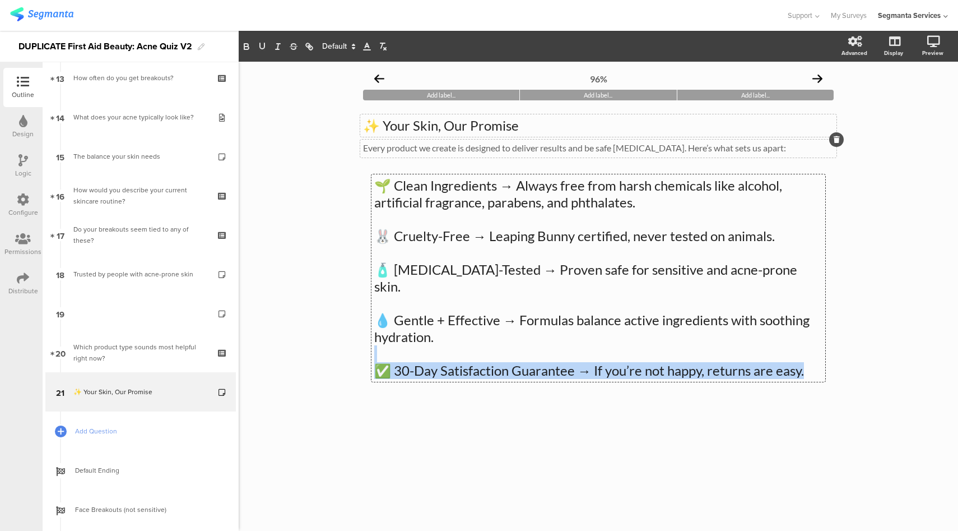
drag, startPoint x: 809, startPoint y: 356, endPoint x: 800, endPoint y: 342, distance: 16.5
click at [800, 342] on div "🌱 Clean Ingredients → Always free from harsh chemicals like alcohol, artificial…" at bounding box center [598, 278] width 448 height 202
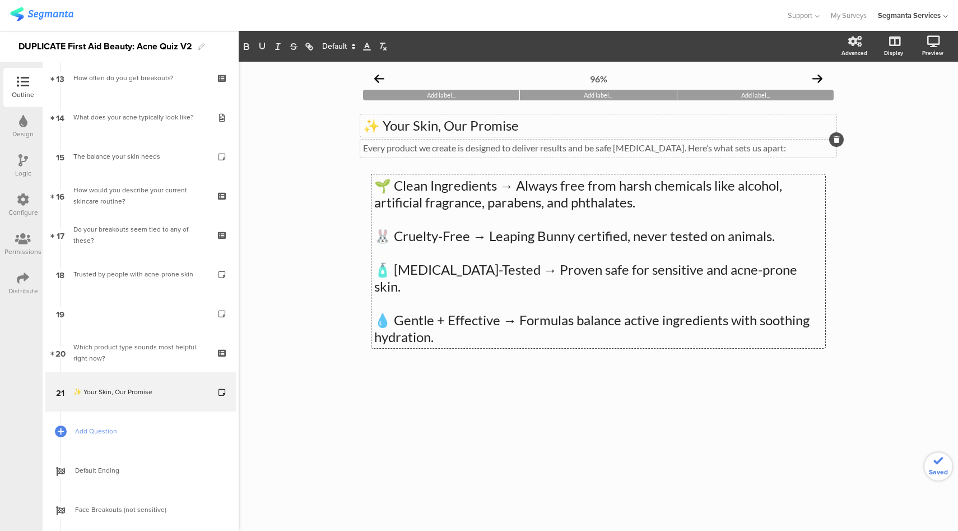
click at [716, 295] on p at bounding box center [598, 303] width 448 height 17
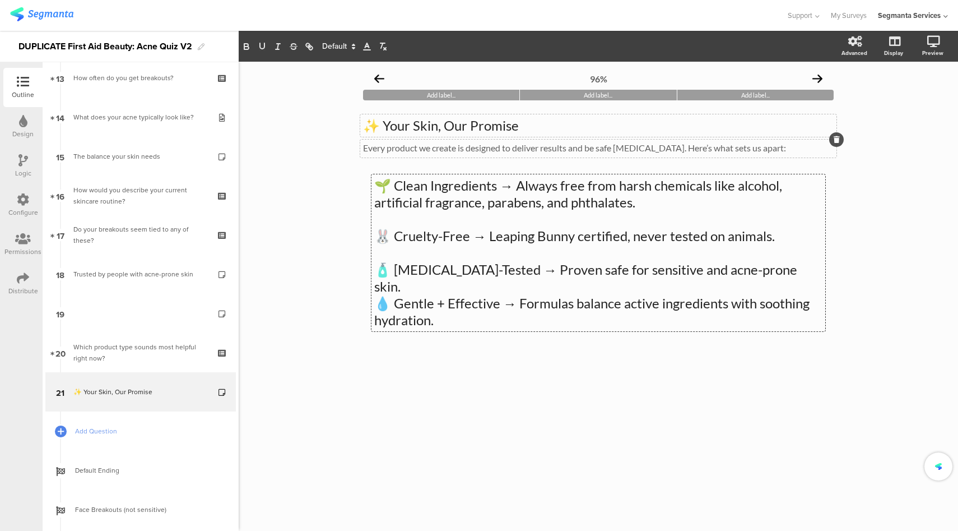
click at [698, 245] on p at bounding box center [598, 252] width 448 height 17
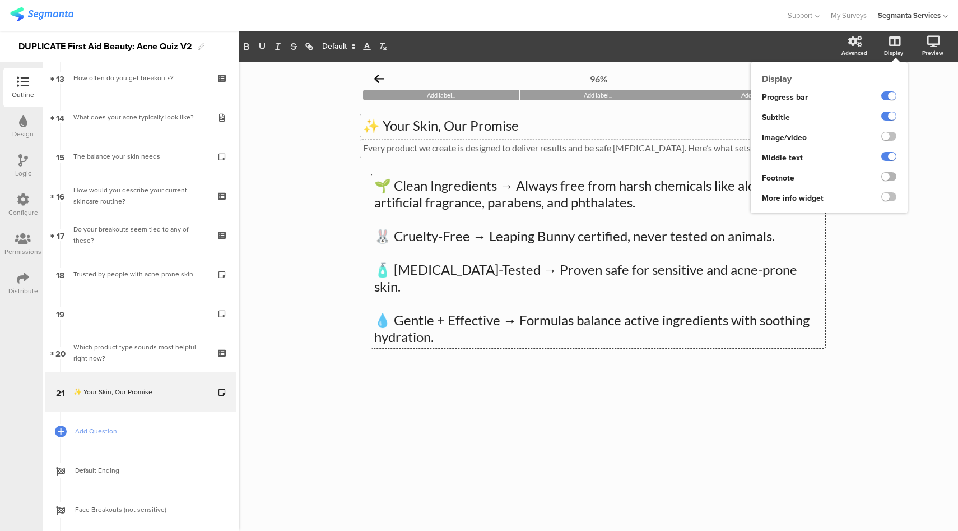
click at [886, 177] on label at bounding box center [889, 176] width 15 height 9
click at [0, 0] on input "checkbox" at bounding box center [0, 0] width 0 height 0
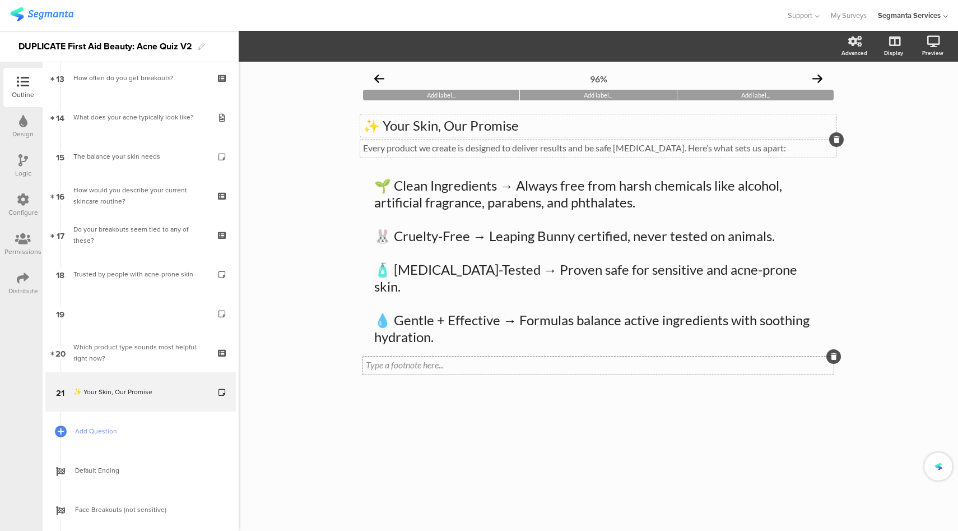
click at [472, 356] on div "Type a footnote here..." at bounding box center [598, 365] width 471 height 18
click at [891, 98] on icon at bounding box center [893, 100] width 12 height 11
click at [486, 119] on div "✨ Your Skin, Our Promise ✨ Your Skin, Our Promise ✨ Your Skin, Our Promise" at bounding box center [598, 125] width 476 height 22
drag, startPoint x: 382, startPoint y: 123, endPoint x: 356, endPoint y: 123, distance: 25.2
click at [356, 123] on div "96% Add label... Add label... Add label... ✨ Your Skin, Our Promise ✨ Your Skin…" at bounding box center [598, 246] width 493 height 369
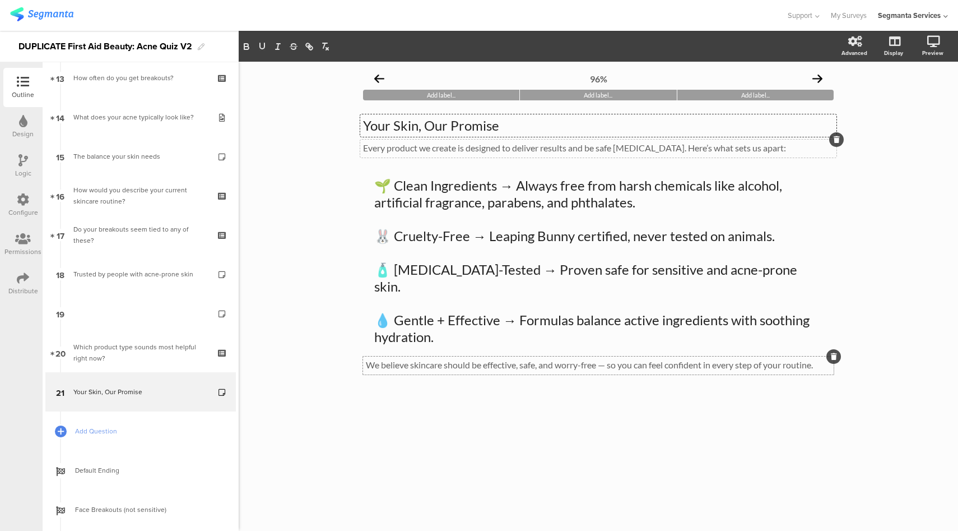
click at [515, 216] on div "🌱 Clean Ingredients → Always free from harsh chemicals like alcohol, artificial…" at bounding box center [599, 261] width 454 height 174
click at [335, 45] on span at bounding box center [338, 46] width 42 height 13
click at [332, 144] on span at bounding box center [338, 150] width 32 height 17
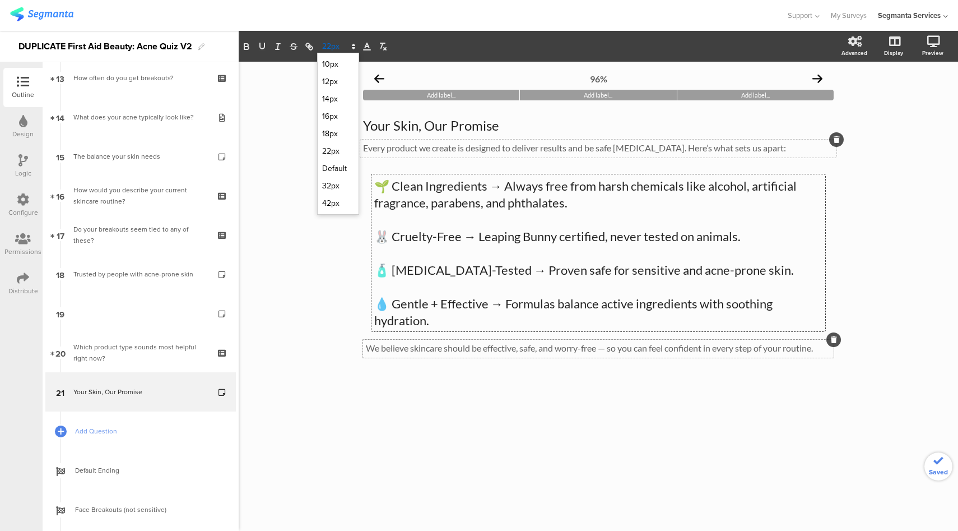
click at [335, 50] on span at bounding box center [338, 46] width 42 height 13
click at [336, 127] on span at bounding box center [338, 133] width 32 height 17
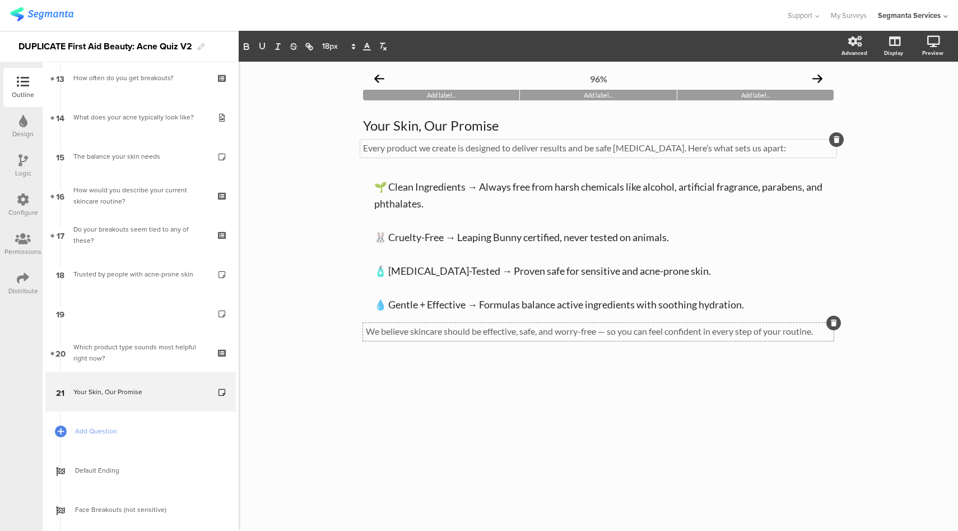
click at [22, 161] on icon at bounding box center [23, 160] width 10 height 12
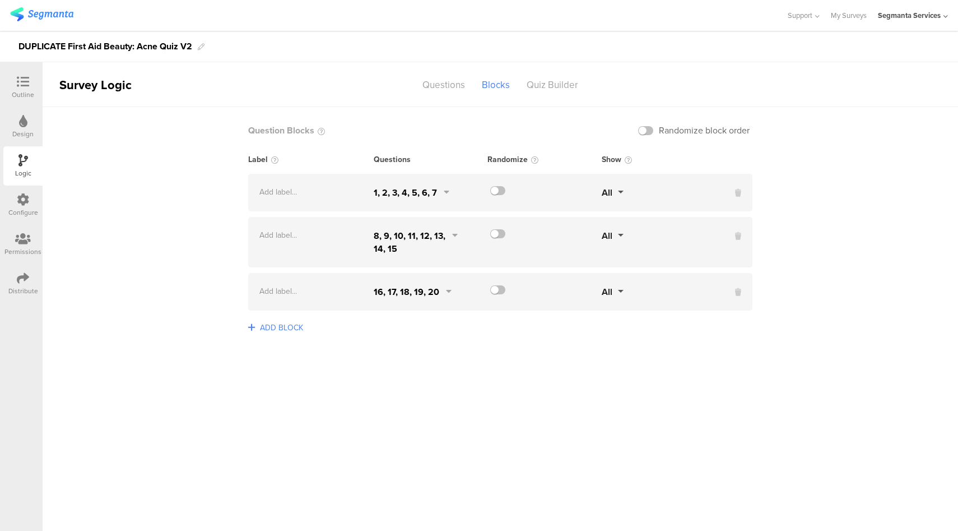
click at [422, 294] on div "16, 17, 18, 19, 20" at bounding box center [407, 291] width 66 height 13
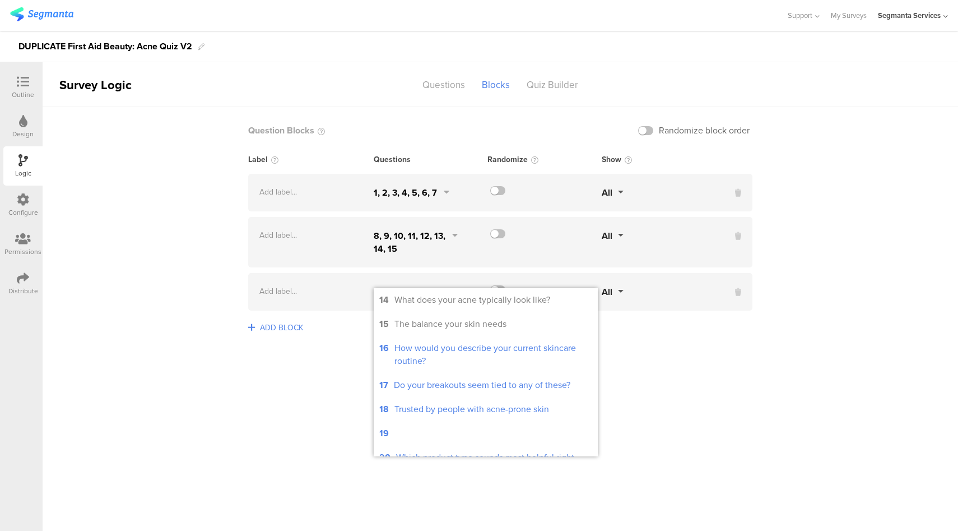
scroll to position [392, 0]
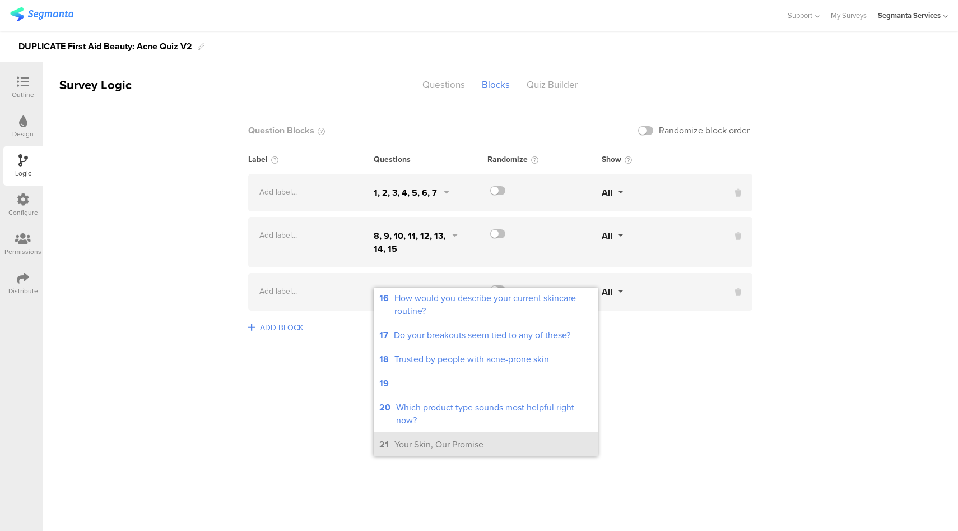
click at [415, 450] on div "Your Skin, Our Promise" at bounding box center [439, 444] width 89 height 13
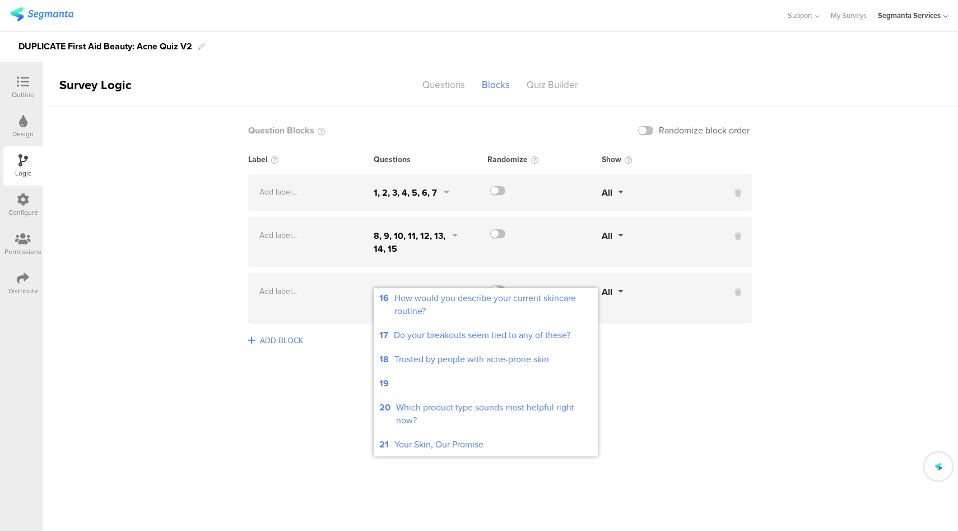
click at [282, 430] on sg-logic-groups-list "Question Blocks Randomize block order Label Questions Randomize Show Add label.…" at bounding box center [501, 319] width 916 height 424
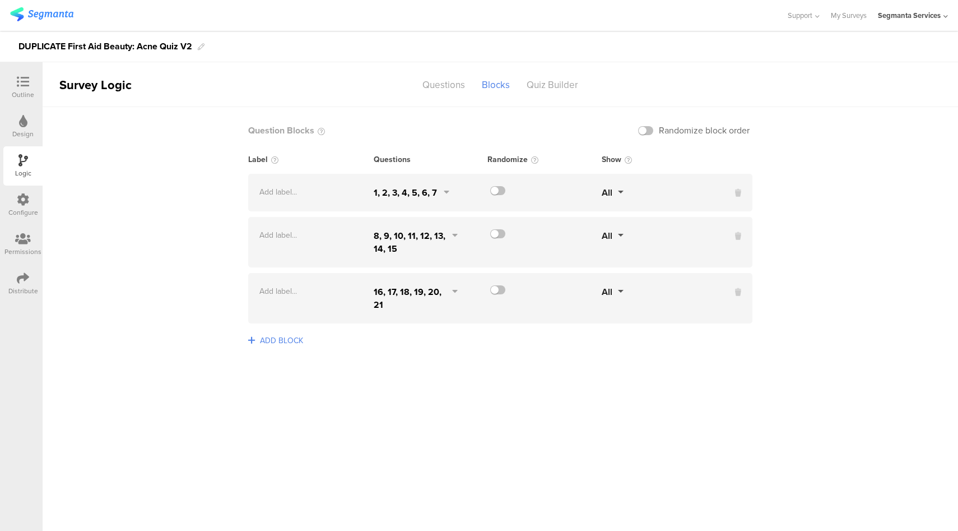
click at [21, 87] on icon at bounding box center [23, 82] width 12 height 12
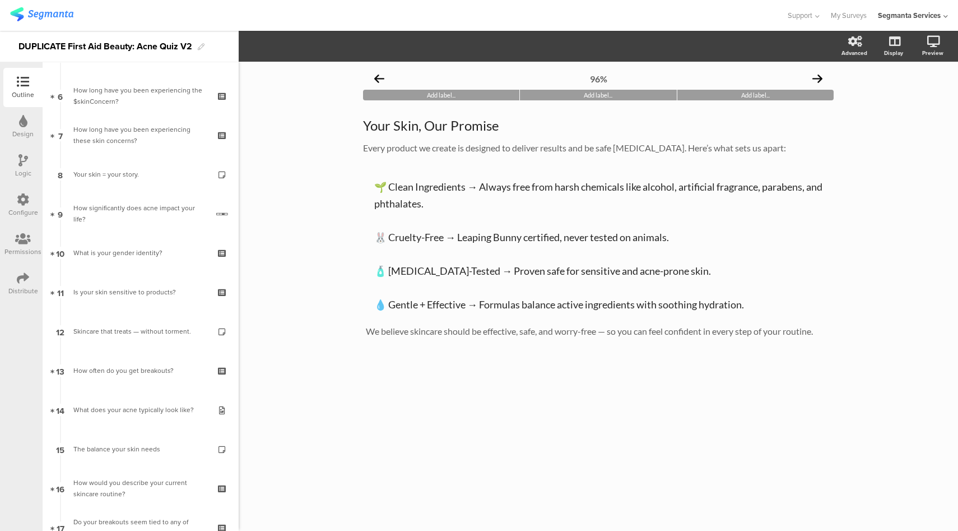
scroll to position [235, 0]
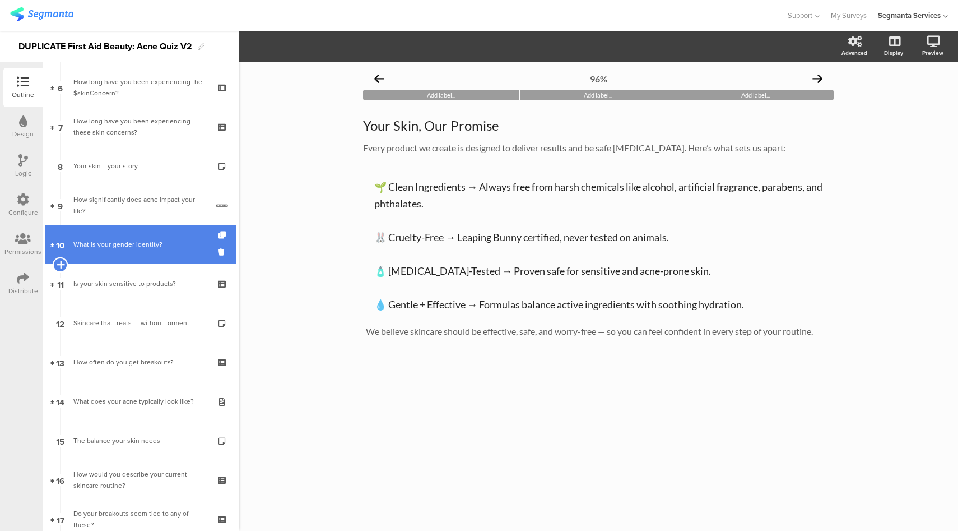
click at [62, 265] on icon at bounding box center [60, 265] width 7 height 10
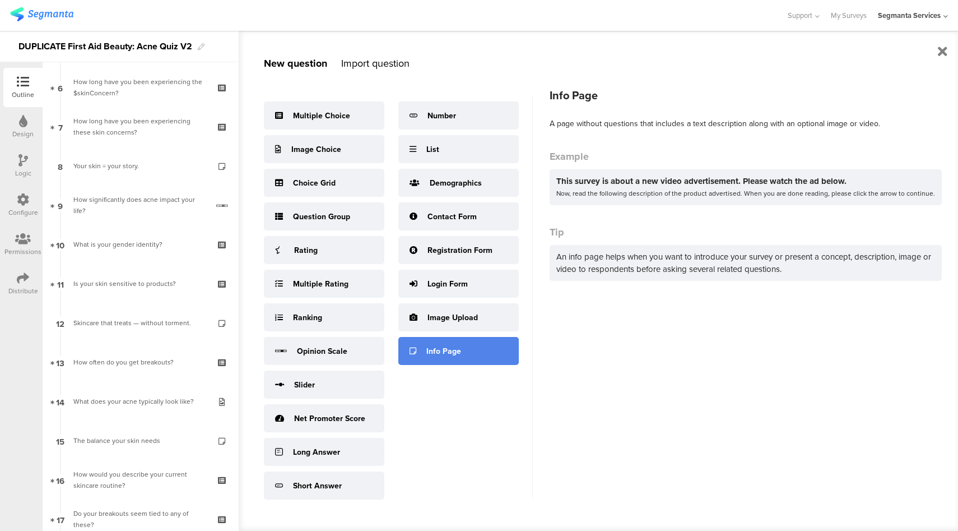
click at [442, 350] on div "Info Page" at bounding box center [444, 351] width 35 height 12
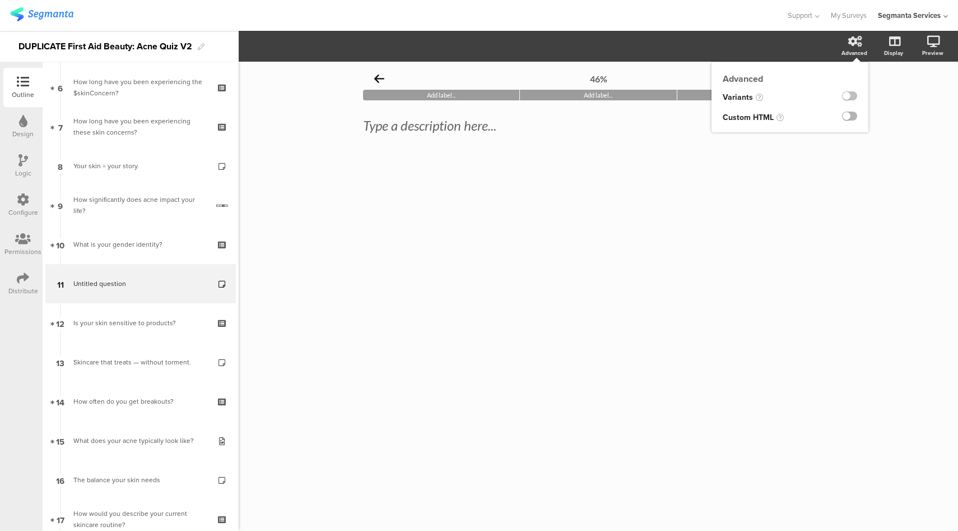
click at [853, 116] on label at bounding box center [849, 116] width 15 height 9
click at [0, 0] on input "checkbox" at bounding box center [0, 0] width 0 height 0
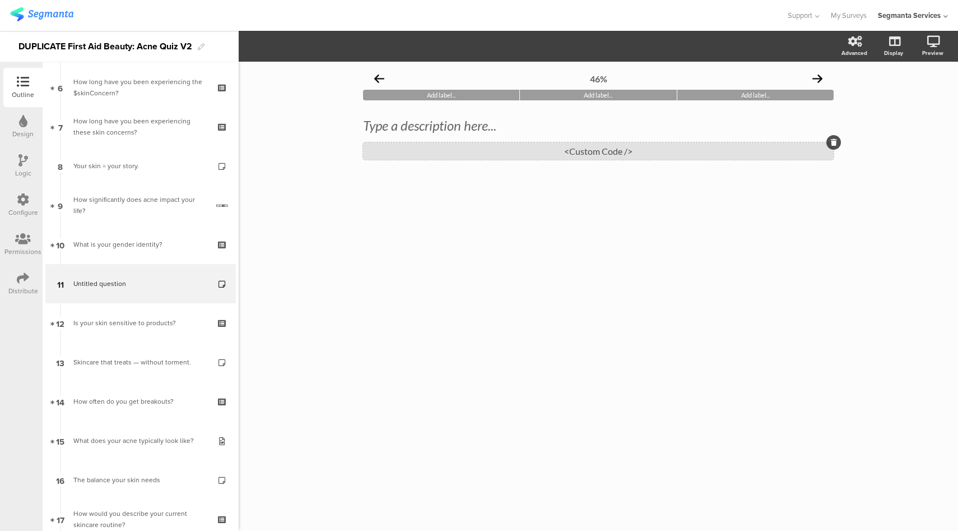
click at [731, 152] on div "<Custom Code />" at bounding box center [598, 150] width 471 height 17
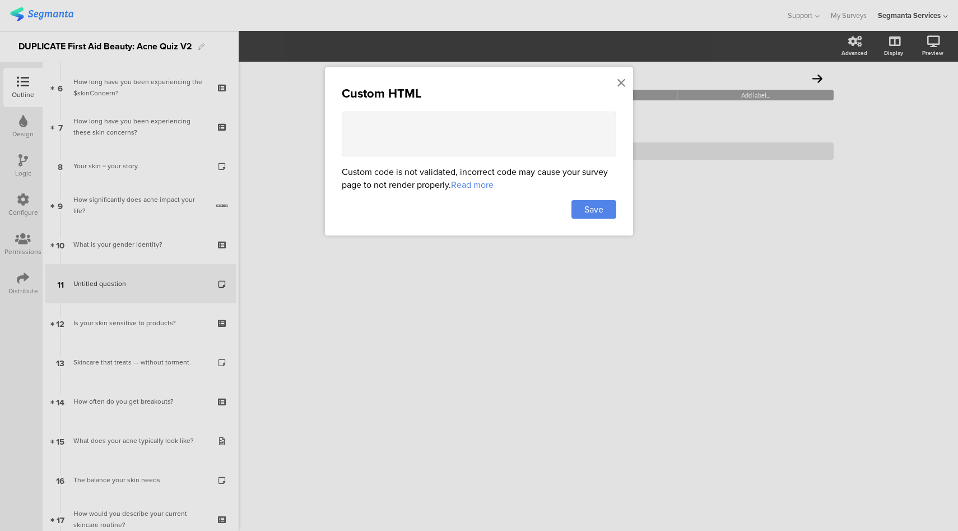
click at [501, 138] on textarea at bounding box center [479, 134] width 275 height 45
paste textarea "<!-- FAB-Inspired Acne Expert Quotes Carousel --> <div class="fab-carousel-cont…"
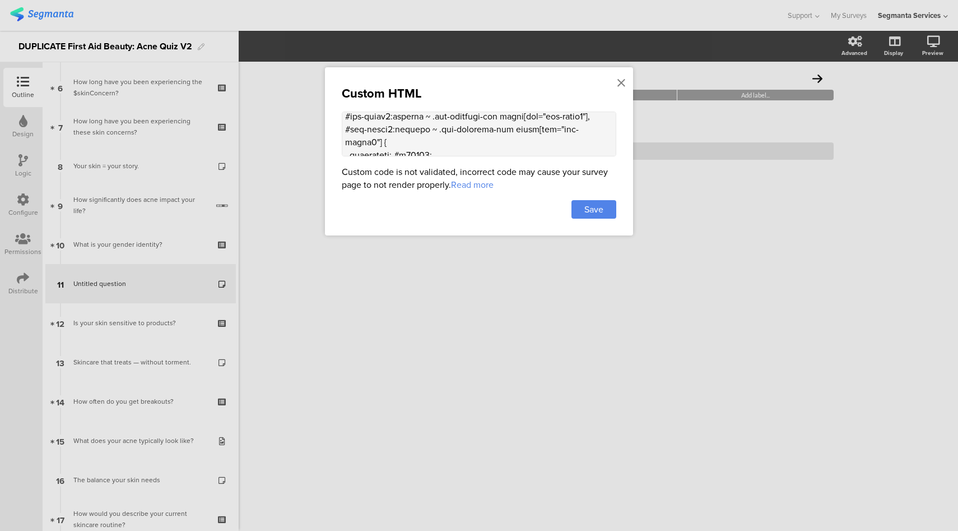
scroll to position [1349, 0]
type textarea "<!-- FAB-Inspired Acne Expert Quotes Carousel --> <div class="fab-carousel-cont…"
click at [599, 210] on span "Save" at bounding box center [594, 209] width 19 height 13
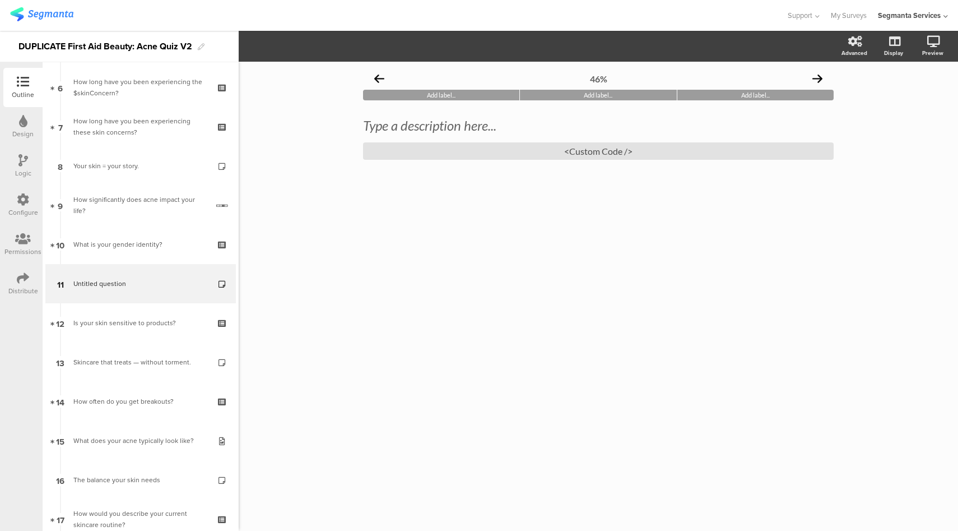
click at [26, 166] on div at bounding box center [23, 161] width 10 height 14
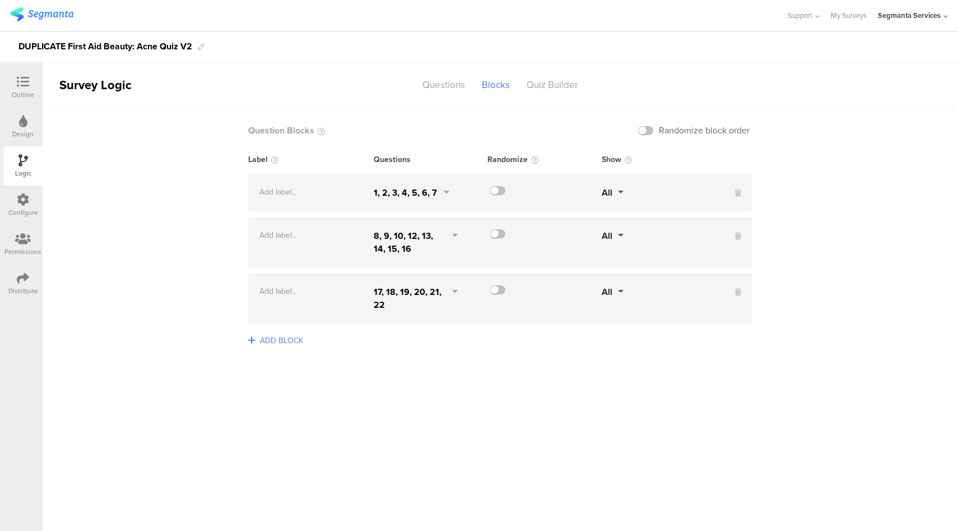
click at [451, 235] on div "8, 9, 10, 12, 13, 14, 15, 16" at bounding box center [416, 242] width 84 height 26
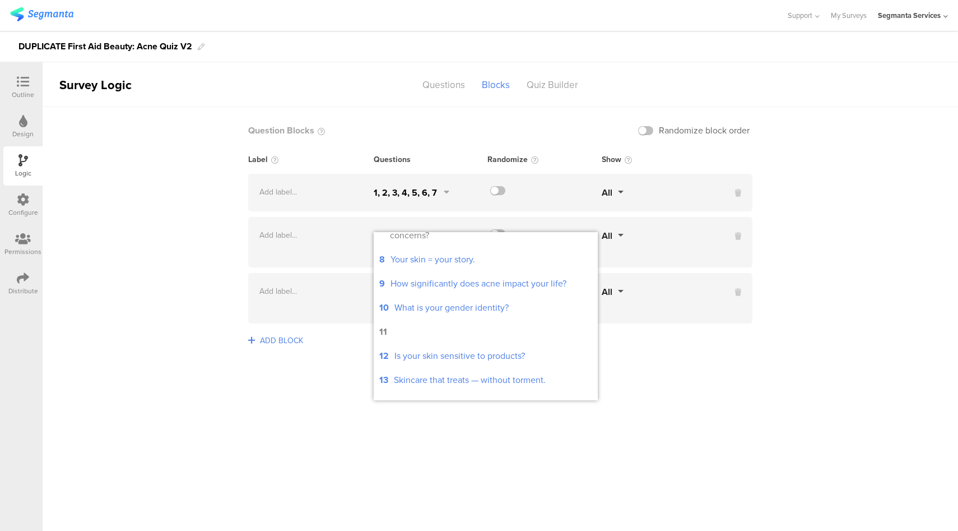
scroll to position [183, 0]
click at [434, 339] on li "11" at bounding box center [486, 328] width 224 height 24
click at [750, 359] on div "ADD BLOCK" at bounding box center [500, 348] width 504 height 26
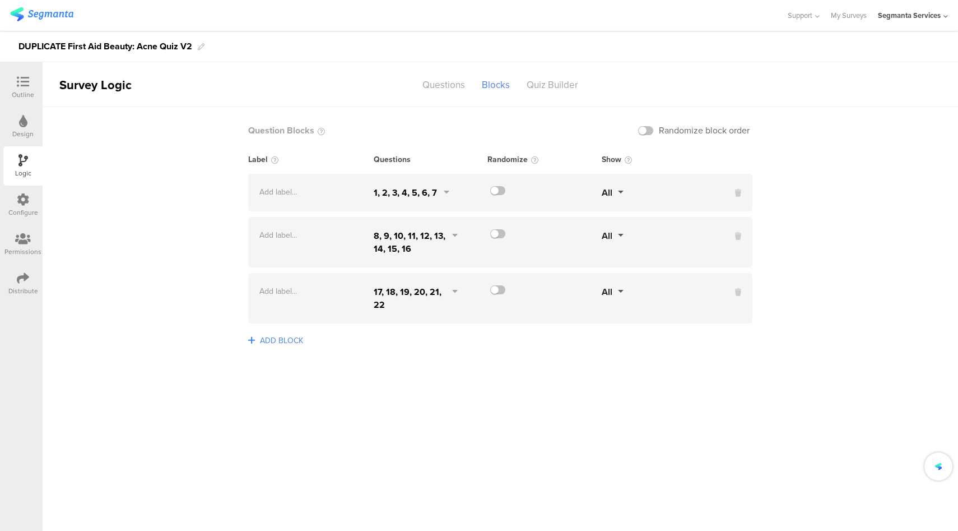
click at [20, 80] on icon at bounding box center [23, 82] width 12 height 12
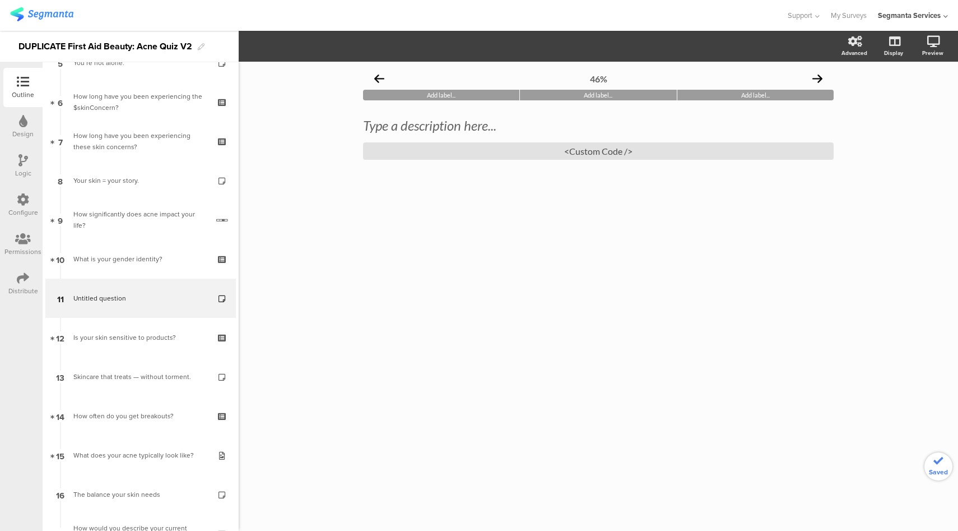
scroll to position [223, 0]
click at [890, 105] on icon at bounding box center [893, 100] width 12 height 11
click at [22, 166] on div at bounding box center [23, 161] width 10 height 14
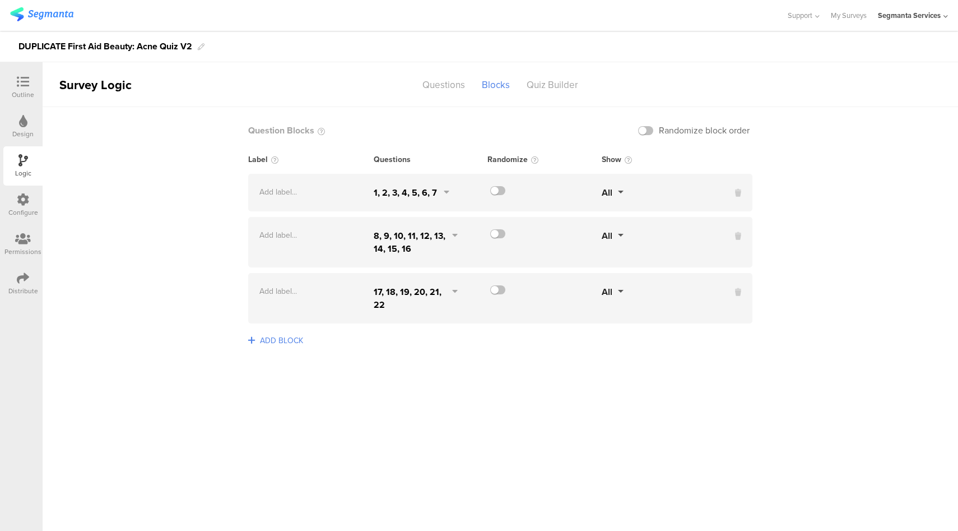
click at [25, 78] on icon at bounding box center [23, 82] width 12 height 12
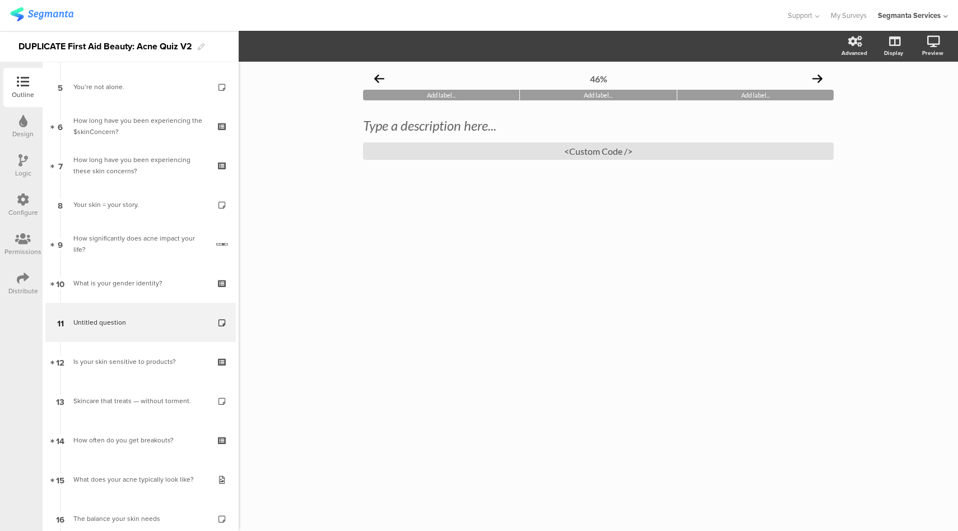
scroll to position [223, 0]
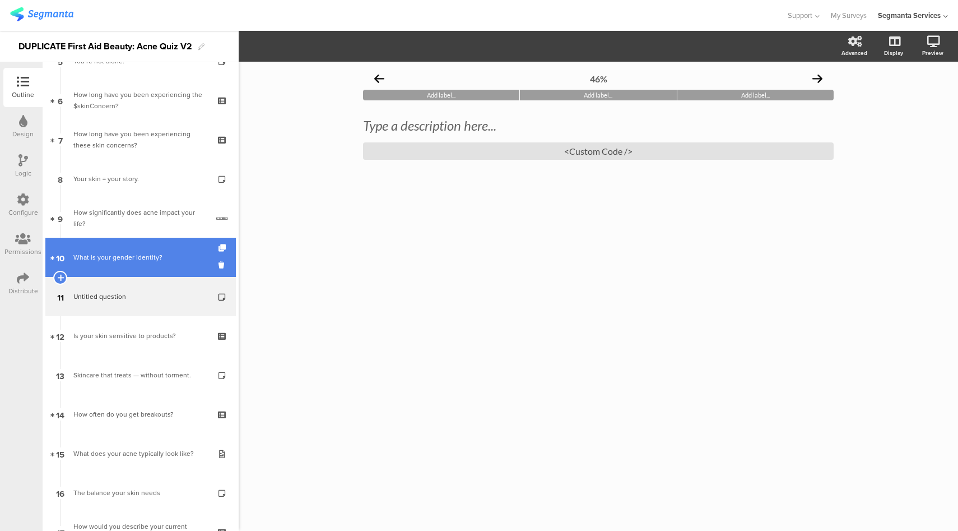
click at [129, 248] on link "10 What is your gender identity?" at bounding box center [140, 257] width 191 height 39
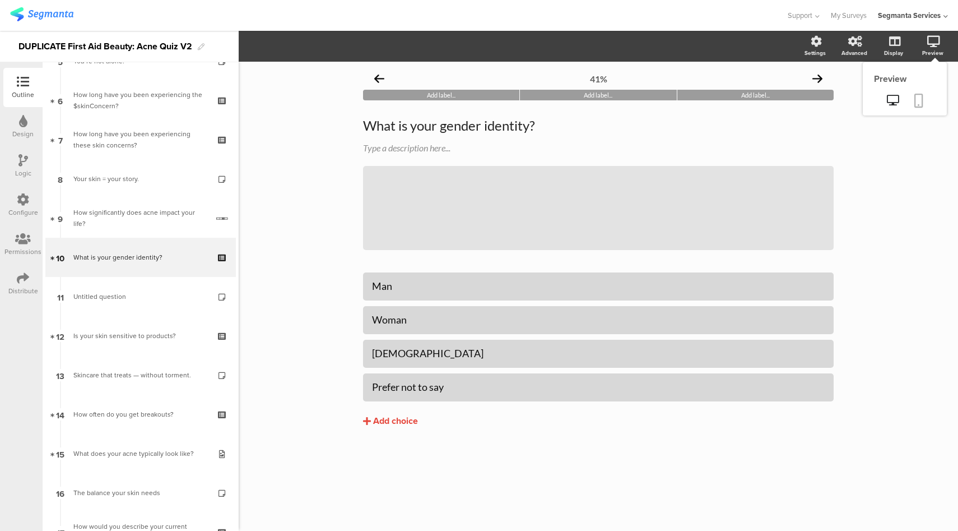
click at [919, 101] on icon at bounding box center [919, 101] width 9 height 14
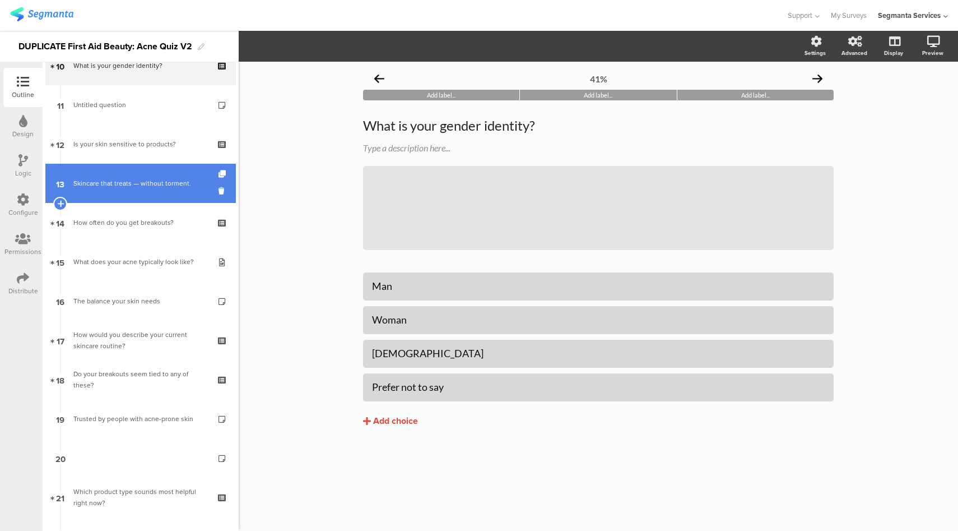
scroll to position [532, 0]
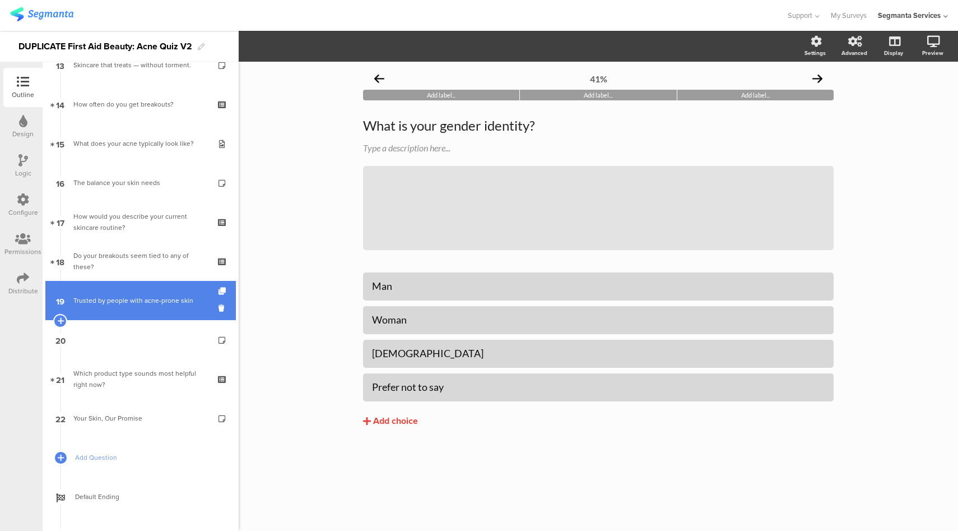
click at [128, 307] on link "19 Trusted by people with acne-prone skin" at bounding box center [140, 300] width 191 height 39
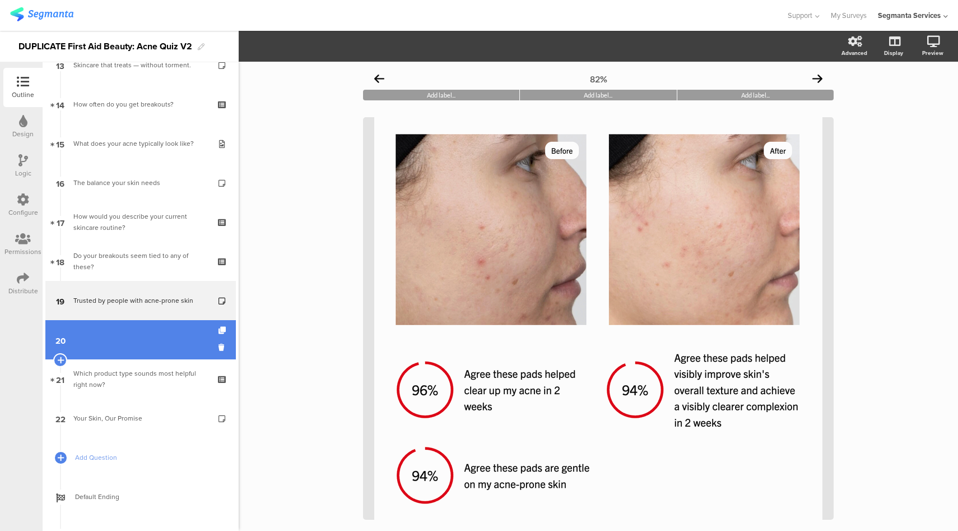
click at [121, 340] on link "20" at bounding box center [140, 339] width 191 height 39
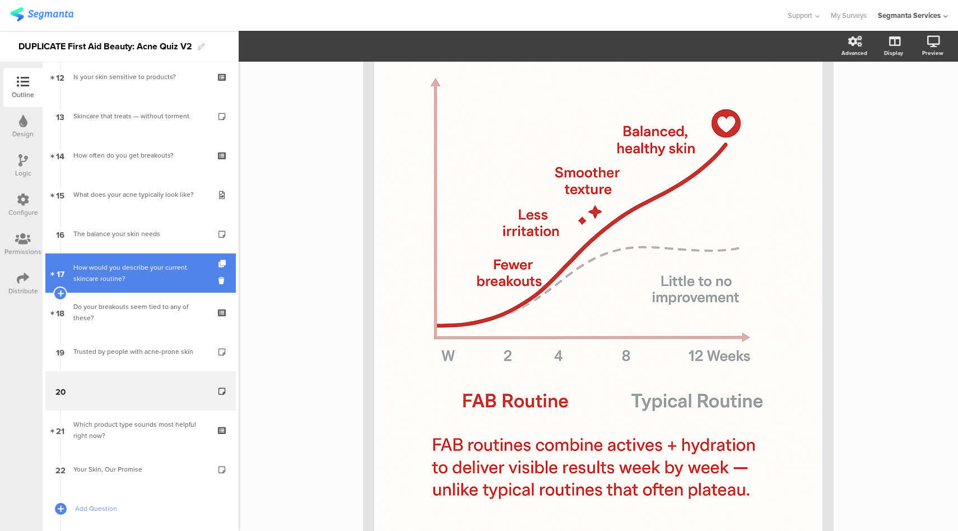
scroll to position [480, 0]
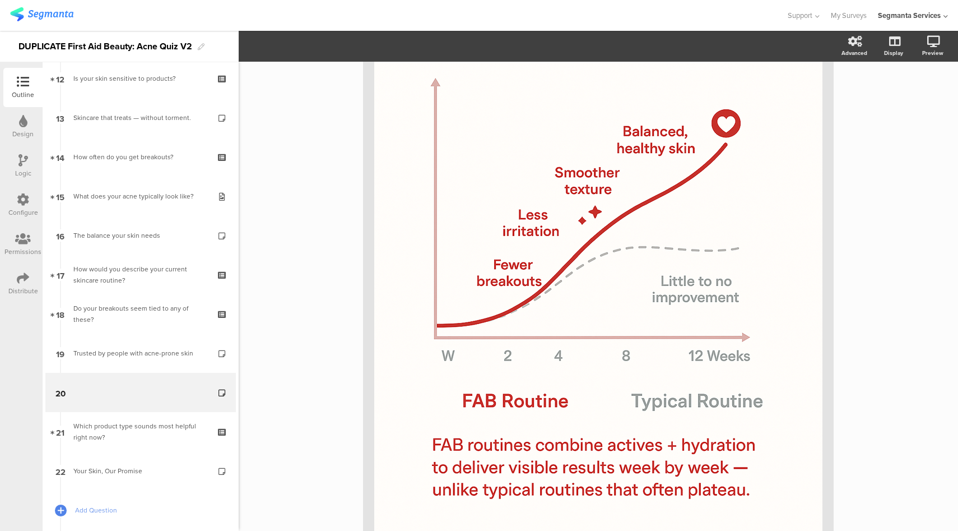
click at [29, 125] on div "Design" at bounding box center [22, 126] width 39 height 39
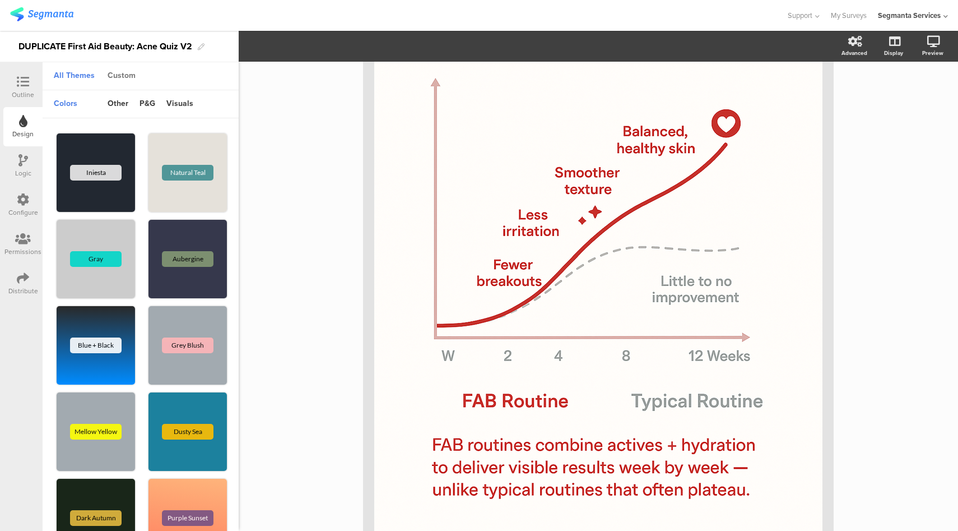
click at [127, 77] on div "Custom" at bounding box center [121, 76] width 39 height 19
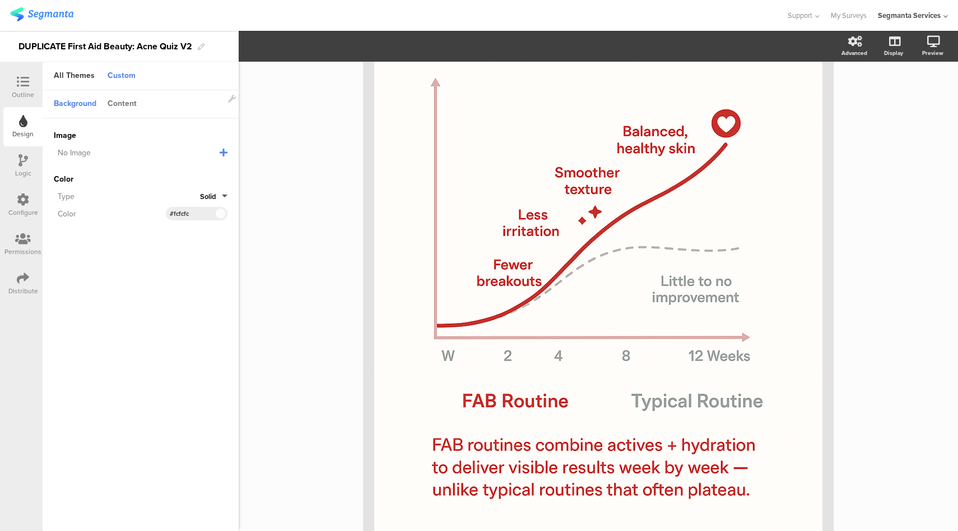
click at [126, 104] on div "Content" at bounding box center [122, 104] width 40 height 19
drag, startPoint x: 201, startPoint y: 173, endPoint x: 174, endPoint y: 172, distance: 26.9
click at [174, 172] on input "#e02619" at bounding box center [187, 172] width 34 height 9
click at [17, 84] on icon at bounding box center [23, 82] width 12 height 12
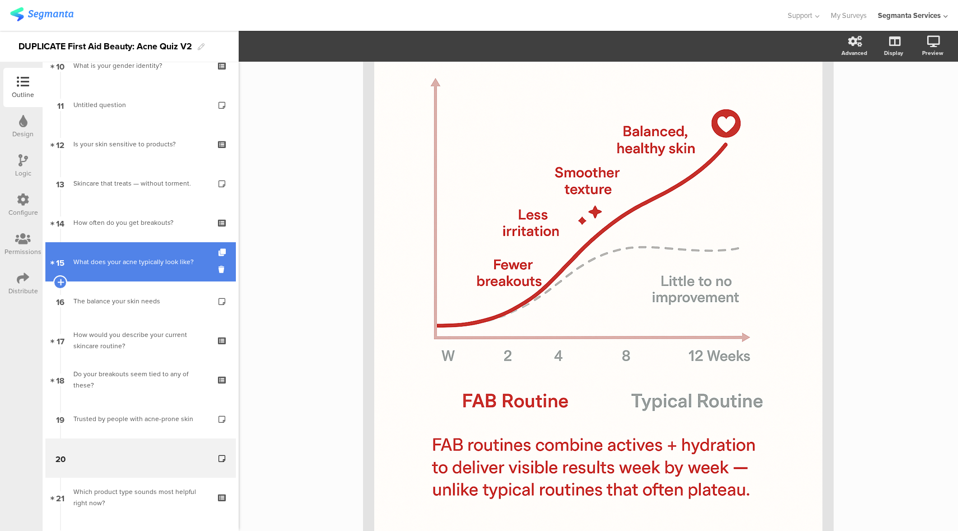
scroll to position [406, 0]
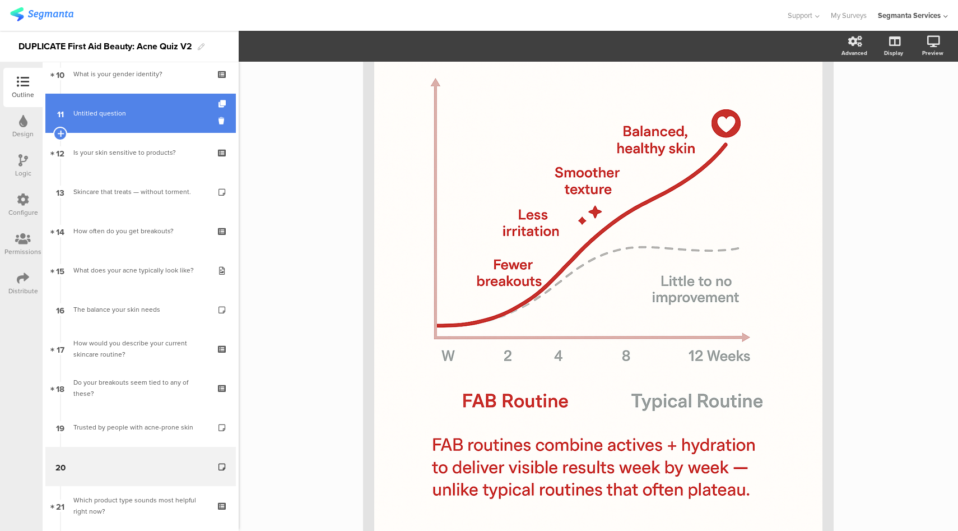
click at [159, 113] on span "Untitled question" at bounding box center [140, 113] width 134 height 11
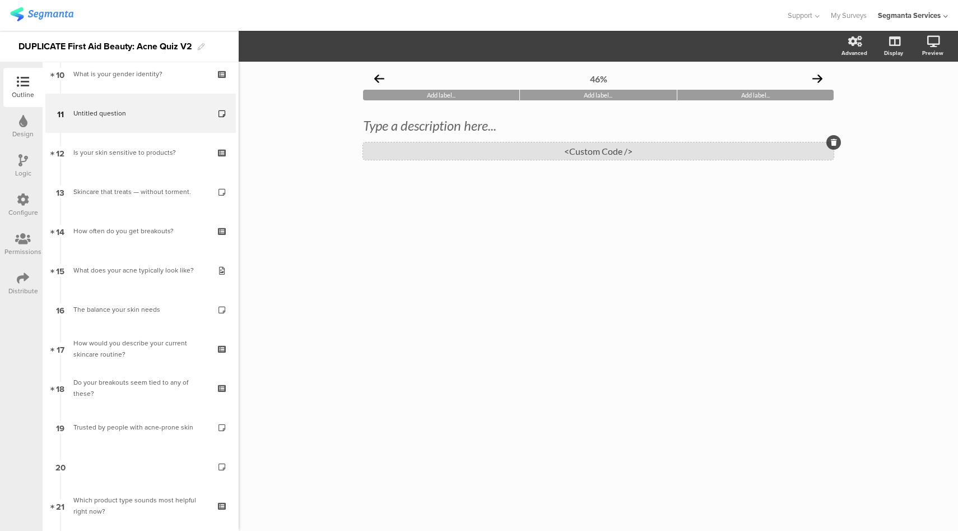
click at [581, 153] on div "<Custom Code />" at bounding box center [598, 150] width 471 height 17
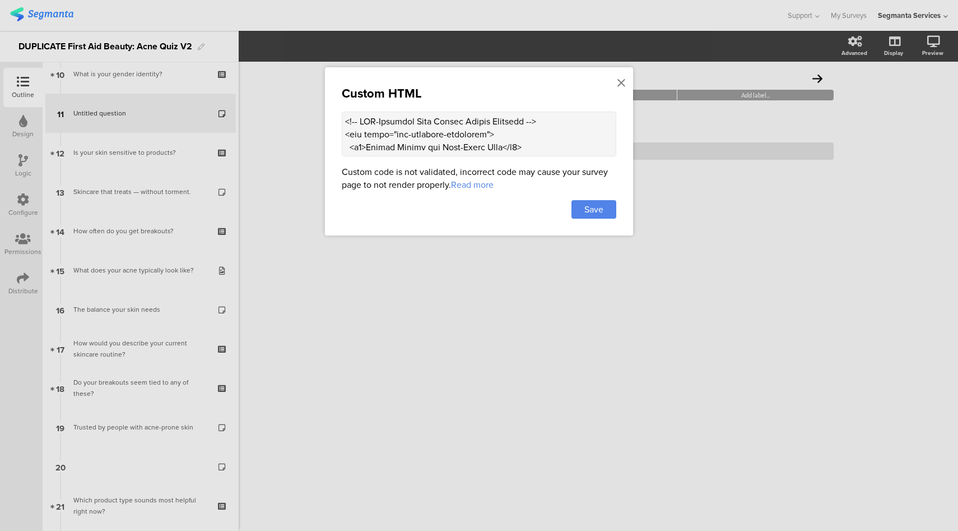
click at [558, 137] on textarea at bounding box center [479, 134] width 275 height 45
paste textarea "Lore Ipsumd Sitame Consecte --> <adi elits="doeiusmo-temporinc"> <u6>Labore Etd…"
type textarea "<!-- Lore Ipsumd Sitame Consecte --> <adi elits="doeiusmo-temporinc"> <u5>Labor…"
click at [578, 203] on div "Save" at bounding box center [594, 209] width 45 height 18
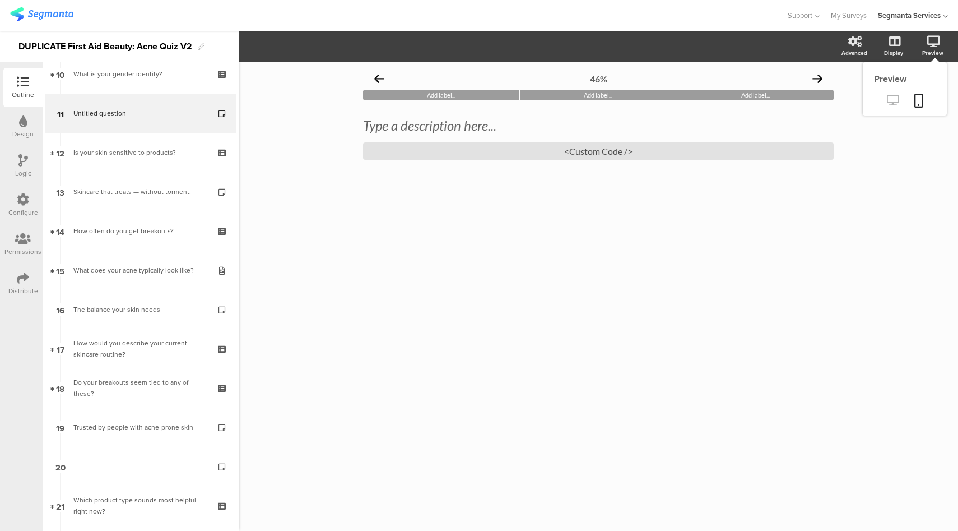
click at [895, 98] on icon at bounding box center [893, 100] width 12 height 11
click at [659, 150] on div "<Custom Code />" at bounding box center [598, 150] width 471 height 17
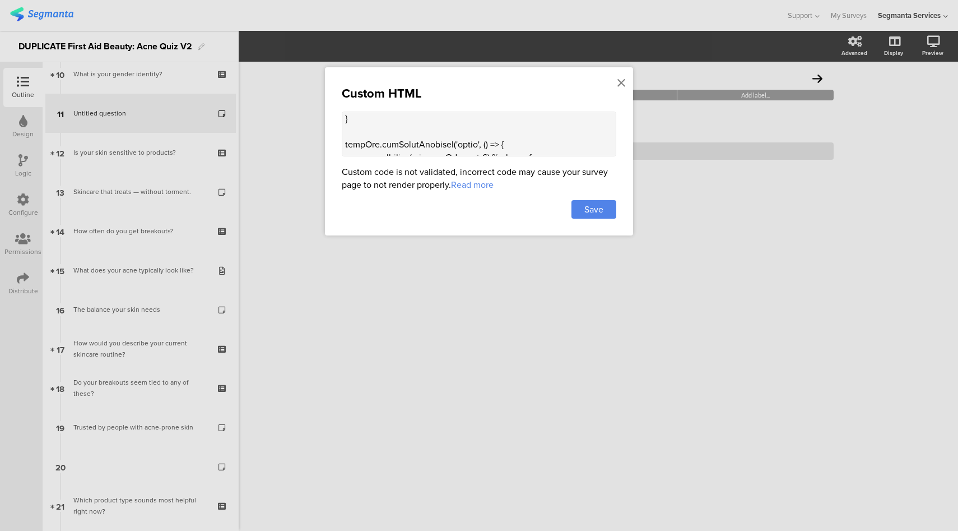
scroll to position [1244, 0]
click at [624, 81] on icon at bounding box center [622, 83] width 8 height 12
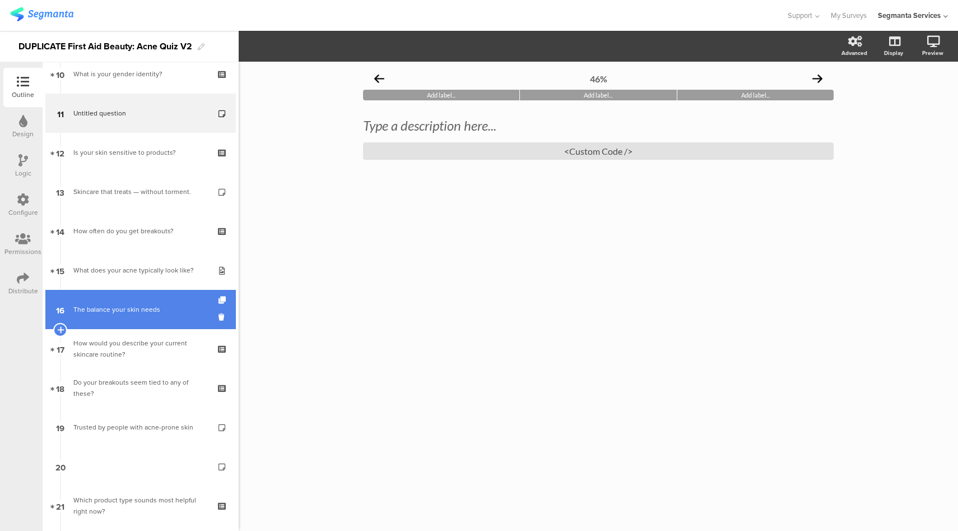
scroll to position [0, 0]
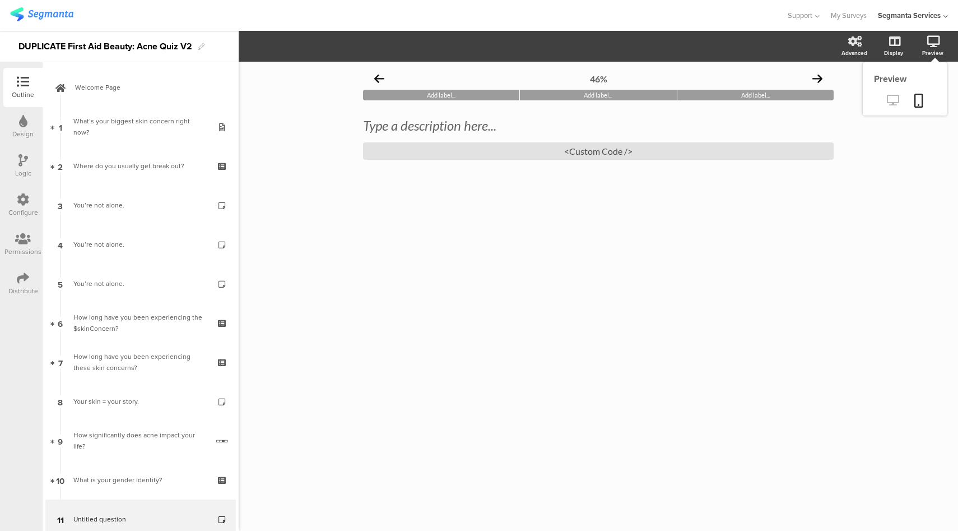
click at [895, 105] on icon at bounding box center [893, 100] width 12 height 11
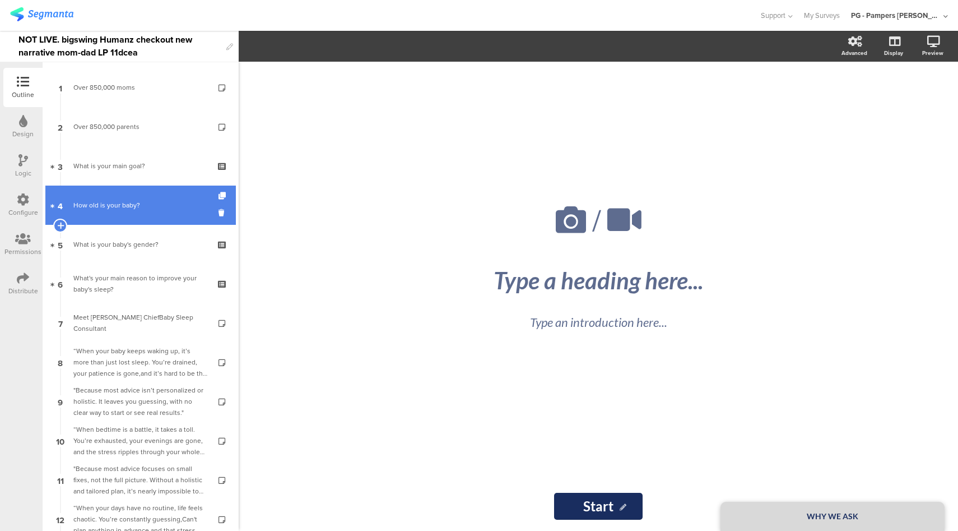
click at [163, 211] on link "4 How old is your baby?" at bounding box center [140, 205] width 191 height 39
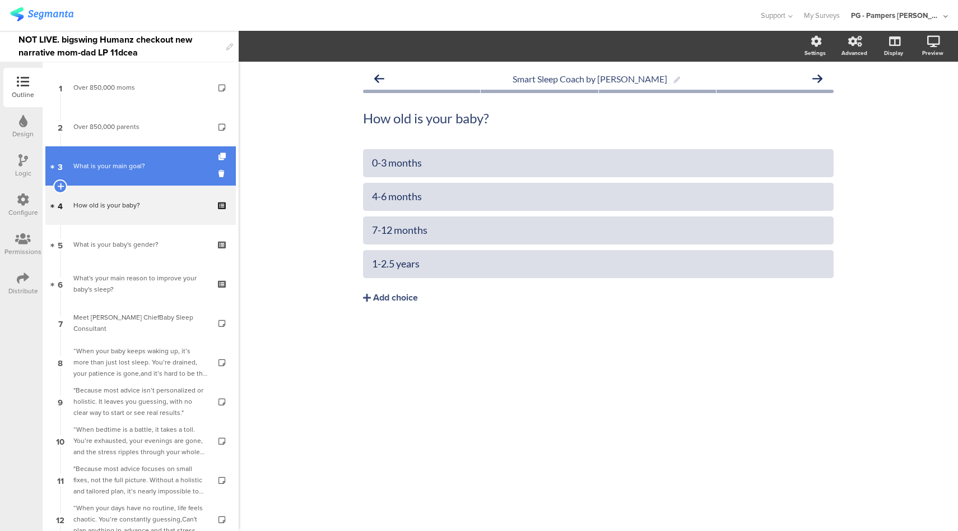
click at [170, 164] on div "What is your main goal?" at bounding box center [140, 165] width 134 height 11
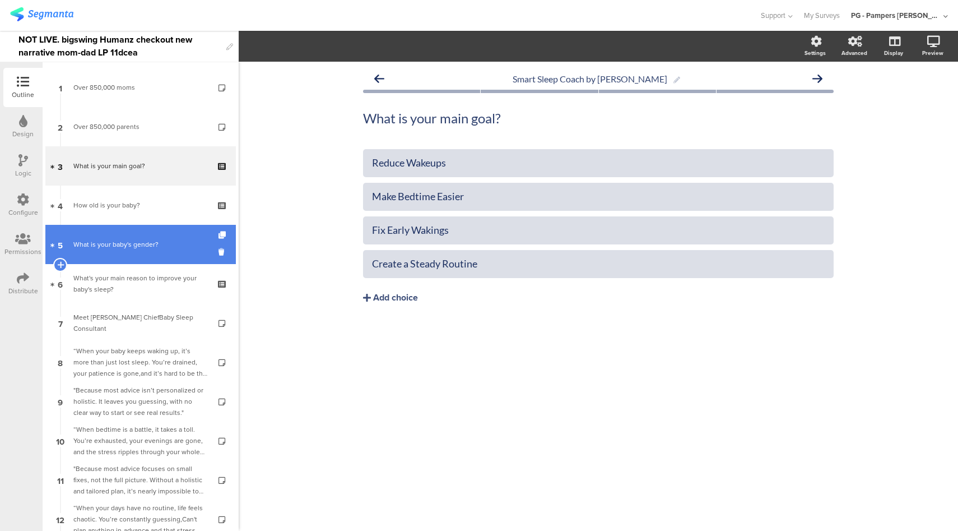
scroll to position [75, 0]
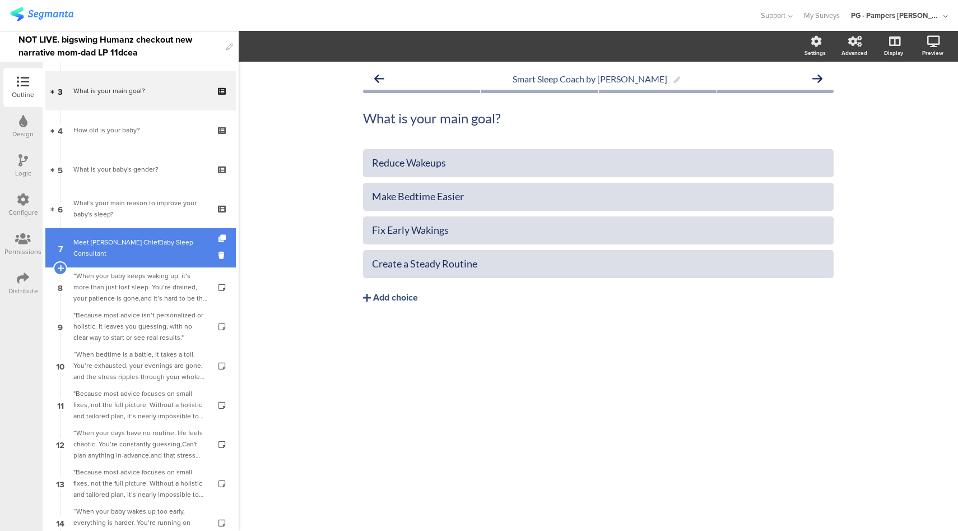
click at [163, 253] on div "Meet Pampers ChiefBaby Sleep Consultant" at bounding box center [140, 248] width 134 height 22
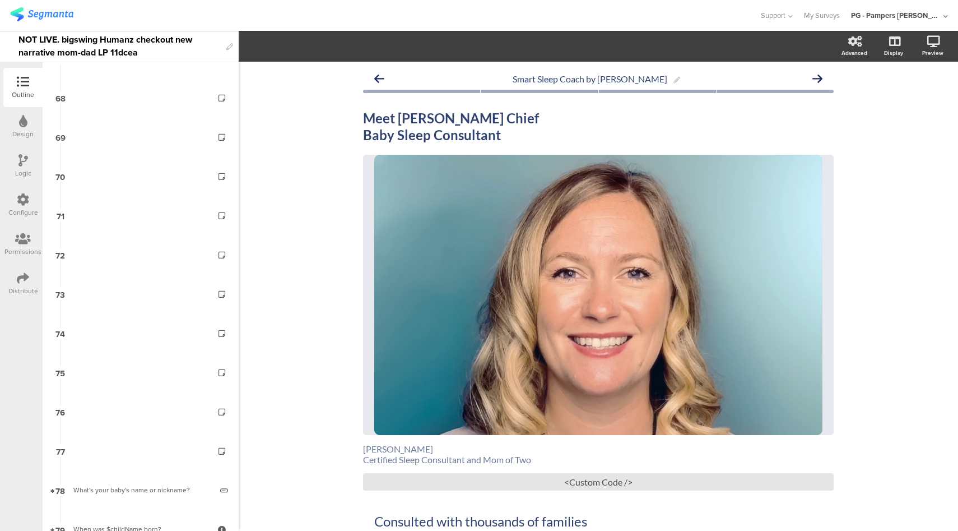
scroll to position [2976, 0]
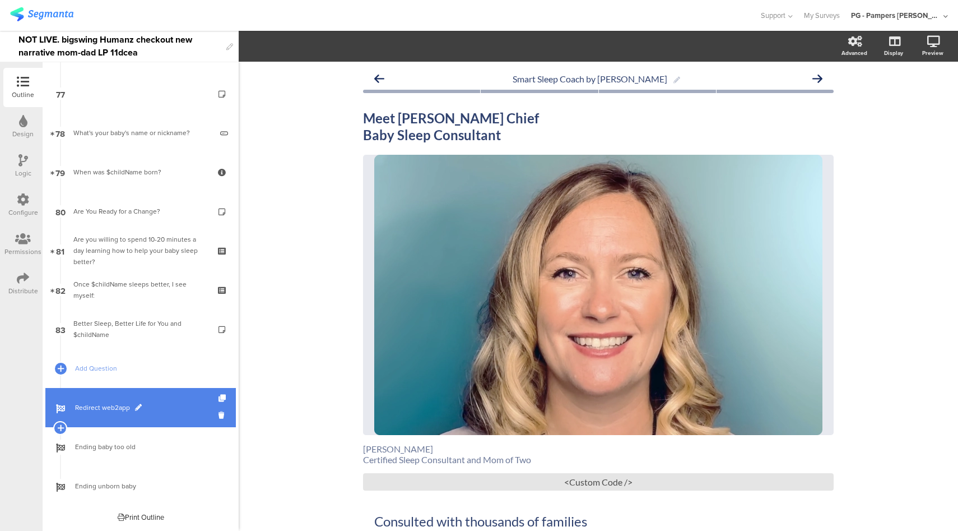
click at [143, 405] on span "Redirect web2app" at bounding box center [146, 407] width 143 height 11
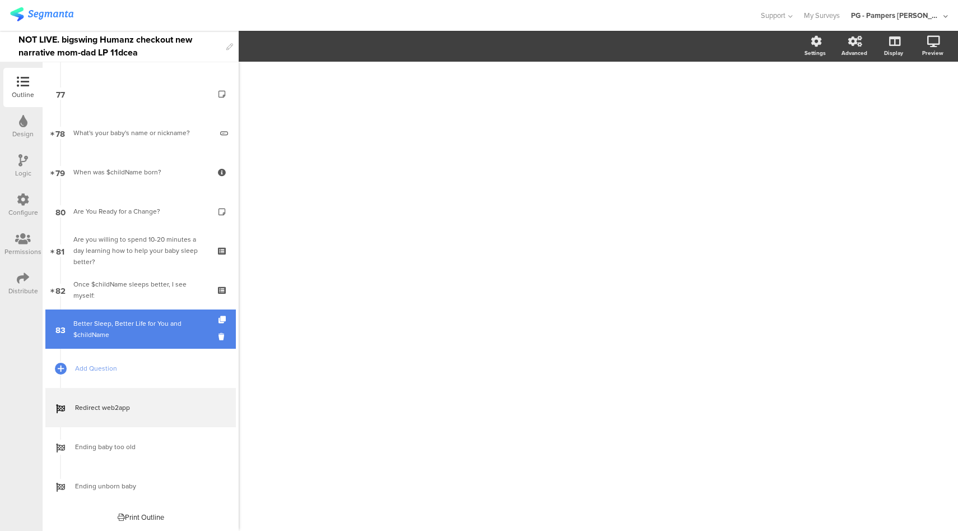
click at [129, 340] on link "83 Better Sleep, Better Life for You and $childName" at bounding box center [140, 328] width 191 height 39
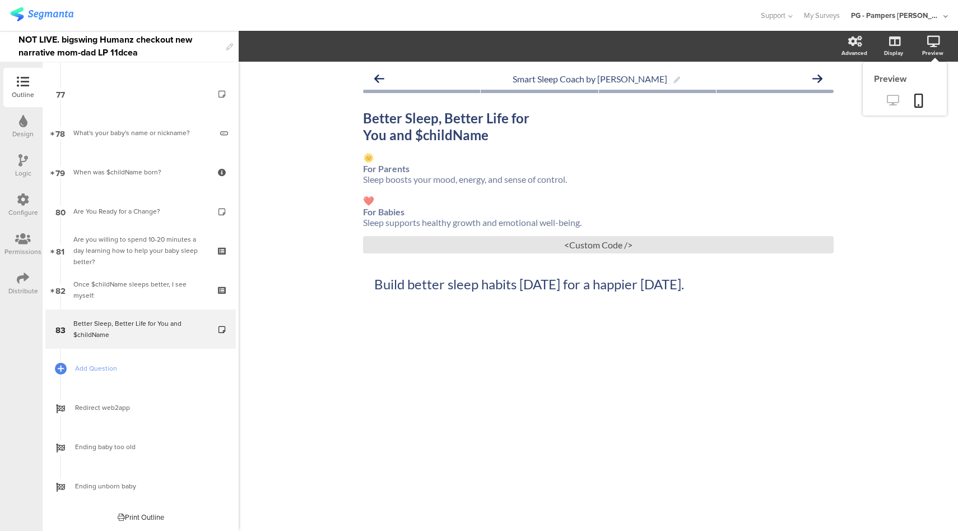
click at [891, 108] on link at bounding box center [892, 101] width 27 height 18
click at [613, 253] on div "<Custom Code />" at bounding box center [598, 244] width 471 height 17
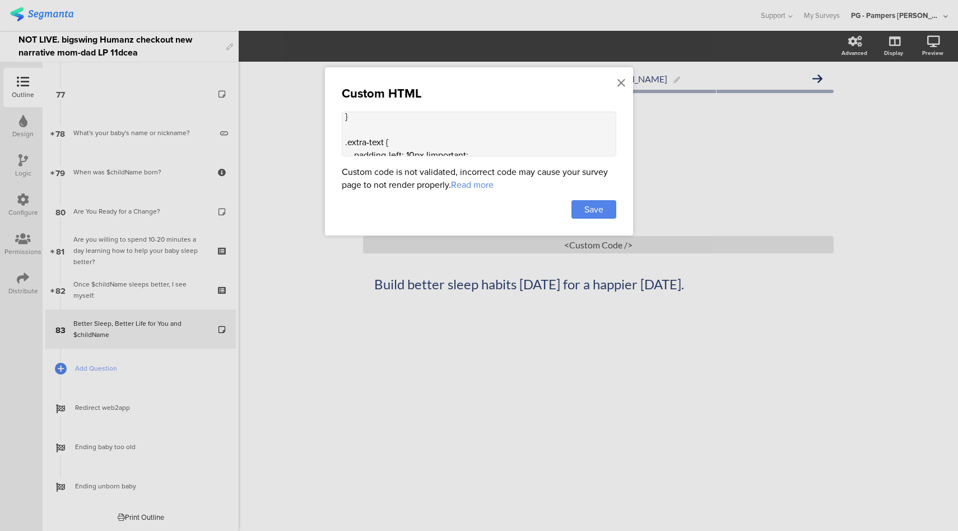
scroll to position [19, 0]
click at [621, 87] on icon at bounding box center [622, 83] width 8 height 12
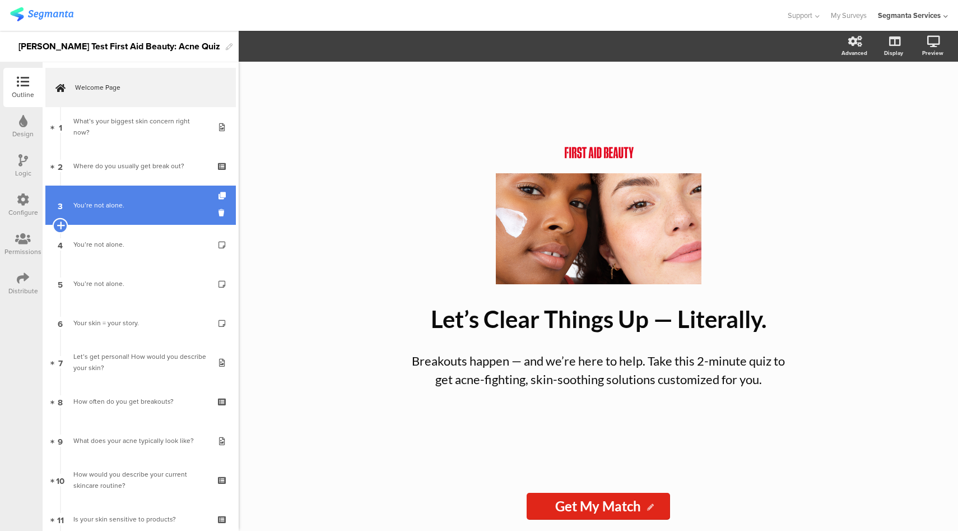
click at [61, 223] on icon at bounding box center [60, 225] width 7 height 10
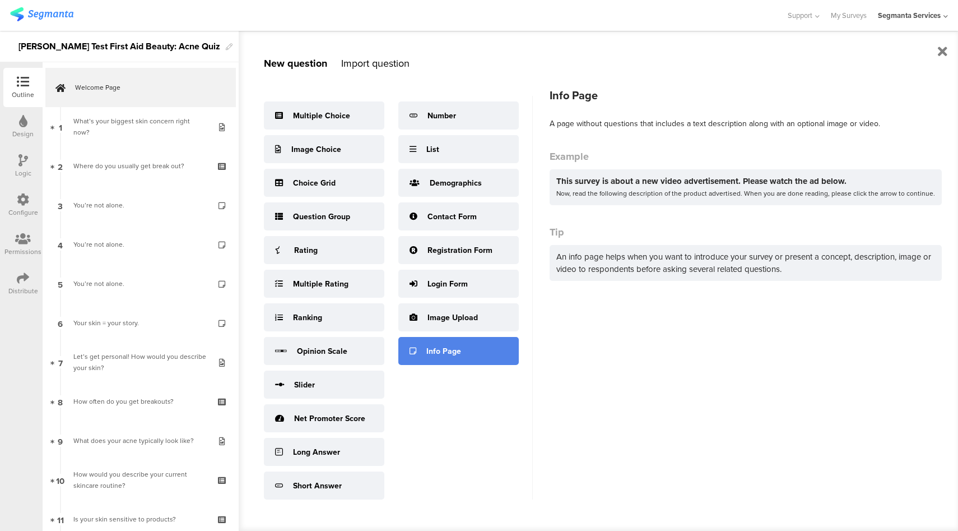
click at [450, 346] on div "Info Page" at bounding box center [444, 351] width 35 height 12
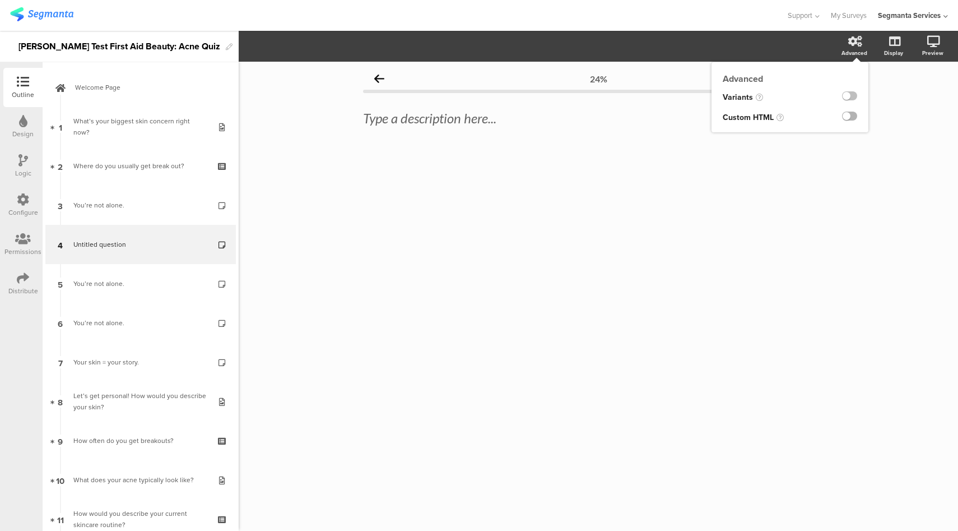
click at [851, 113] on label at bounding box center [849, 116] width 15 height 9
click at [0, 0] on input "checkbox" at bounding box center [0, 0] width 0 height 0
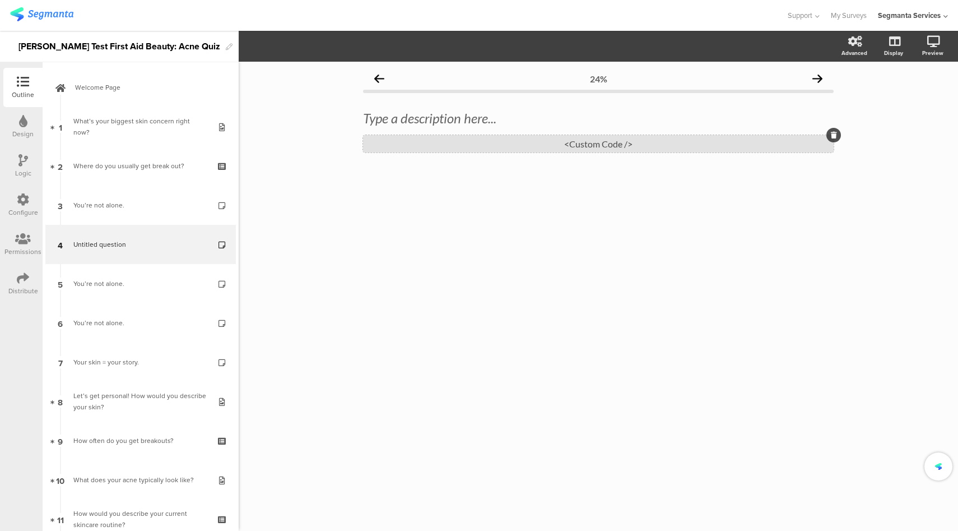
click at [586, 147] on div "<Custom Code />" at bounding box center [598, 143] width 471 height 17
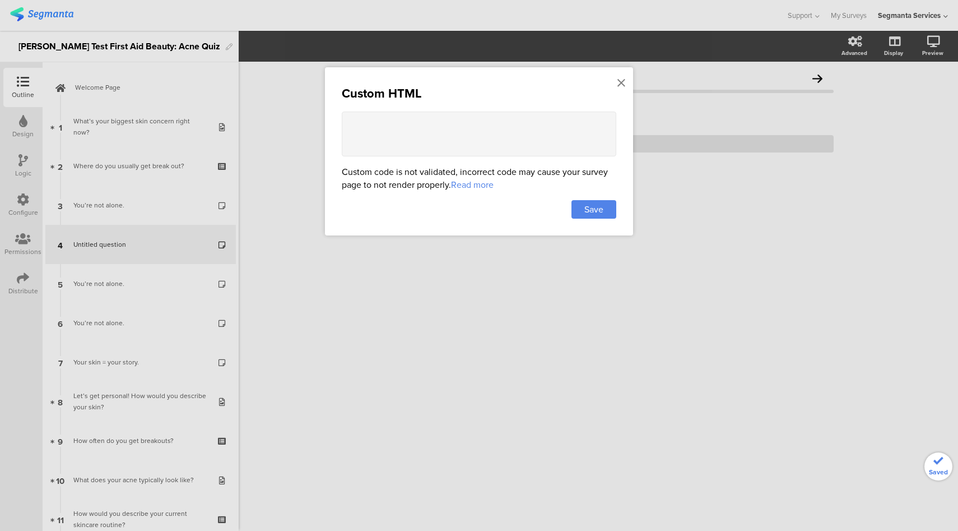
click at [548, 140] on textarea at bounding box center [479, 134] width 275 height 45
paste textarea "<!-- Acne Expert Quotes Carousel (No Script) --> <div class="carousel-container…"
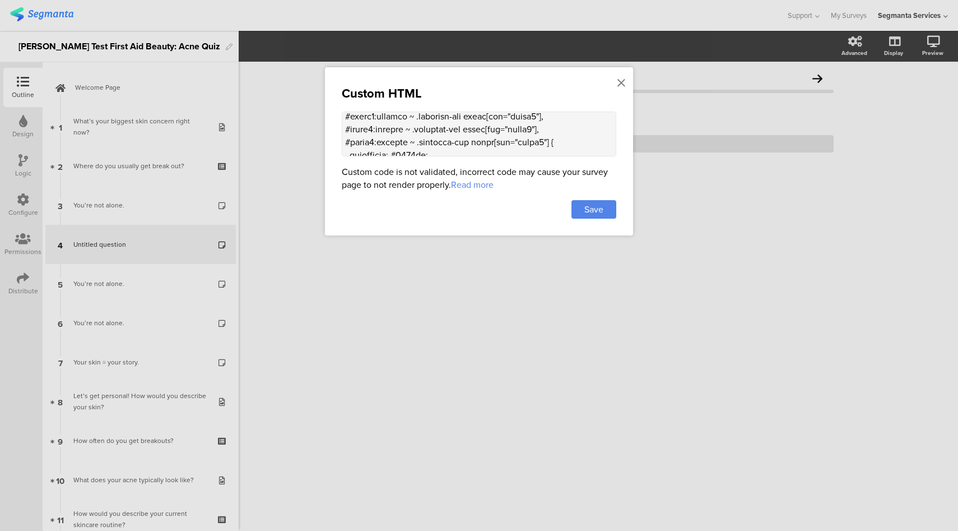
scroll to position [1349, 0]
type textarea "<!-- Acne Expert Quotes Carousel (No Script) --> <div class="carousel-container…"
click at [605, 211] on div "Save" at bounding box center [594, 209] width 45 height 18
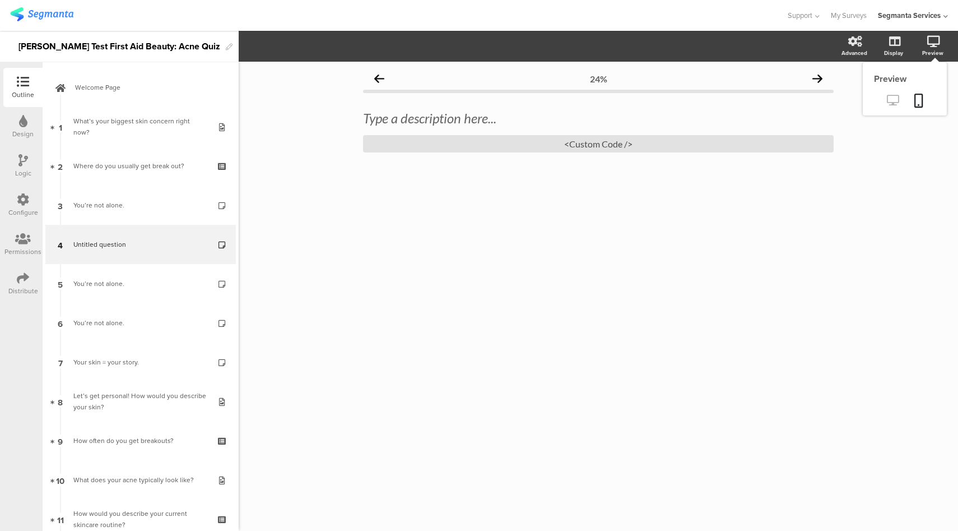
click at [894, 103] on icon at bounding box center [893, 100] width 12 height 11
click at [623, 138] on div "<Custom Code />" at bounding box center [598, 143] width 471 height 17
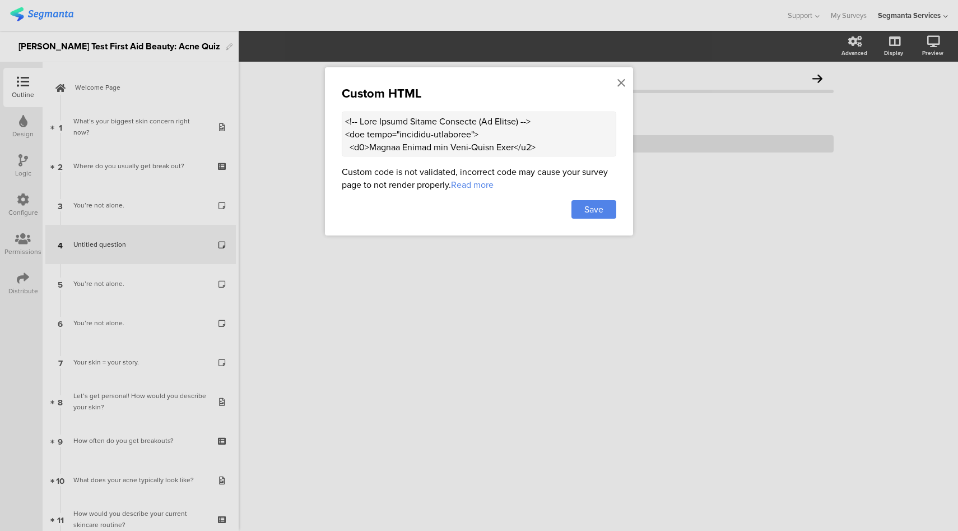
click at [541, 155] on textarea at bounding box center [479, 134] width 275 height 45
click at [541, 141] on textarea at bounding box center [479, 134] width 275 height 45
paste textarea "FAB-Inspired Acne Expert Quotes Carousel --> <div class="fab-carousel-container…"
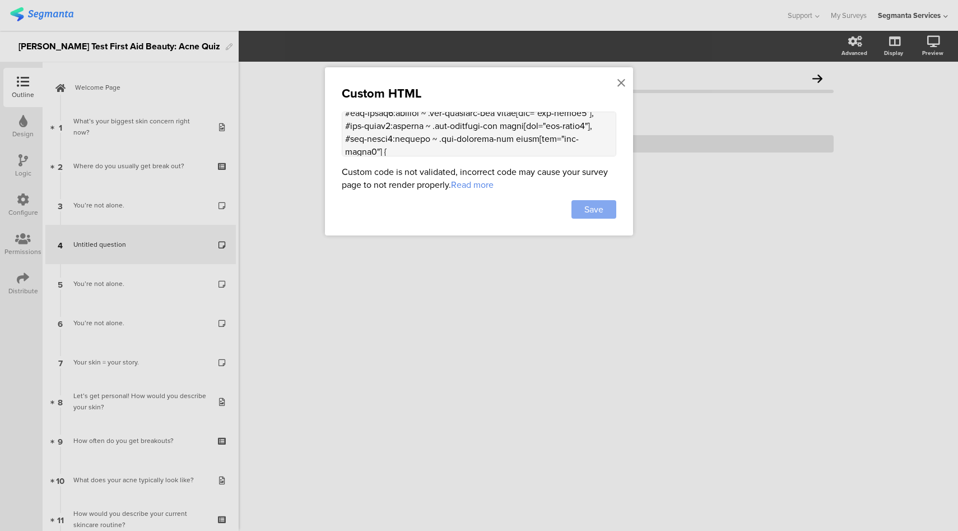
type textarea "<!-- FAB-Inspired Acne Expert Quotes Carousel --> <div class="fab-carousel-cont…"
click at [602, 210] on span "Save" at bounding box center [594, 209] width 19 height 13
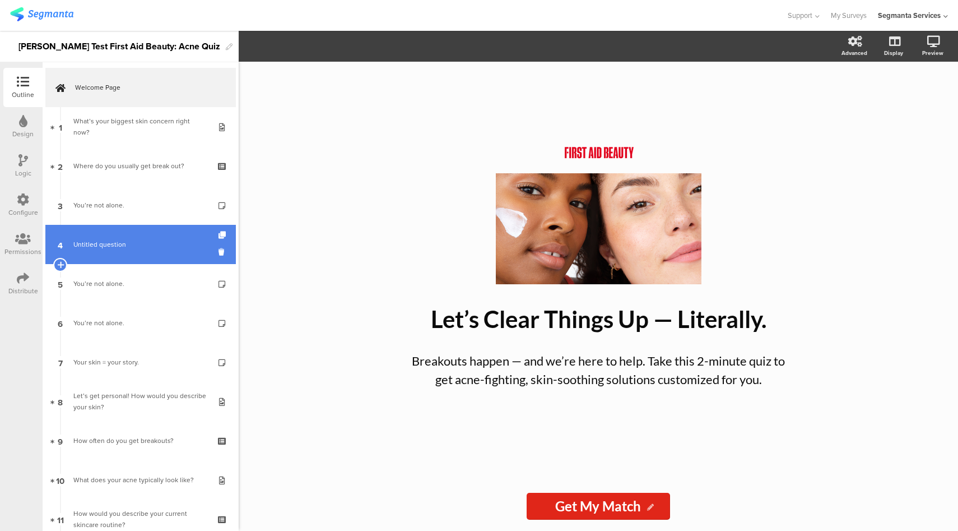
click at [106, 238] on link "4 Untitled question" at bounding box center [140, 244] width 191 height 39
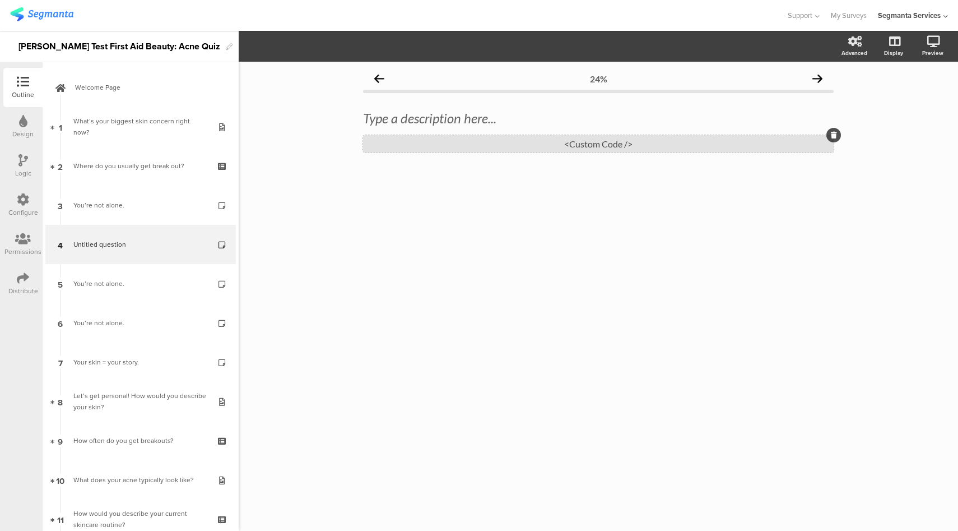
click at [632, 136] on div "<Custom Code />" at bounding box center [598, 143] width 471 height 17
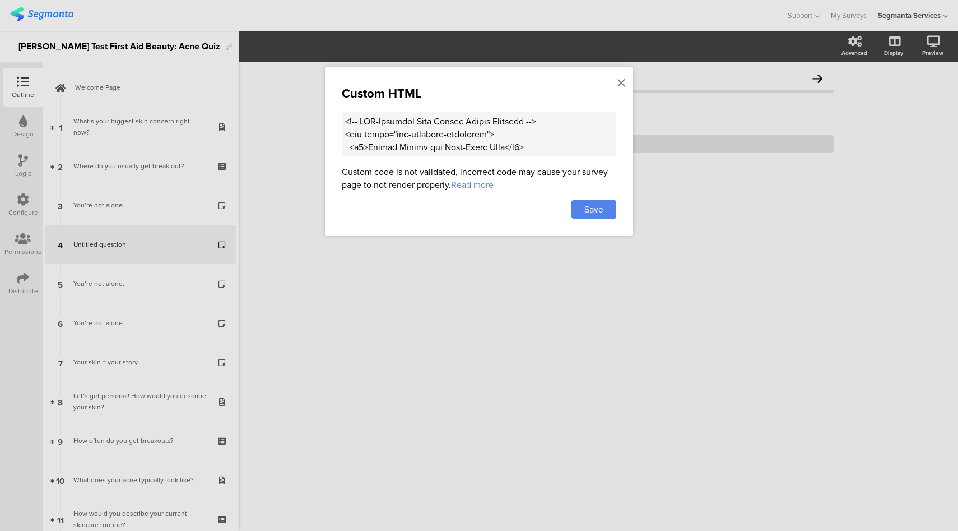
click at [507, 143] on textarea at bounding box center [479, 134] width 275 height 45
paste textarea "Lore Ipsumd Sitame Consecte --> <adi elits="doeiusmo-temporinc"> <u6>Labore Etd…"
type textarea "<!-- Lore Ipsumd Sitame Consecte --> <adi elits="doeiusmo-temporinc"> <u5>Labor…"
click at [581, 210] on div "Save" at bounding box center [594, 209] width 45 height 18
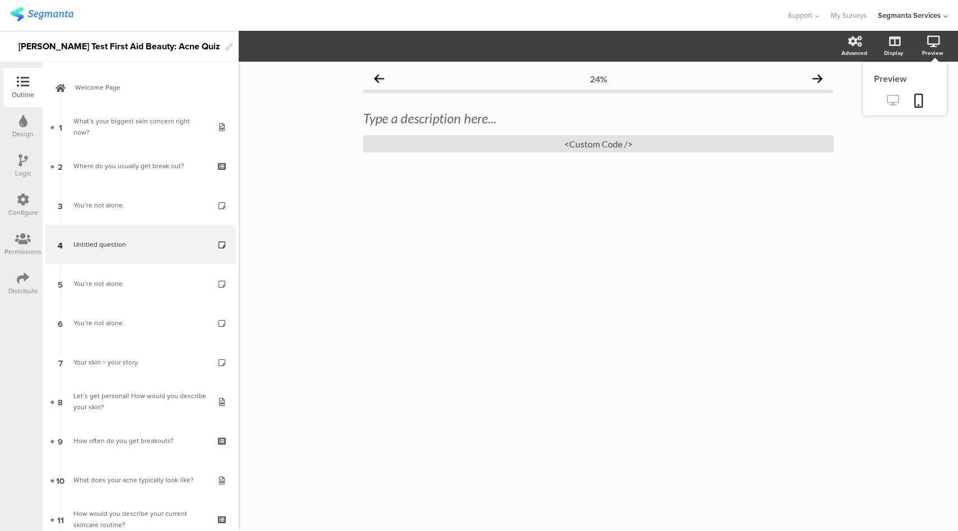
click at [892, 95] on link at bounding box center [892, 101] width 27 height 18
click at [562, 146] on div "<Custom Code />" at bounding box center [598, 143] width 471 height 17
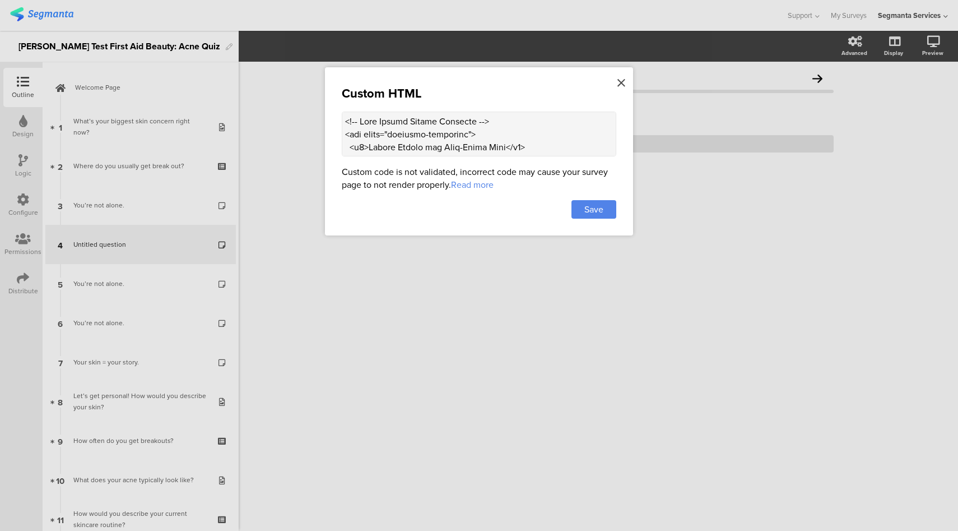
click at [623, 85] on icon at bounding box center [622, 83] width 8 height 12
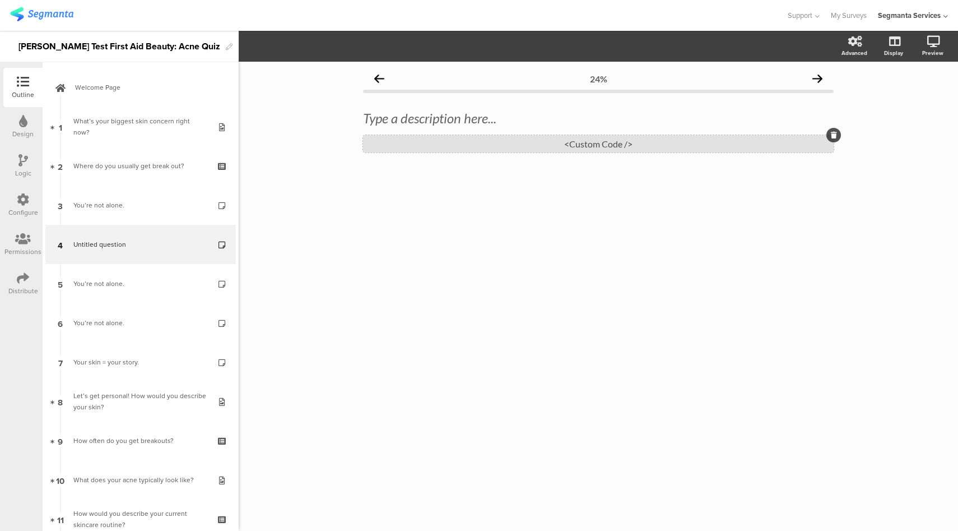
click at [605, 142] on div "<Custom Code />" at bounding box center [598, 143] width 471 height 17
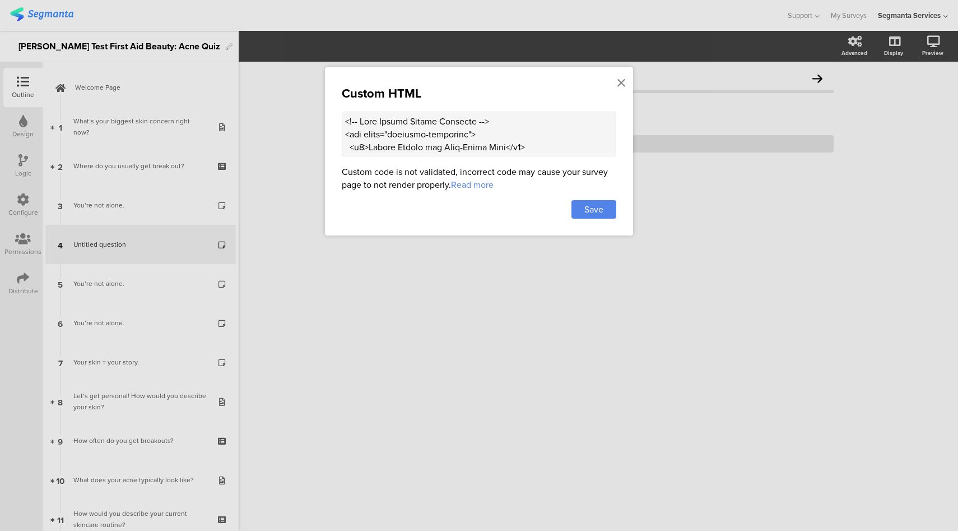
click at [534, 132] on textarea at bounding box center [479, 134] width 275 height 45
paste textarea "e02619; color: #fff; border: none; padding: 8px 12px; margin: 0 5px; border-rad…"
click at [448, 138] on textarea at bounding box center [479, 134] width 275 height 45
type textarea "<!-- Lore Ipsumd Sitame Consecte --> <adi elits="doeiusmo-temporinc"> <u5>Labor…"
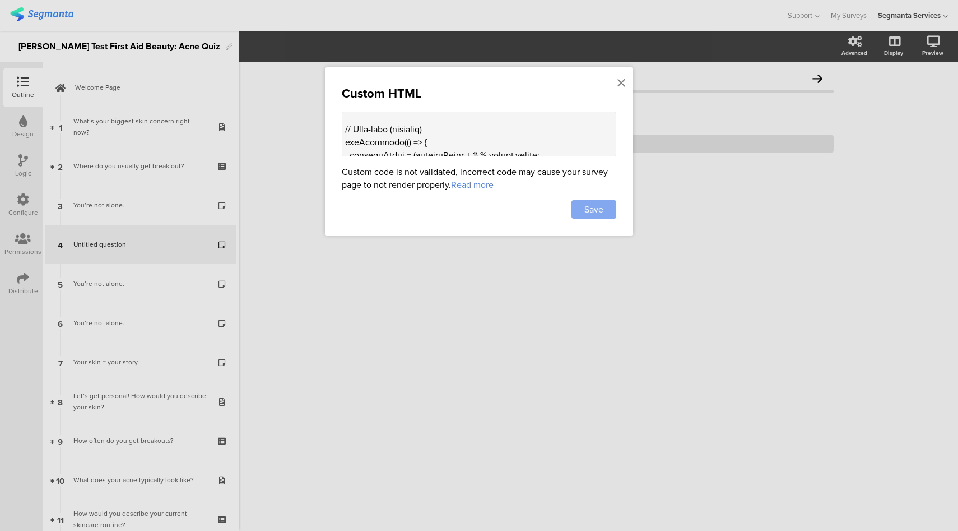
click at [587, 212] on span "Save" at bounding box center [594, 209] width 19 height 13
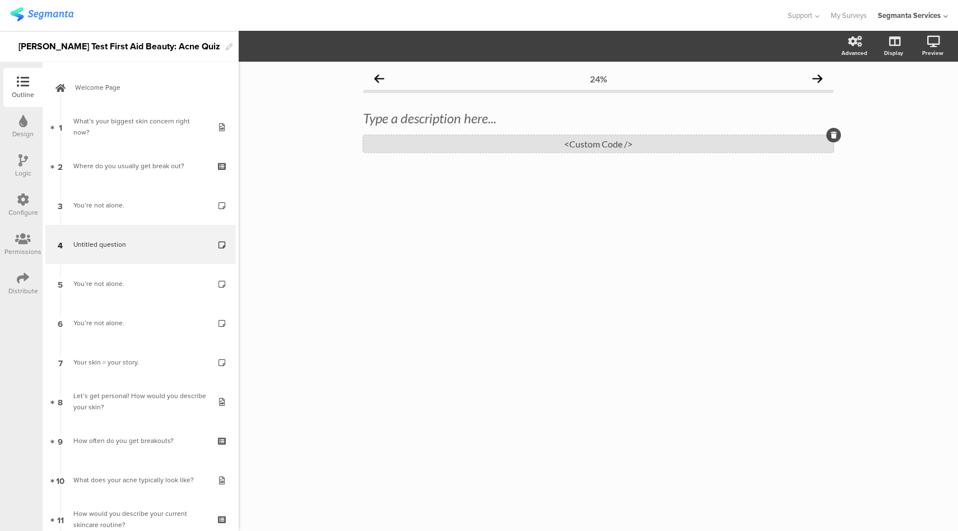
click at [585, 149] on div "<Custom Code />" at bounding box center [598, 143] width 471 height 17
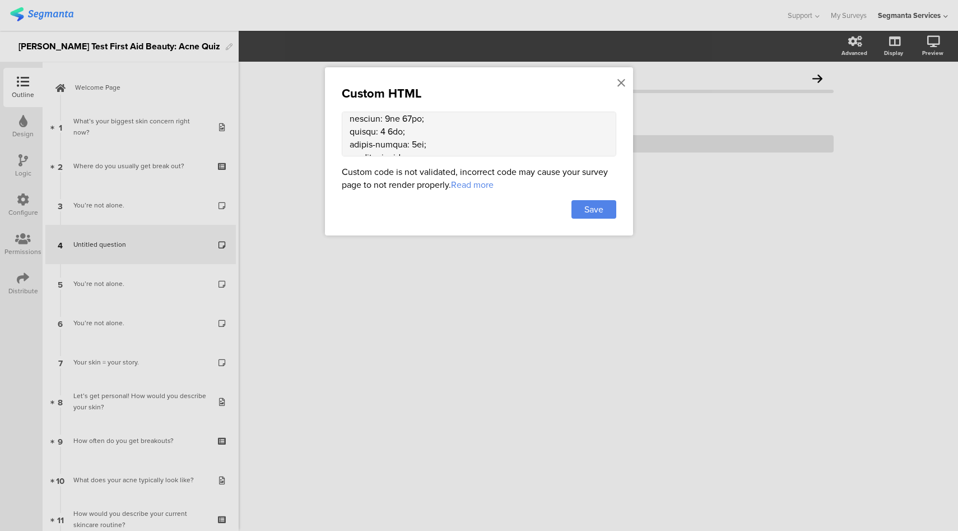
scroll to position [1374, 0]
click at [450, 135] on textarea at bounding box center [479, 134] width 275 height 45
click at [358, 137] on textarea at bounding box center [479, 134] width 275 height 45
type textarea "<!-- Lore Ipsumd Sitame Consecte --> <adi elits="doeiusmo-temporinc"> <u5>Labor…"
click at [617, 85] on div at bounding box center [622, 83] width 10 height 21
